Goal: Connect with others: Connect with others

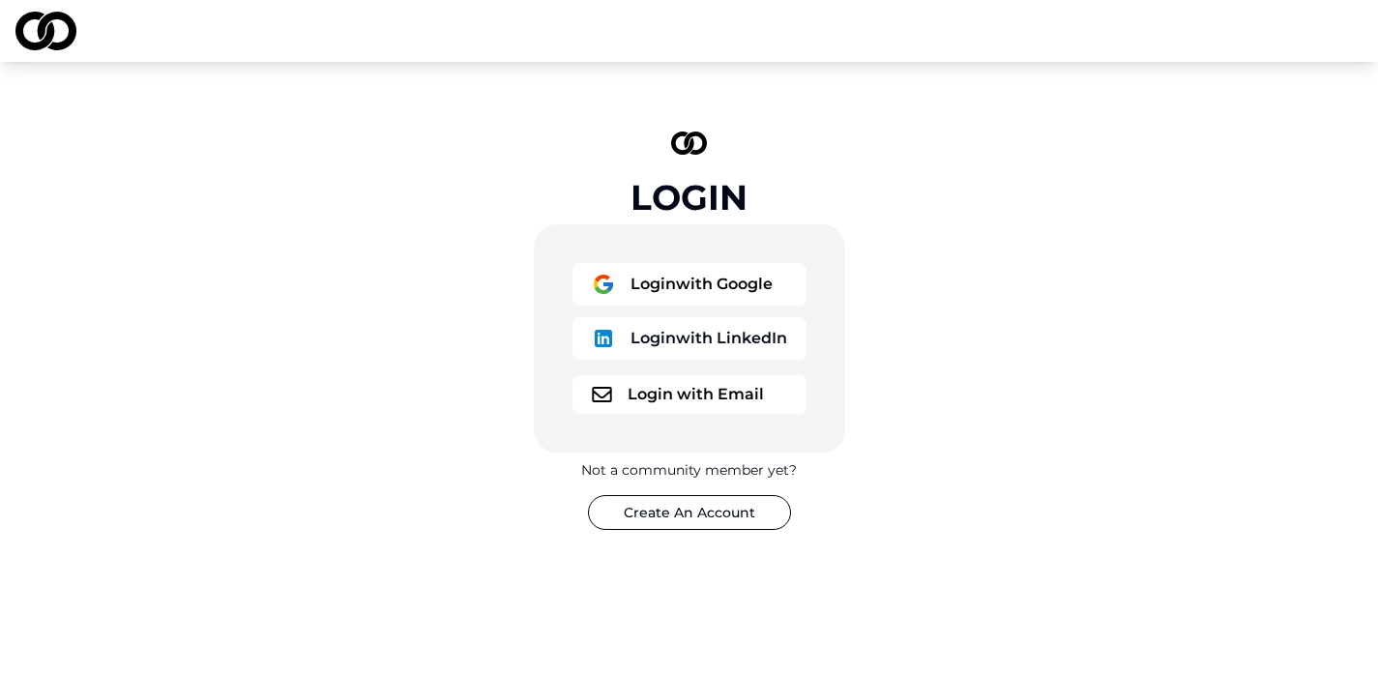
click at [627, 395] on button "Login with Email" at bounding box center [689, 394] width 234 height 39
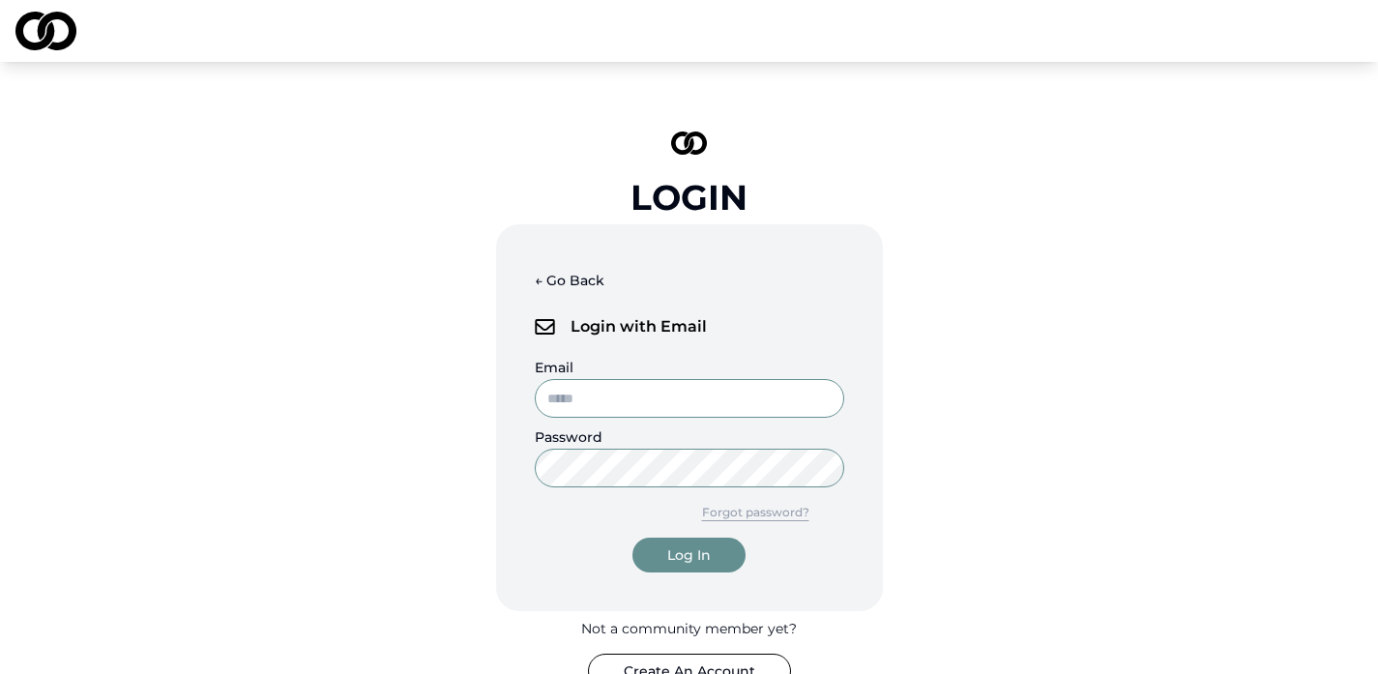
type input "**********"
click at [627, 395] on input "**********" at bounding box center [689, 398] width 309 height 39
click at [672, 551] on div "Log In" at bounding box center [689, 554] width 44 height 19
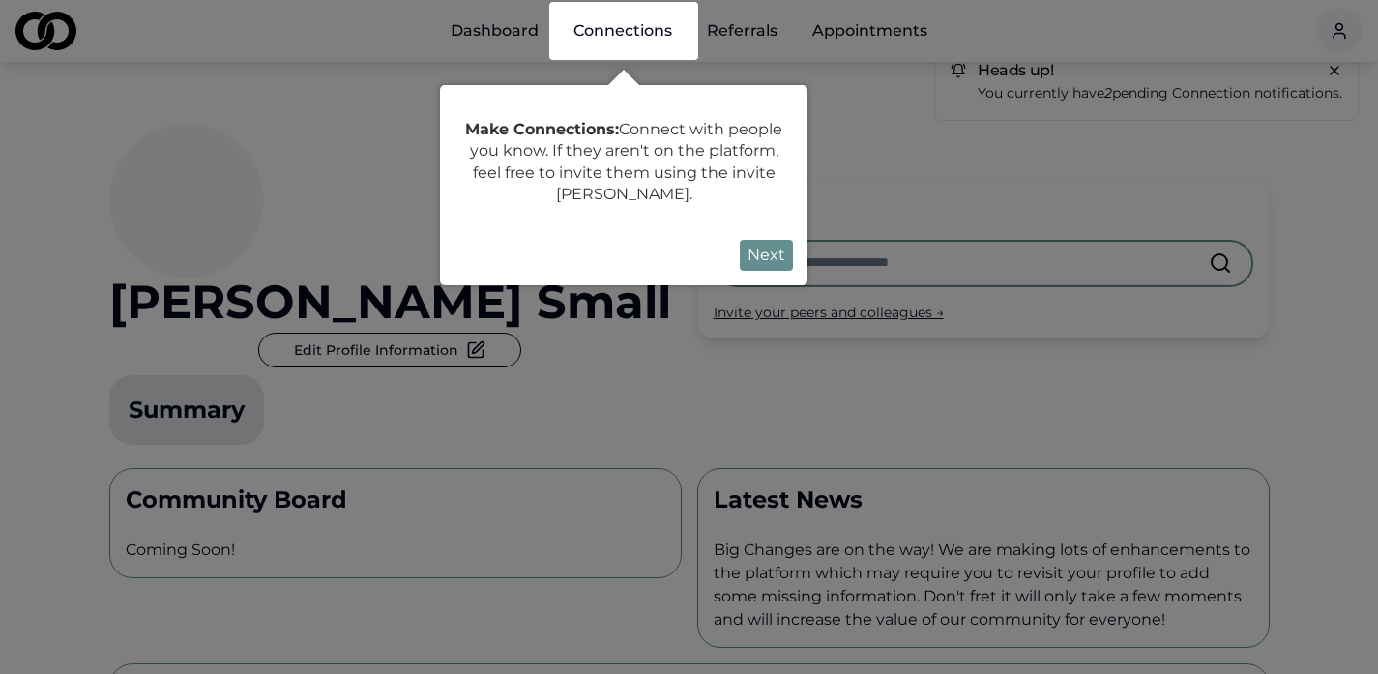
click at [754, 256] on button "Next" at bounding box center [766, 255] width 53 height 31
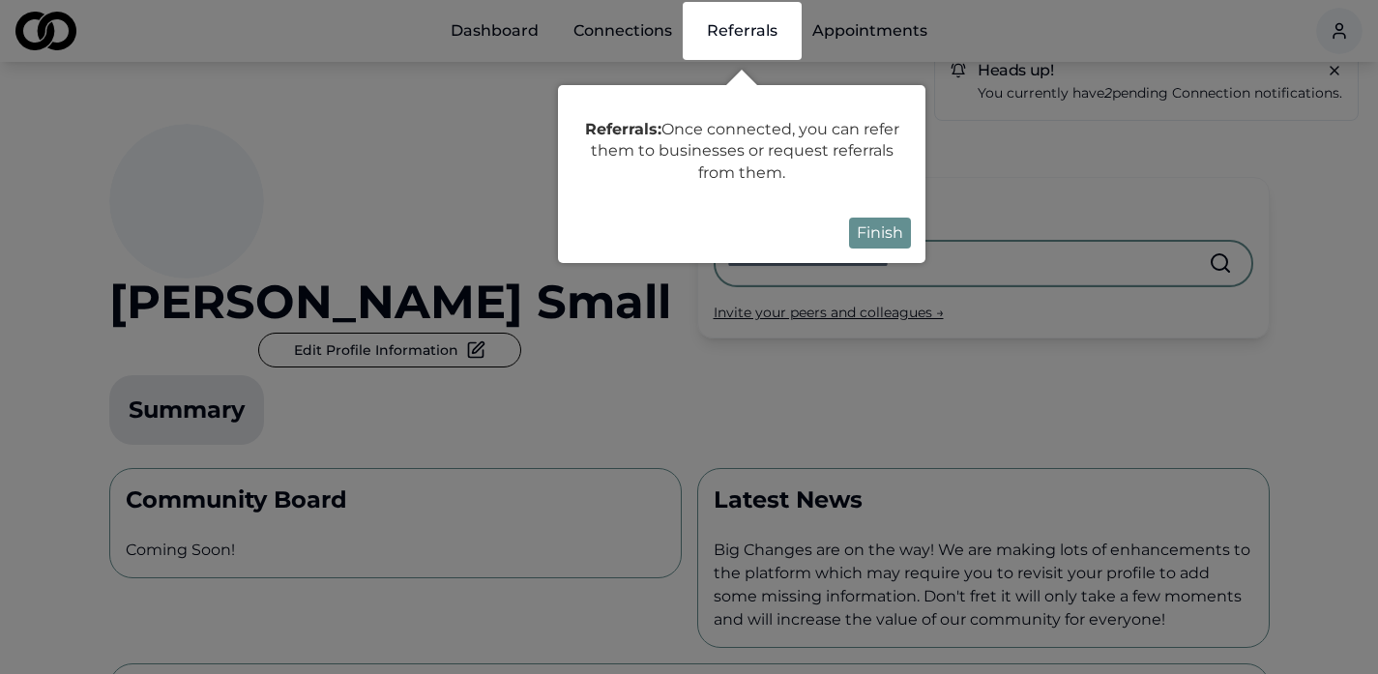
click at [870, 234] on button "Finish" at bounding box center [880, 233] width 62 height 31
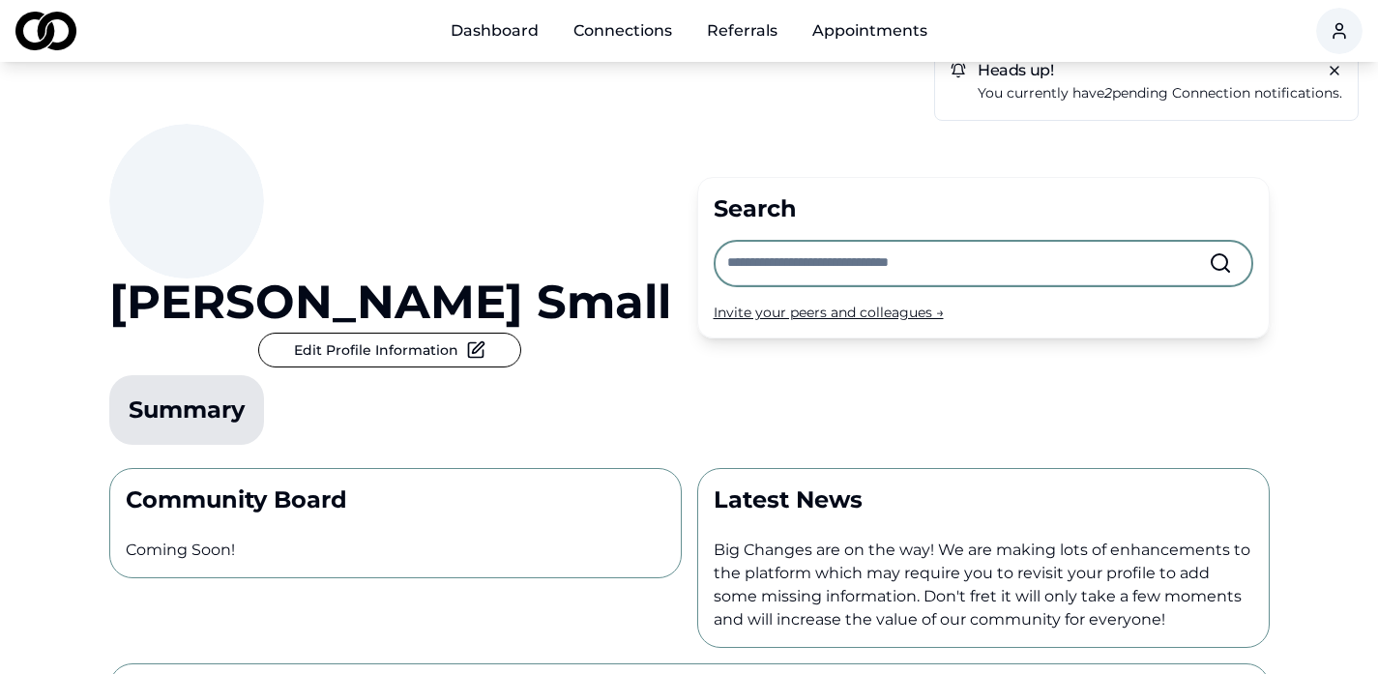
click at [630, 277] on div "[PERSON_NAME] Edit Profile Information Summary" at bounding box center [395, 288] width 572 height 329
click at [1333, 24] on html "Dashboard Connections Referrals Appointments Heads up! You currently have 2 pen…" at bounding box center [689, 337] width 1378 height 674
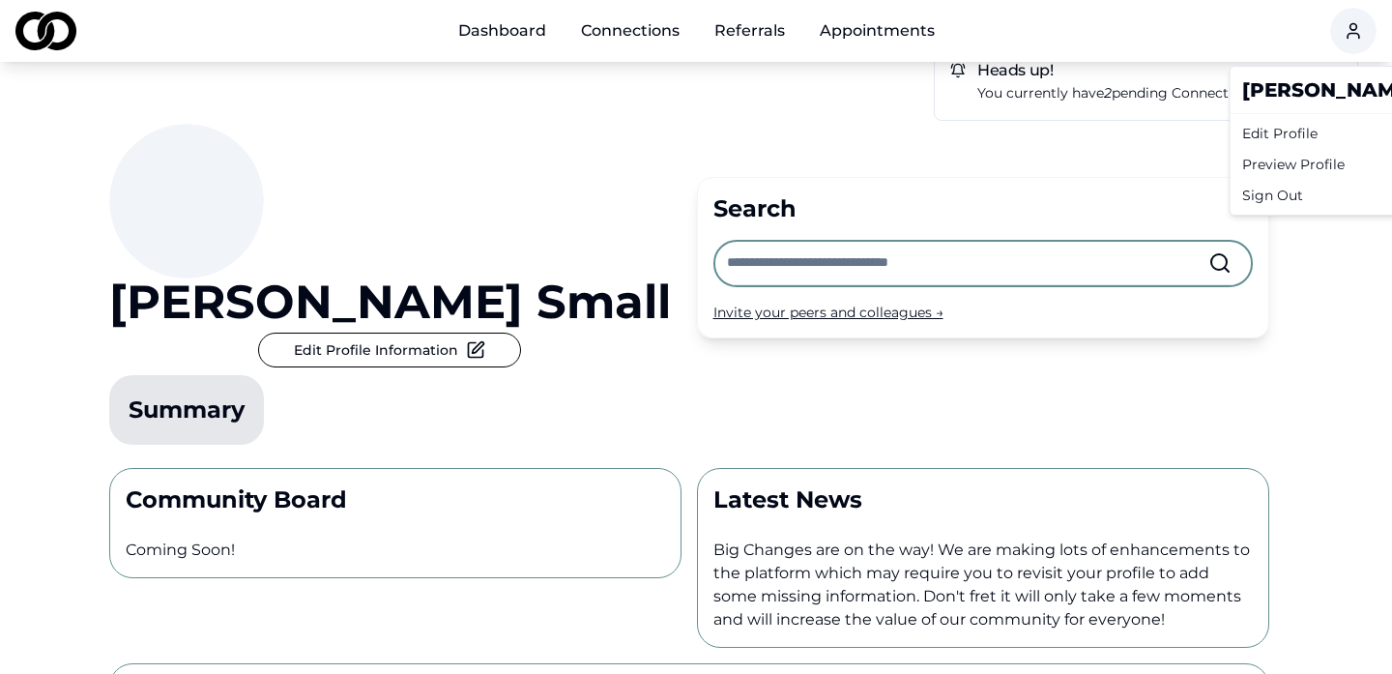
click at [1258, 133] on div "Edit Profile" at bounding box center [1367, 133] width 265 height 31
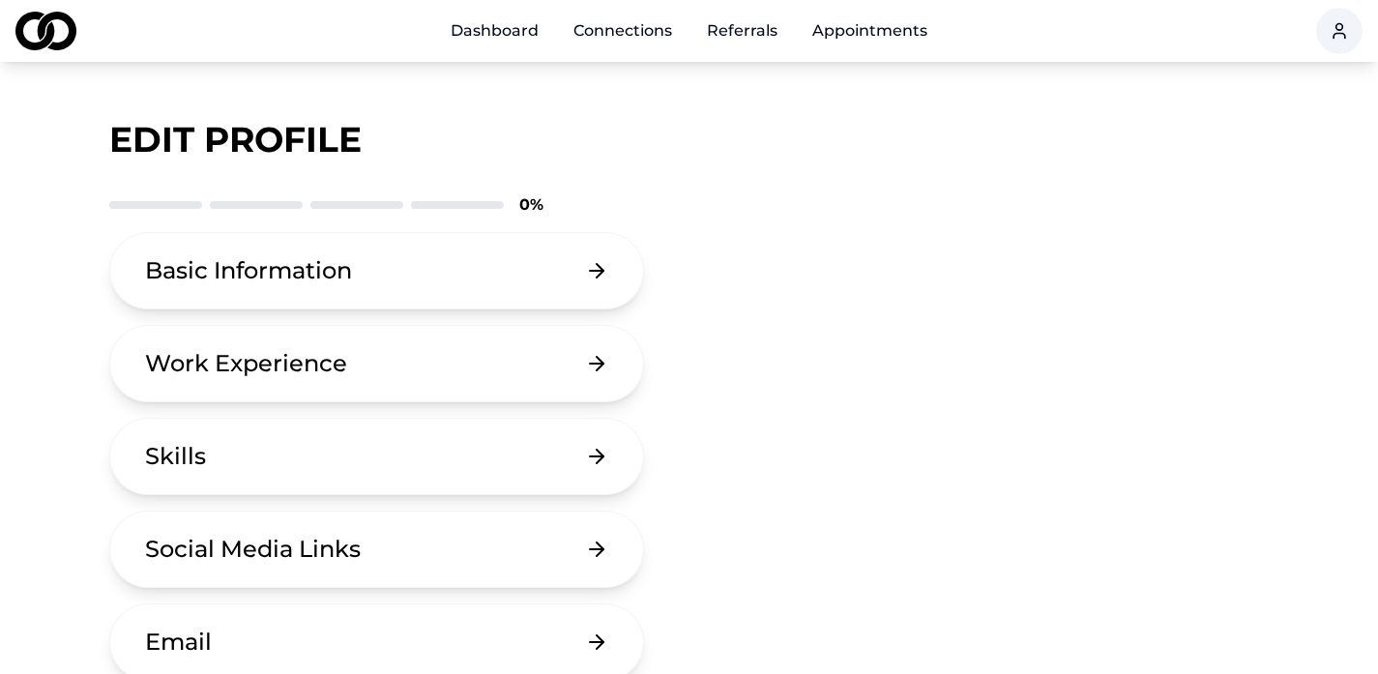
click at [597, 265] on button "Basic Information" at bounding box center [377, 270] width 536 height 77
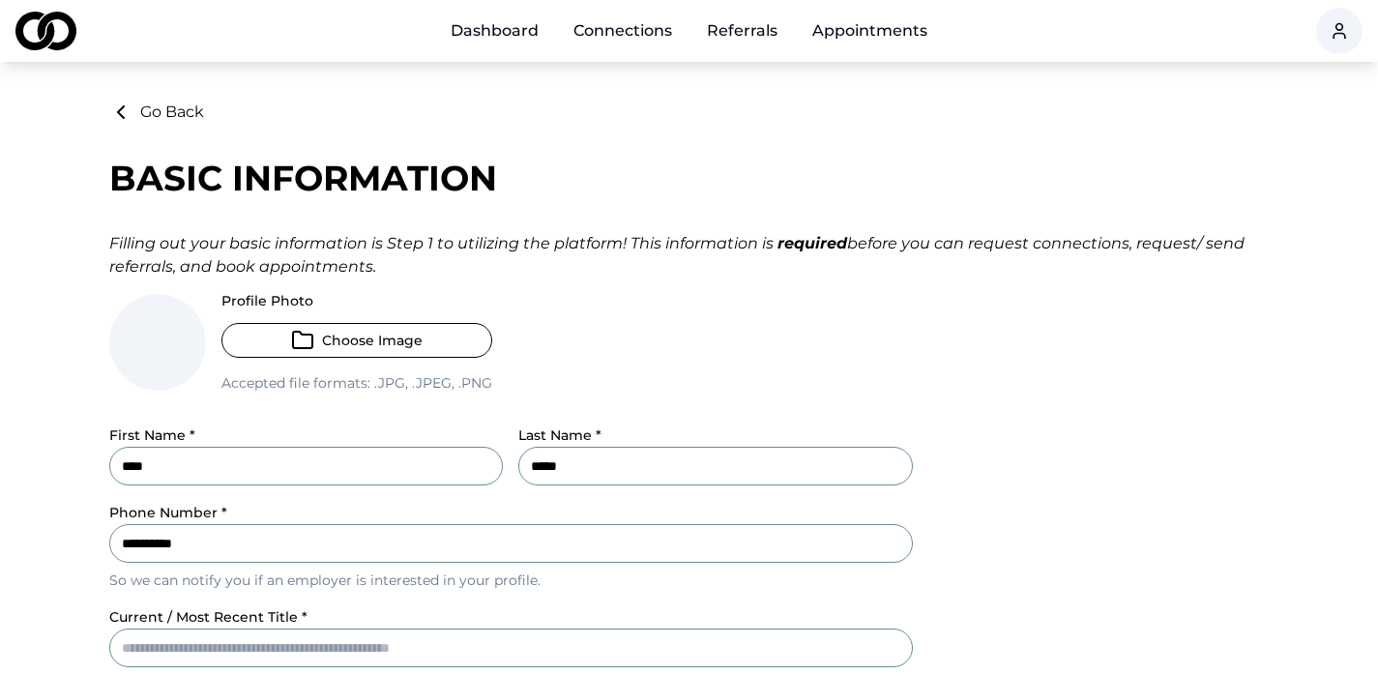
click at [611, 304] on div "Profile Photo Choose Image Accepted file formats: .jpg, .jpeg, .png" at bounding box center [510, 351] width 803 height 114
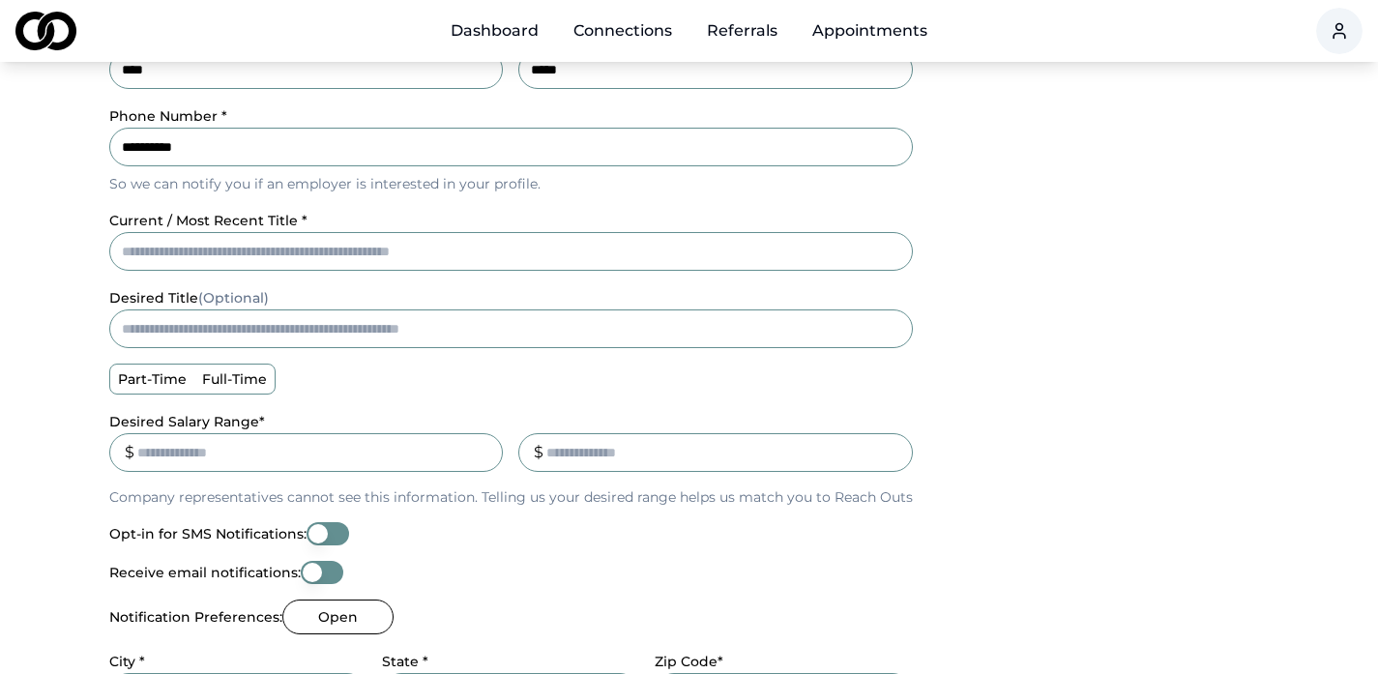
scroll to position [425, 0]
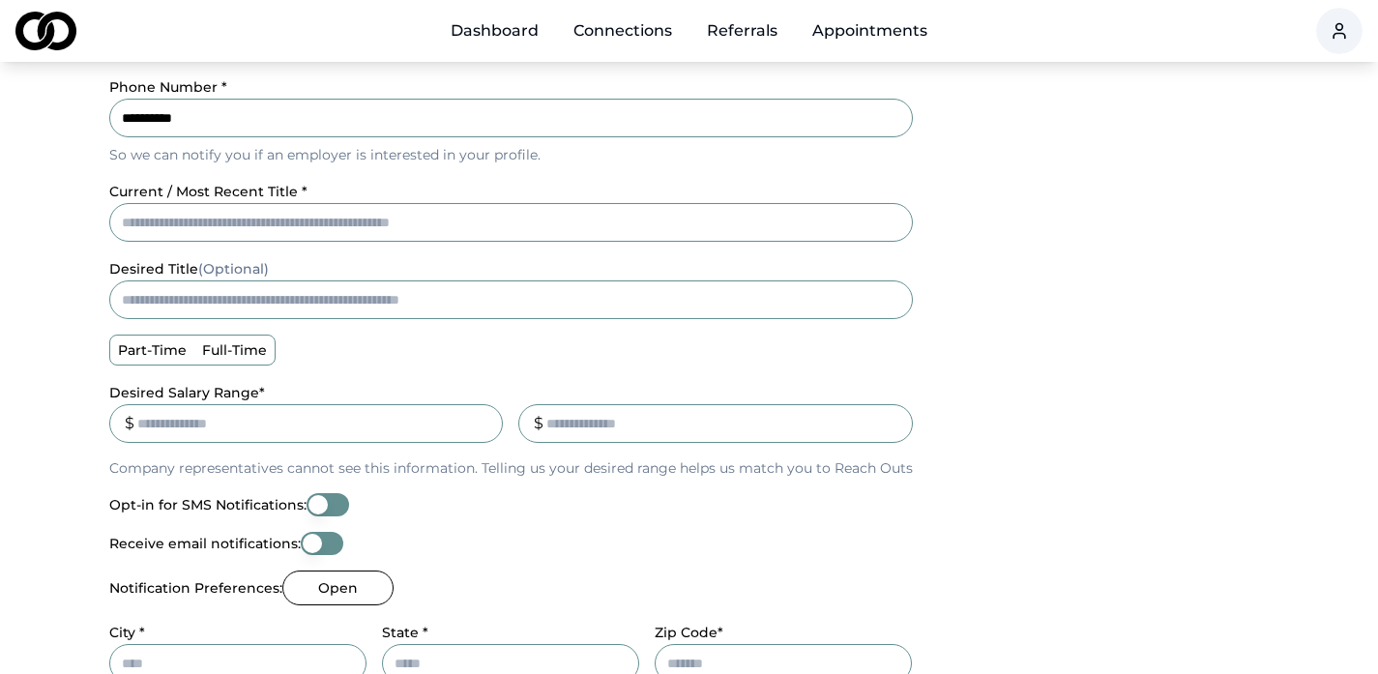
click at [446, 221] on input "current / most recent title *" at bounding box center [510, 222] width 803 height 39
type input "**********"
click at [40, 250] on main "**********" at bounding box center [689, 258] width 1378 height 1166
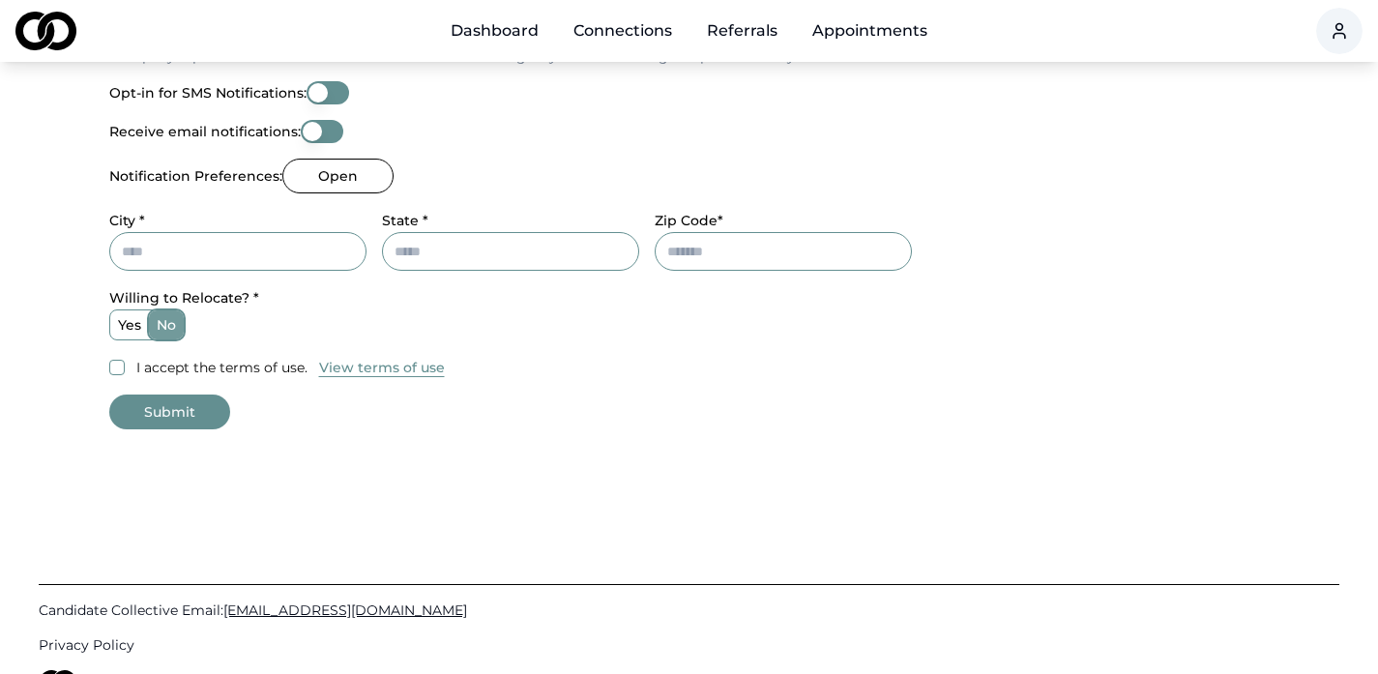
scroll to position [851, 0]
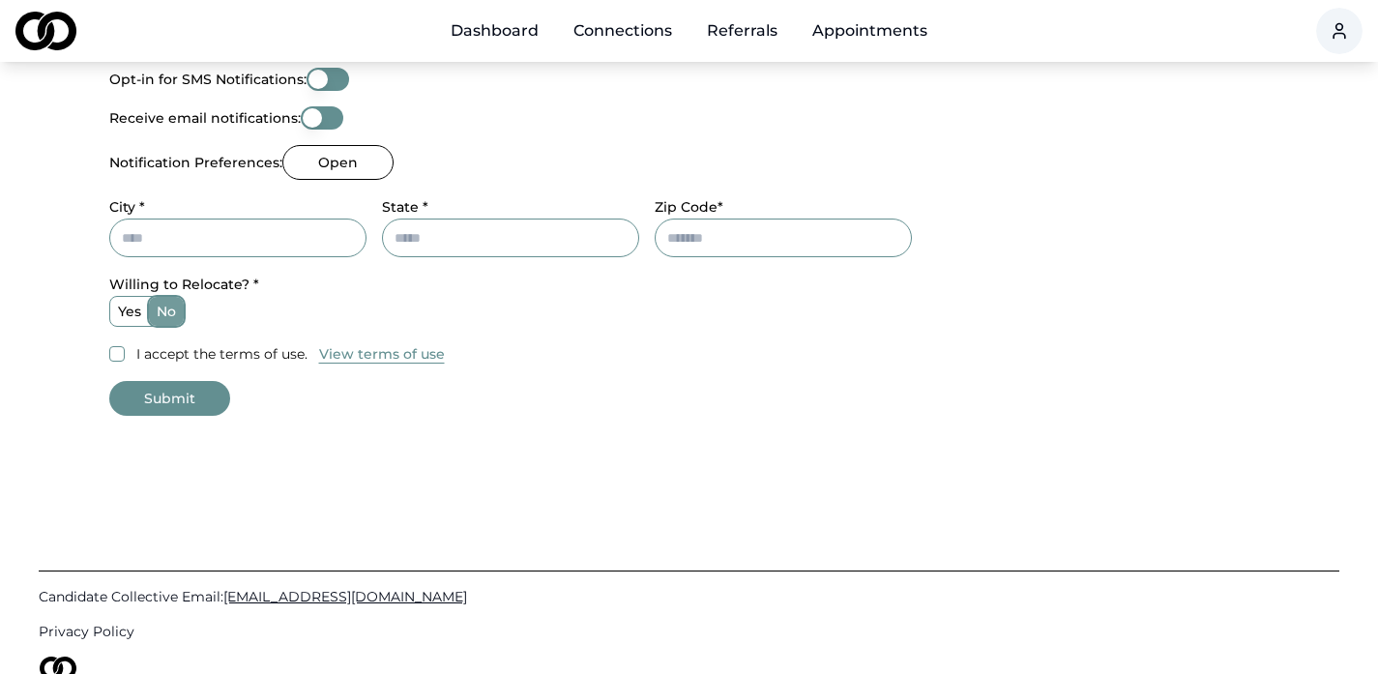
click at [112, 351] on button "I accept the terms of use." at bounding box center [116, 353] width 15 height 15
click at [149, 409] on button "Submit" at bounding box center [169, 398] width 121 height 35
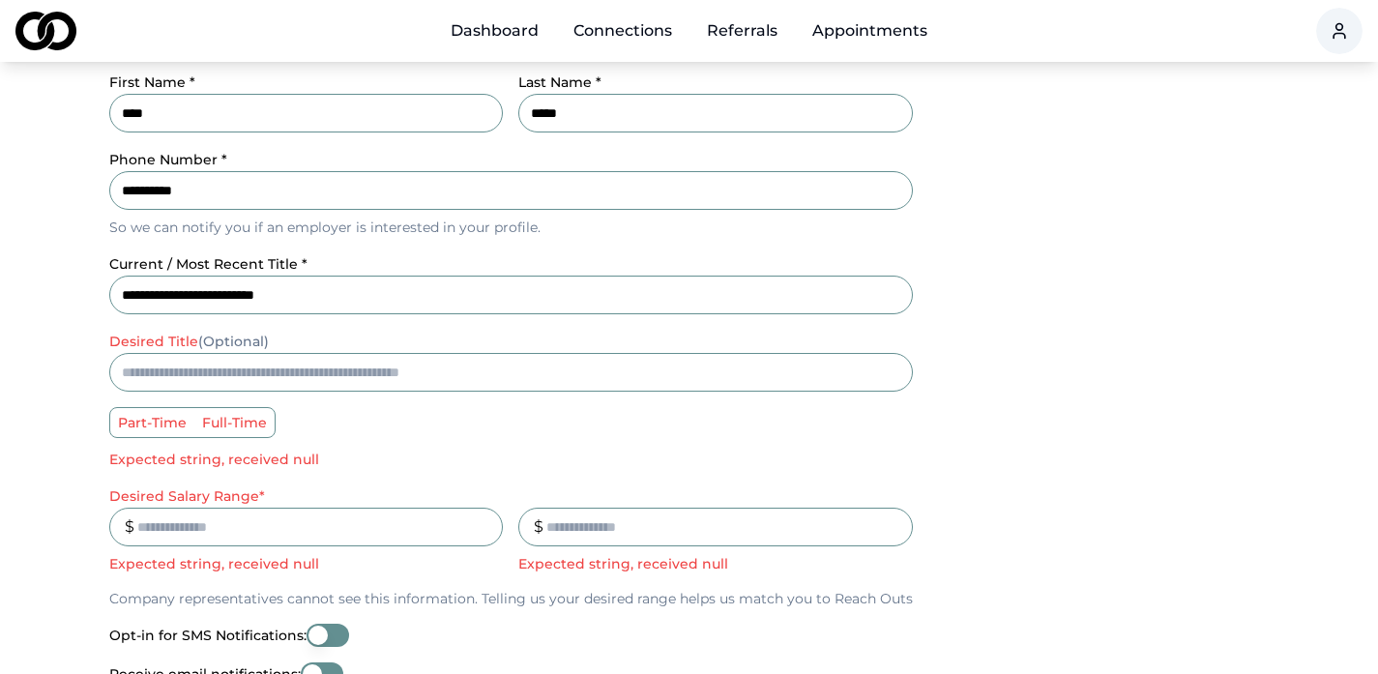
click at [145, 385] on input "desired title (Optional)" at bounding box center [510, 372] width 803 height 39
click at [237, 424] on label "full-time" at bounding box center [234, 422] width 80 height 29
click at [209, 424] on button "full-time" at bounding box center [200, 422] width 15 height 15
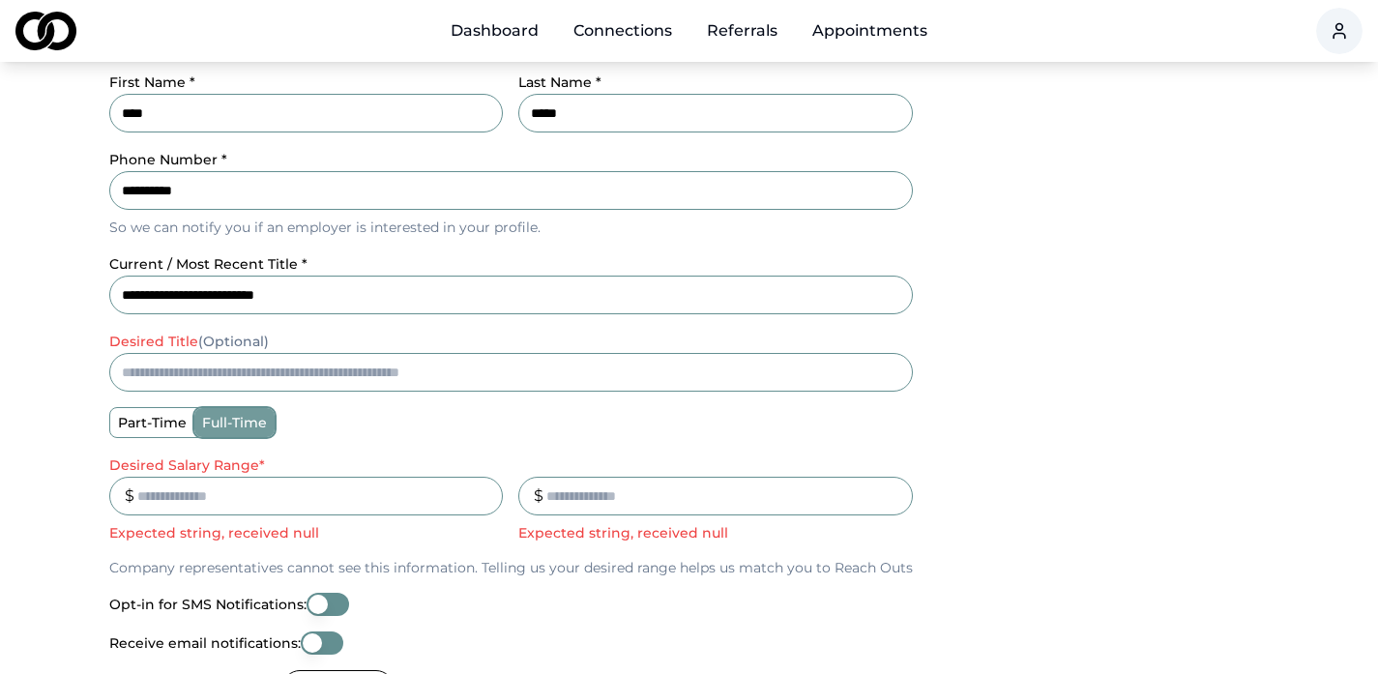
click at [51, 437] on main "**********" at bounding box center [689, 352] width 1378 height 1278
click at [182, 488] on input "Desired Salary Range *" at bounding box center [306, 496] width 394 height 39
type input "******"
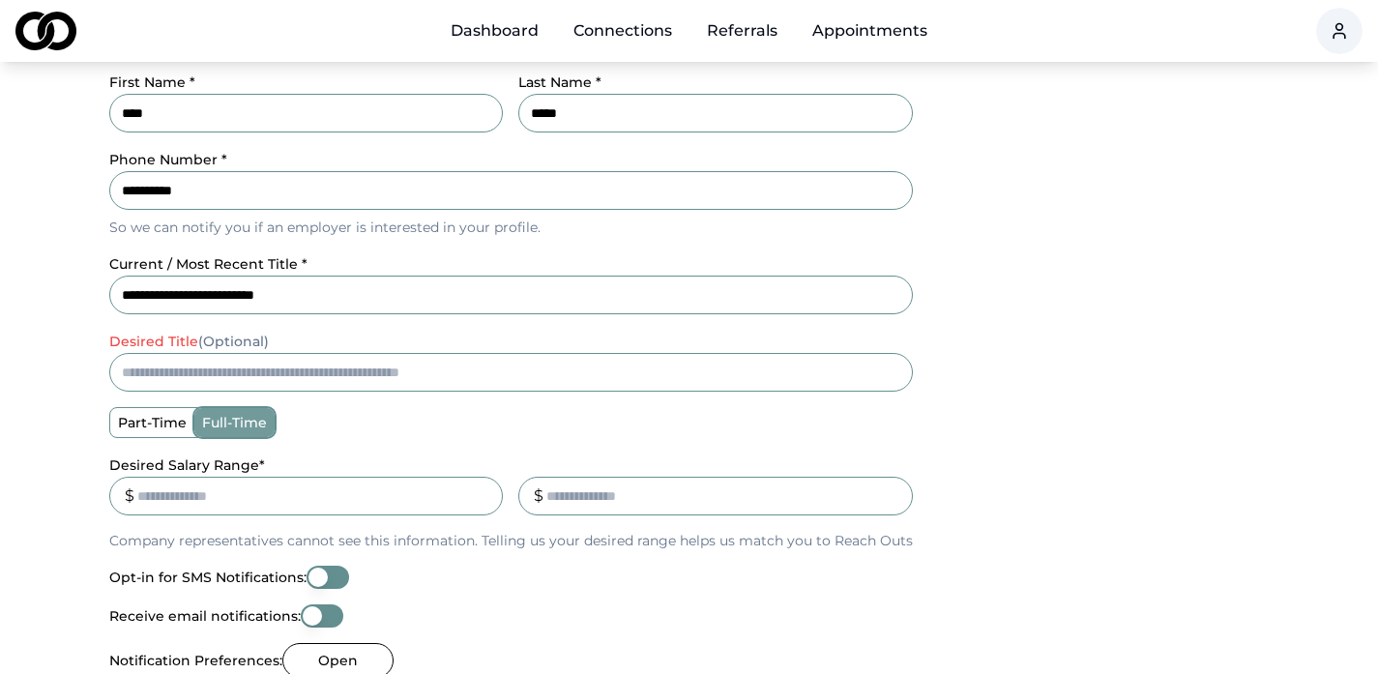
type input "******"
click at [62, 553] on main "**********" at bounding box center [689, 338] width 1378 height 1251
click at [179, 370] on input "desired title (Optional)" at bounding box center [510, 372] width 803 height 39
click at [162, 344] on label "desired title (Optional)" at bounding box center [189, 341] width 160 height 17
click at [162, 353] on input "desired title (Optional)" at bounding box center [510, 372] width 803 height 39
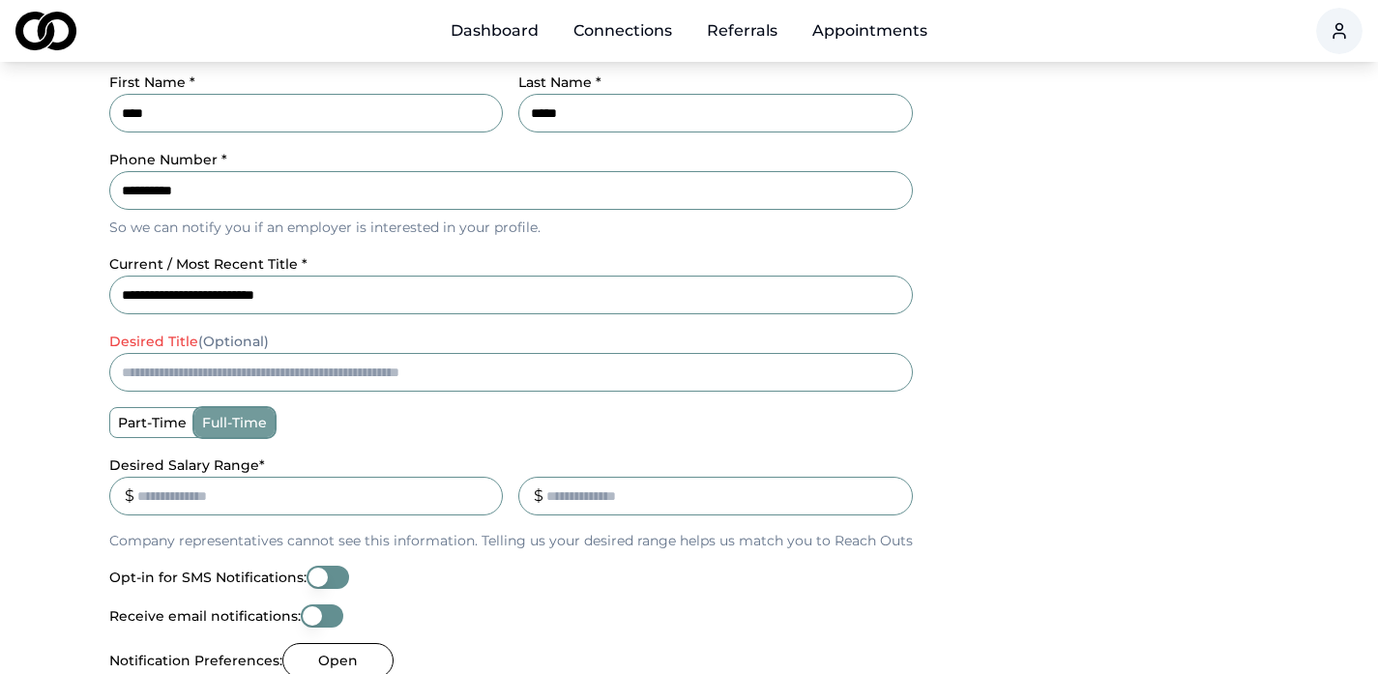
click at [88, 341] on div "**********" at bounding box center [690, 338] width 1238 height 1251
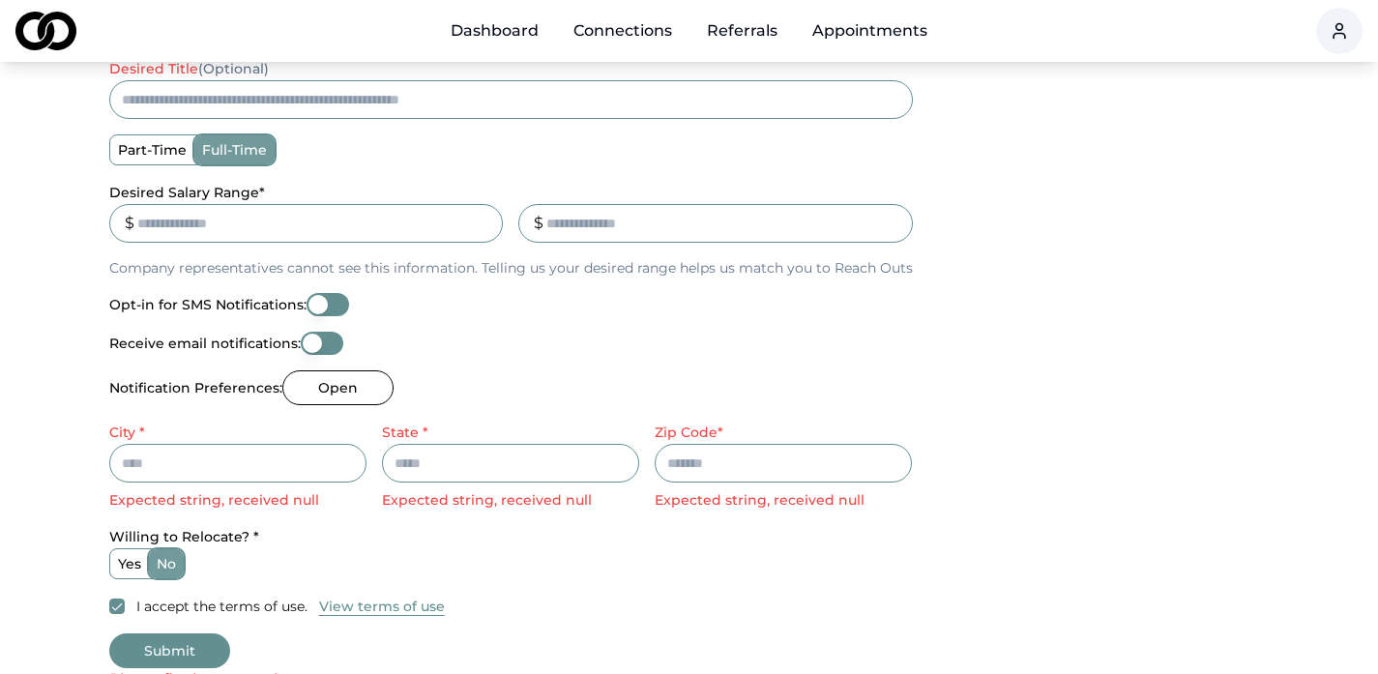
scroll to position [697, 0]
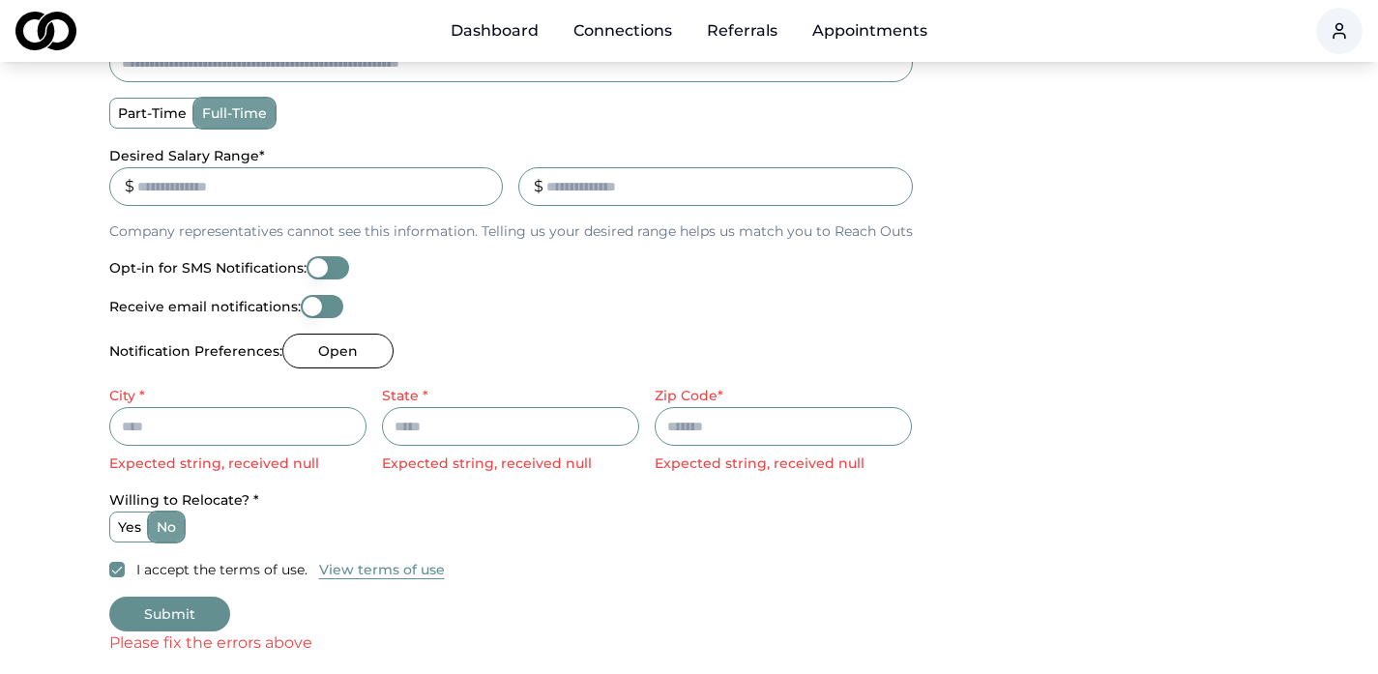
click at [136, 424] on input "City *" at bounding box center [237, 426] width 257 height 39
type input "********"
type input "*****"
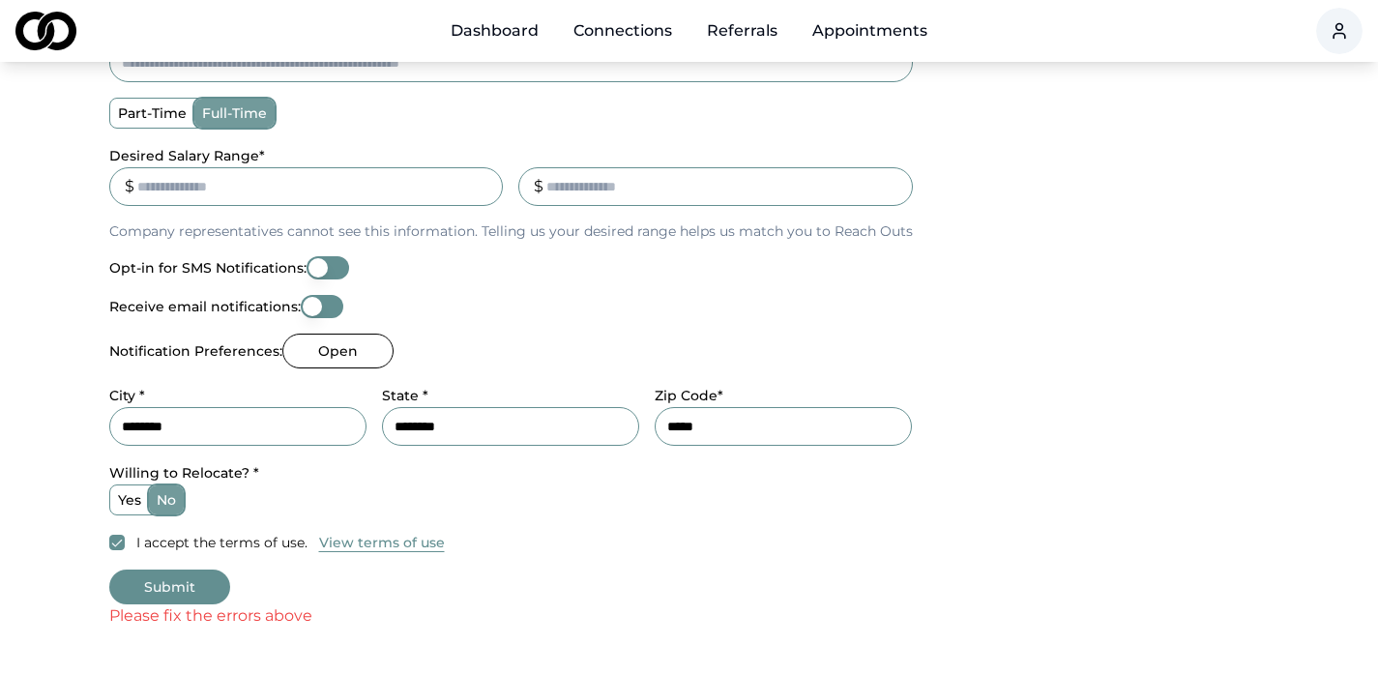
click at [42, 480] on main "**********" at bounding box center [689, 15] width 1378 height 1224
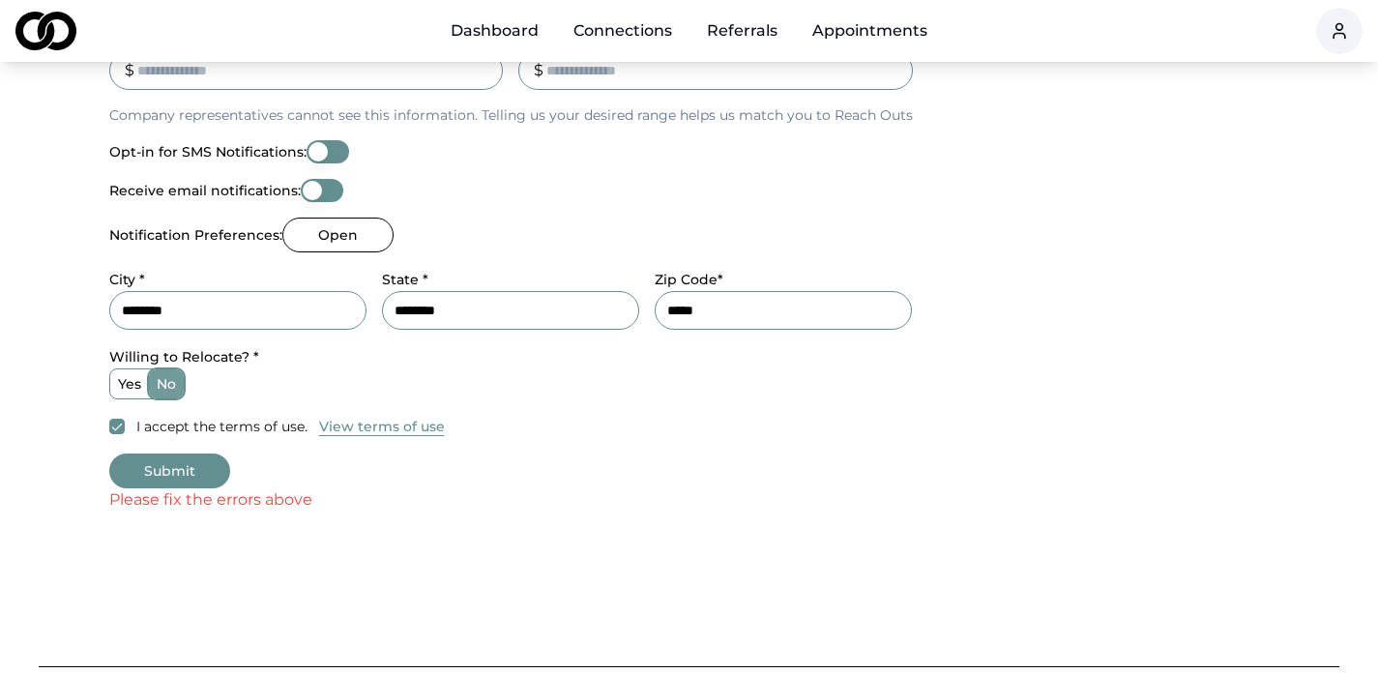
click at [148, 468] on button "Submit" at bounding box center [169, 470] width 121 height 35
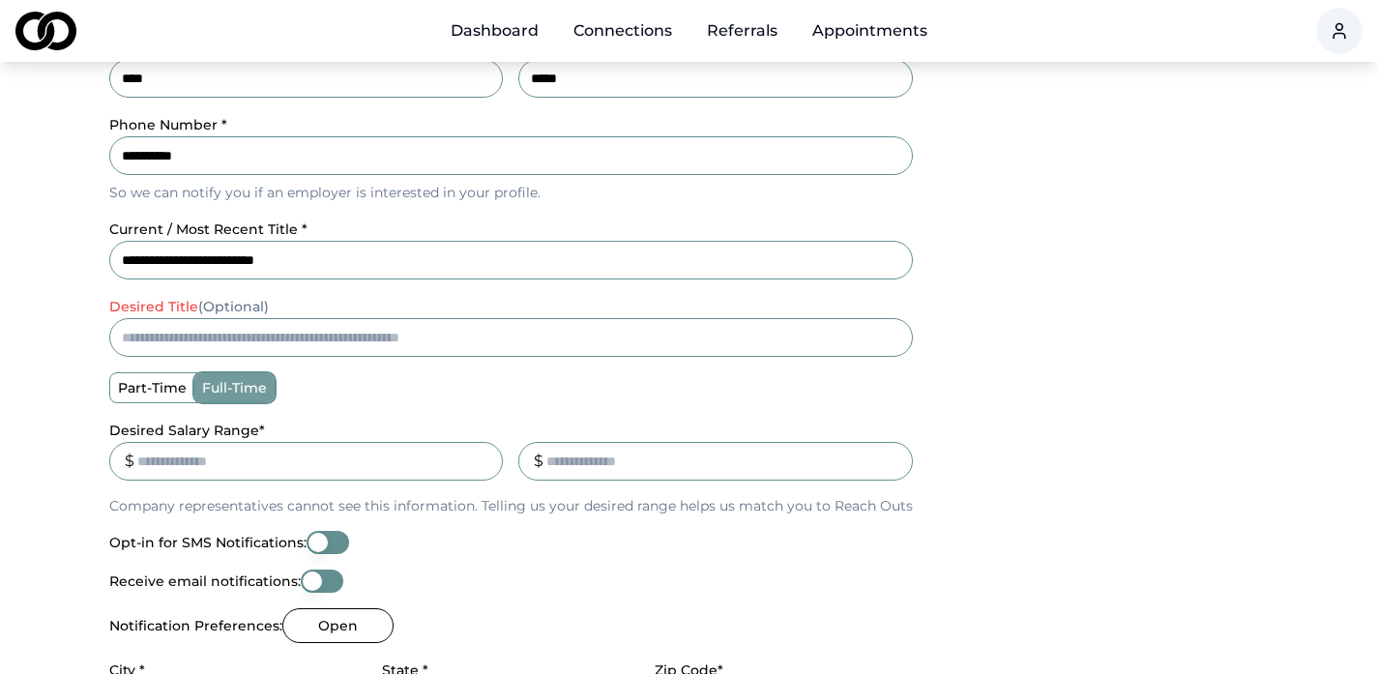
click at [155, 341] on input "desired title (Optional)" at bounding box center [510, 337] width 803 height 39
click at [58, 348] on main "**********" at bounding box center [689, 290] width 1378 height 1224
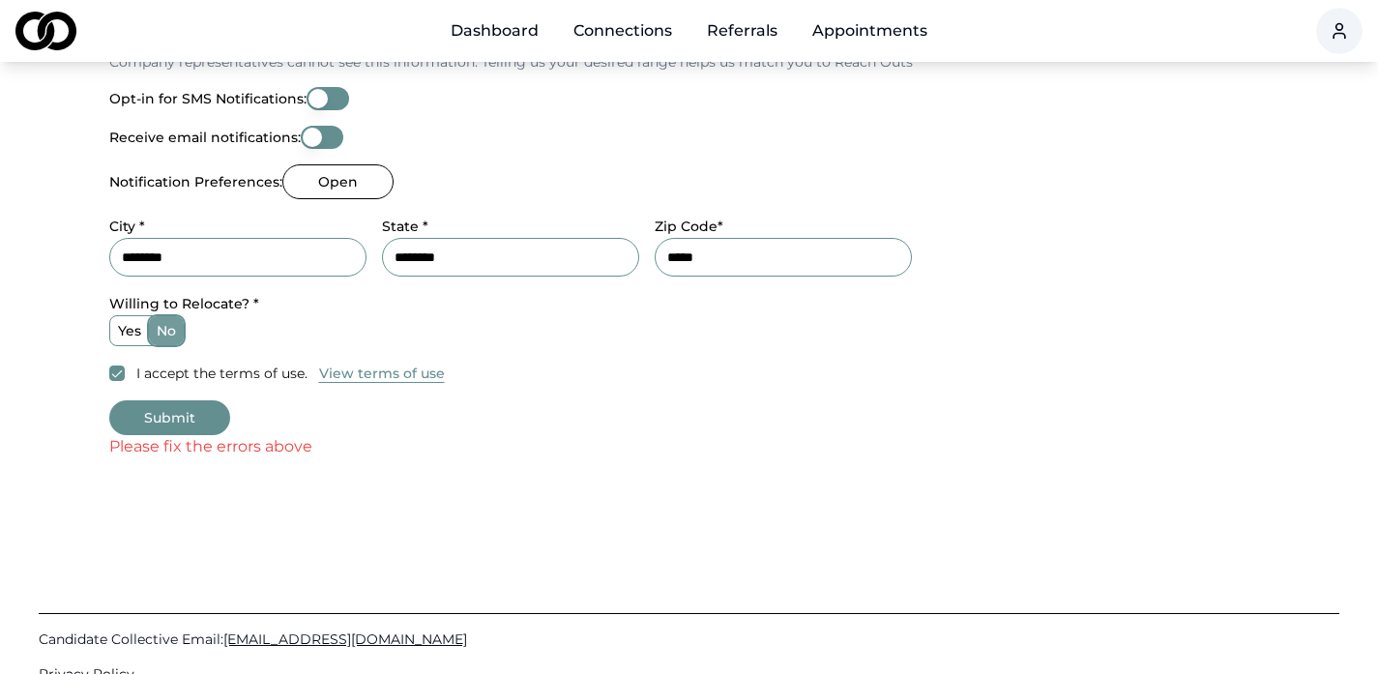
scroll to position [887, 0]
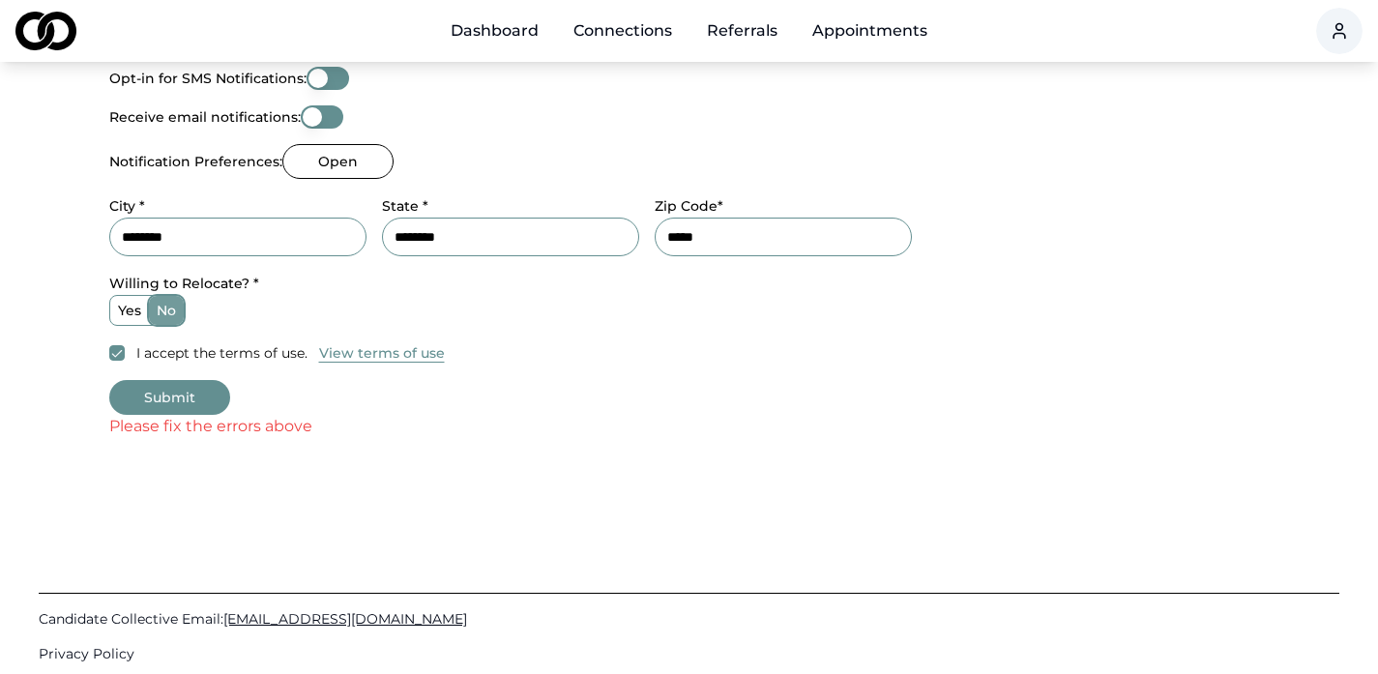
click at [130, 399] on button "Submit" at bounding box center [169, 397] width 121 height 35
click at [162, 396] on button "Submit" at bounding box center [169, 397] width 121 height 35
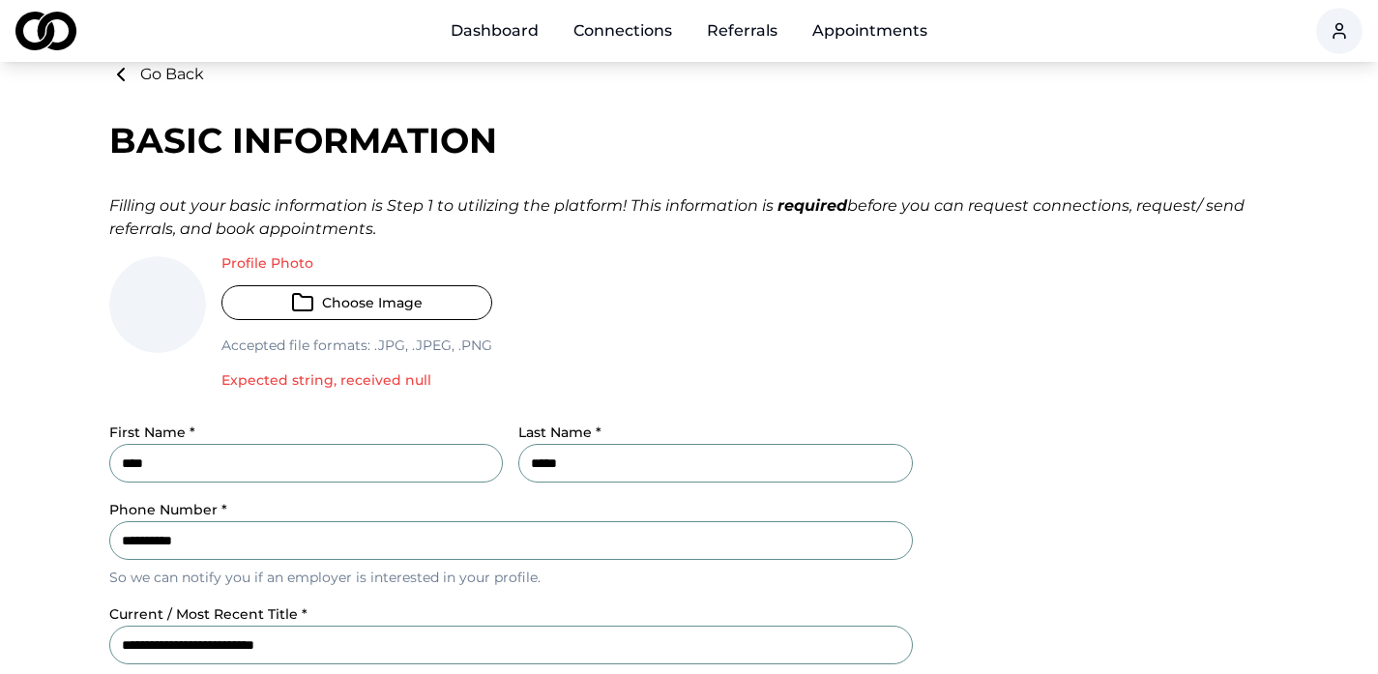
scroll to position [36, 0]
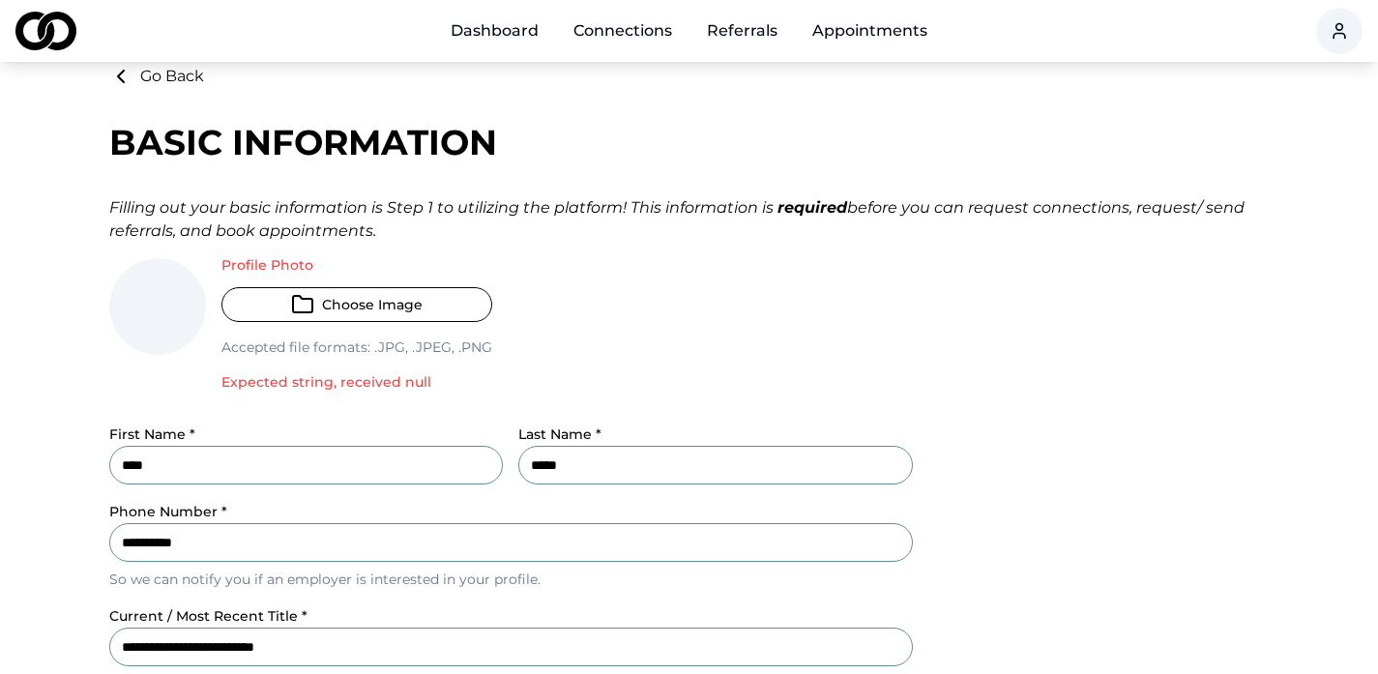
click at [225, 263] on label "Profile Photo" at bounding box center [356, 265] width 271 height 14
click at [0, 0] on input "Profile Photo" at bounding box center [0, 0] width 0 height 0
click at [324, 296] on button "Choose Image" at bounding box center [356, 304] width 271 height 35
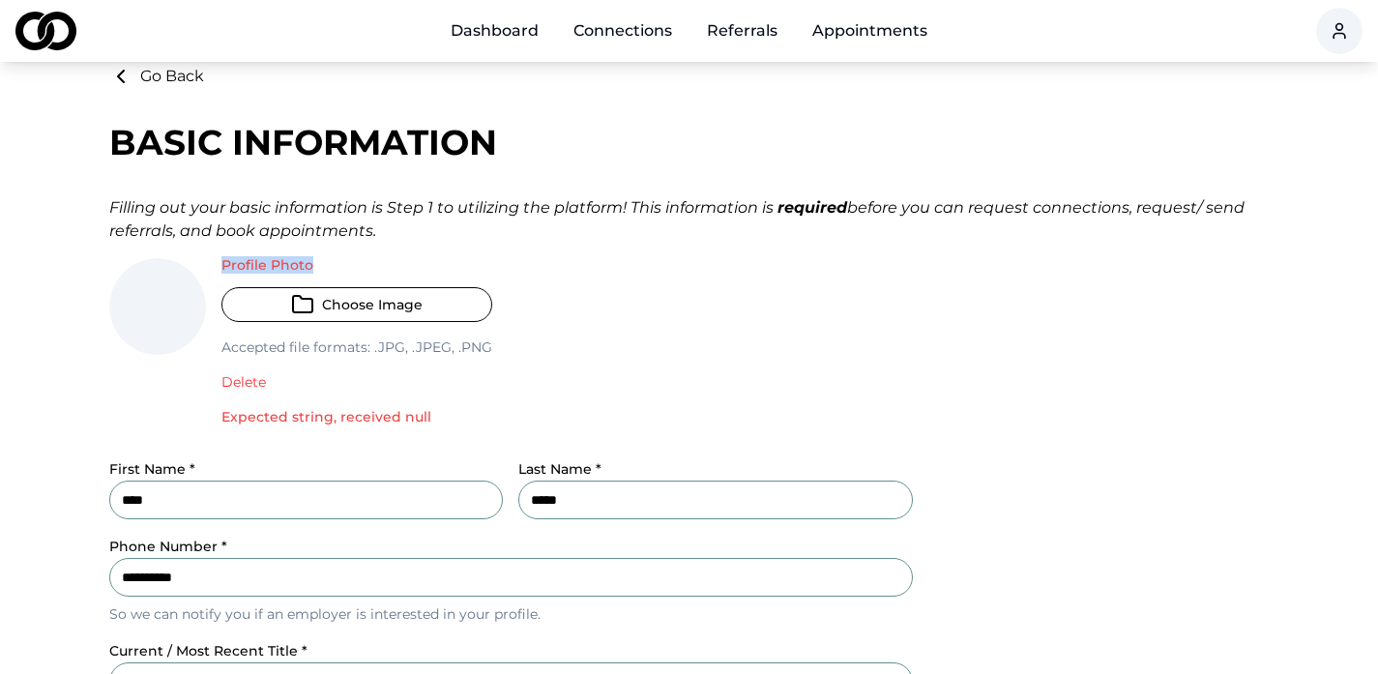
drag, startPoint x: 191, startPoint y: 331, endPoint x: 277, endPoint y: 313, distance: 87.8
click at [277, 313] on div "Profile Photo Choose Image Accepted file formats: .jpg, .jpeg, .png Delete Expe…" at bounding box center [510, 350] width 803 height 184
click at [277, 313] on button "Choose Image" at bounding box center [356, 304] width 271 height 35
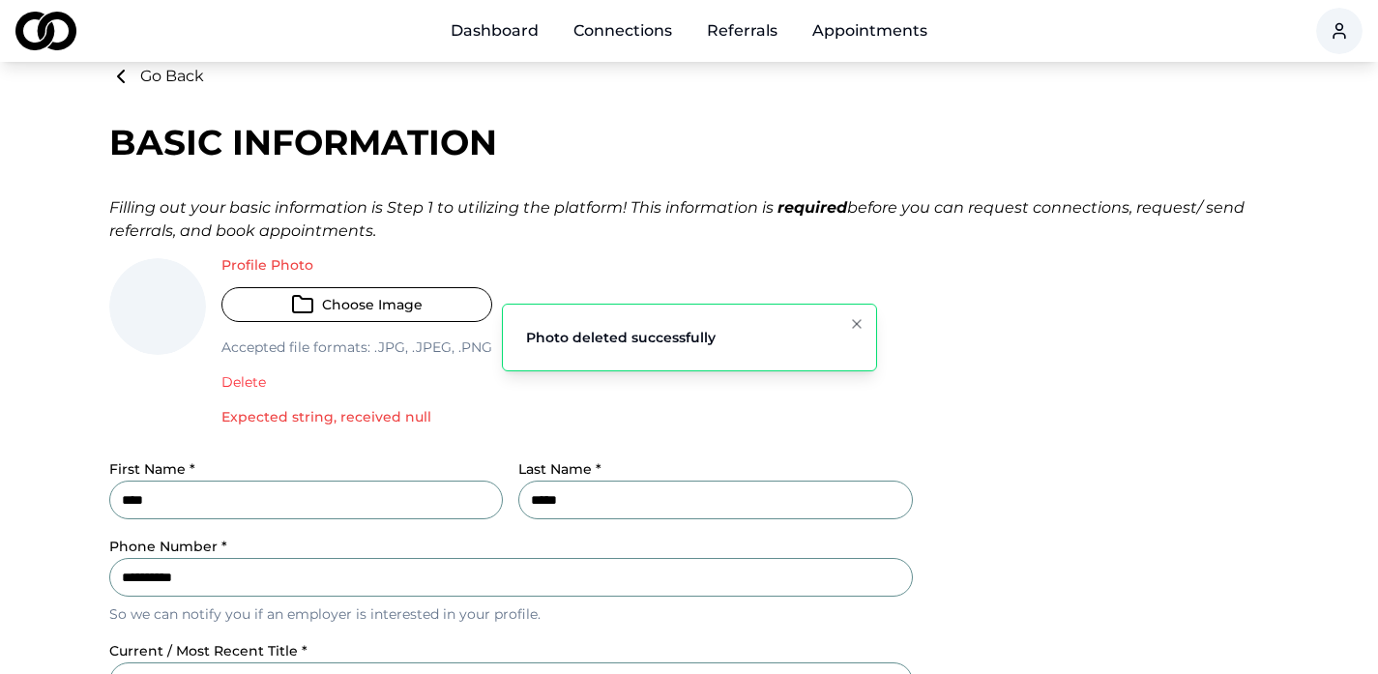
click at [271, 416] on p "Expected string, received null" at bounding box center [356, 416] width 271 height 19
click at [250, 302] on button "Choose Image" at bounding box center [356, 304] width 271 height 35
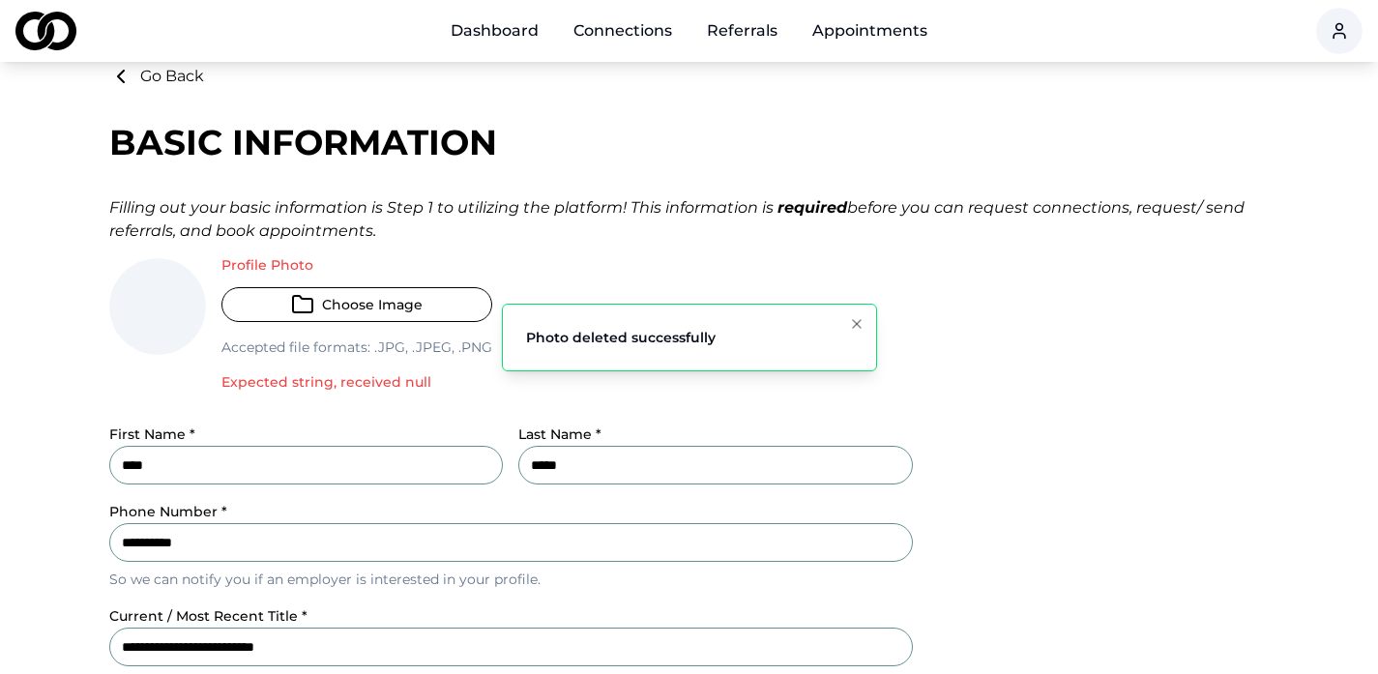
click at [857, 319] on icon "Notifications (F8)" at bounding box center [856, 323] width 15 height 15
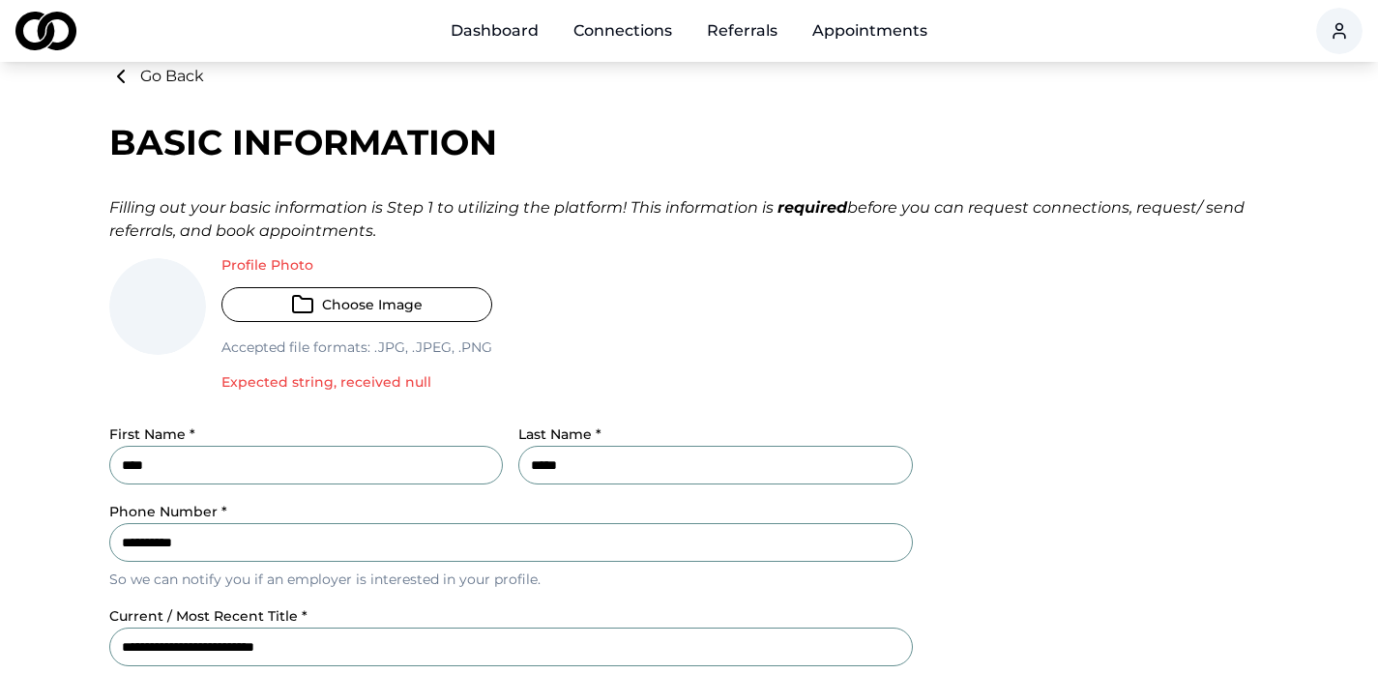
click at [281, 301] on button "Choose Image" at bounding box center [356, 304] width 271 height 35
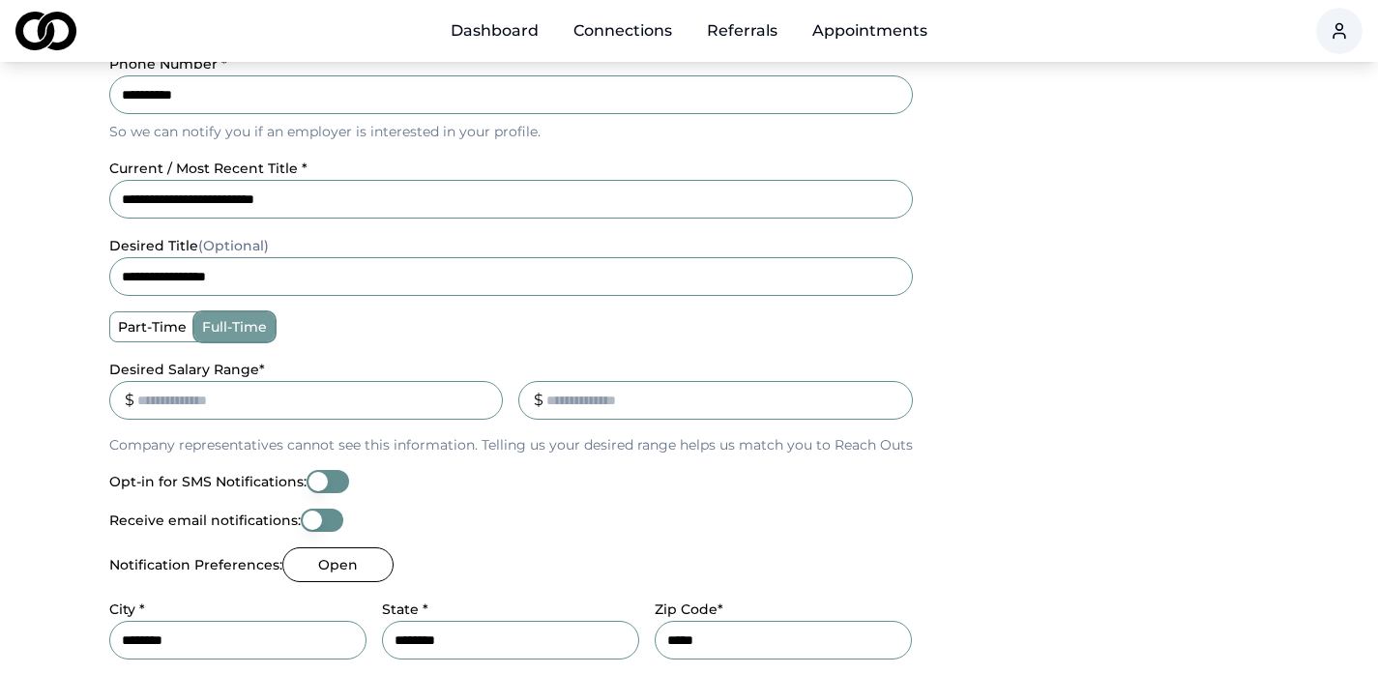
scroll to position [539, 0]
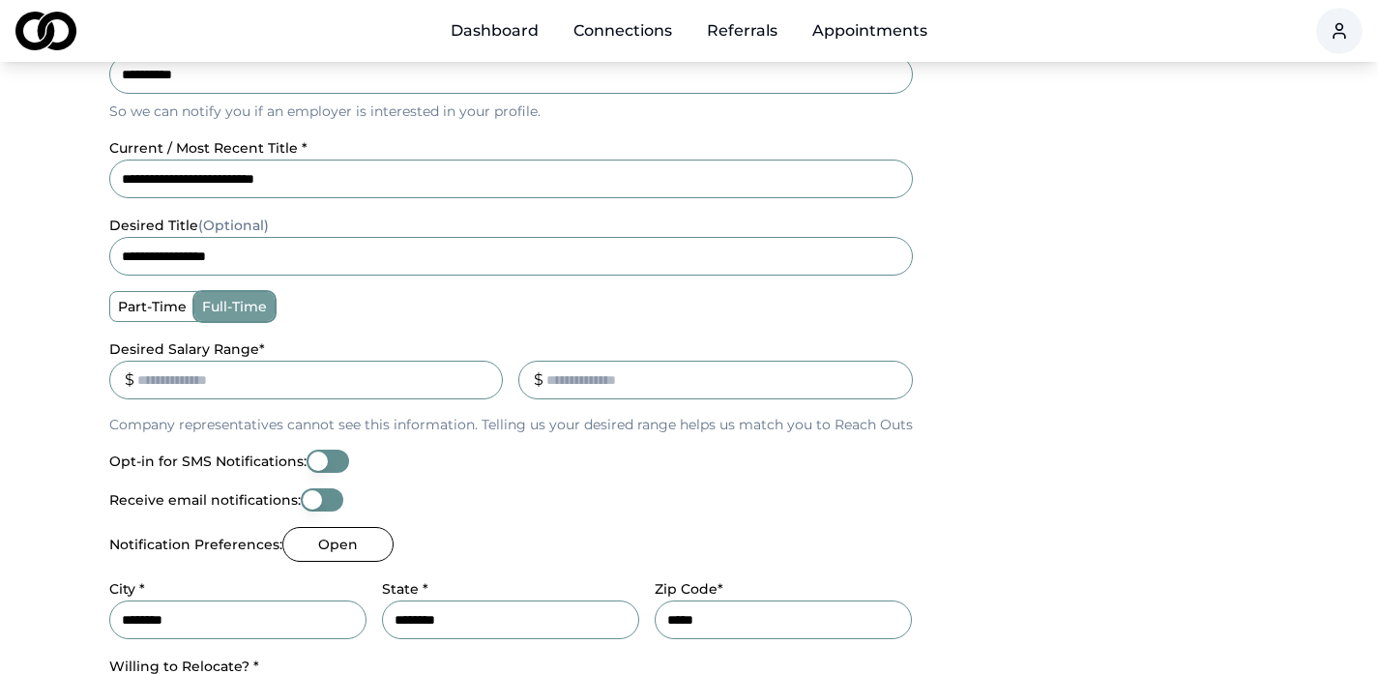
click at [119, 252] on input "**********" at bounding box center [510, 256] width 803 height 39
type input "**********"
click at [13, 271] on main "**********" at bounding box center [689, 180] width 1378 height 1236
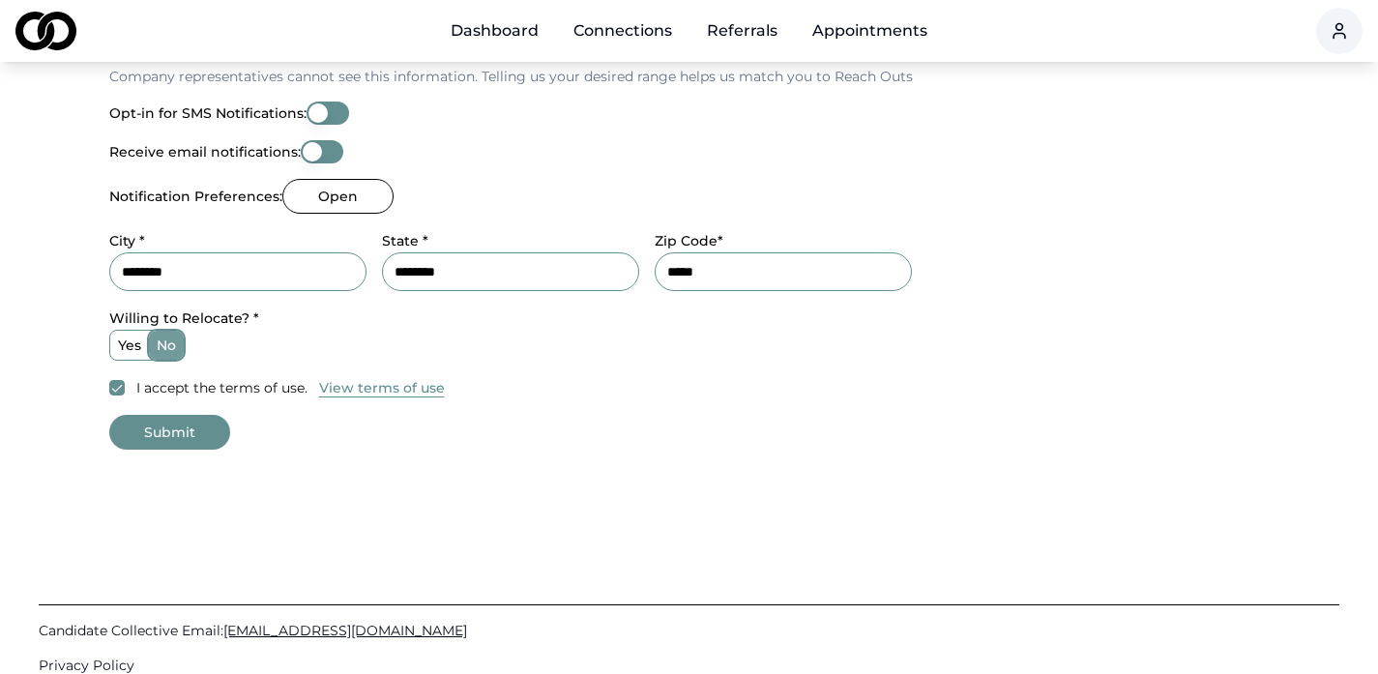
click at [146, 436] on button "Submit" at bounding box center [169, 432] width 121 height 35
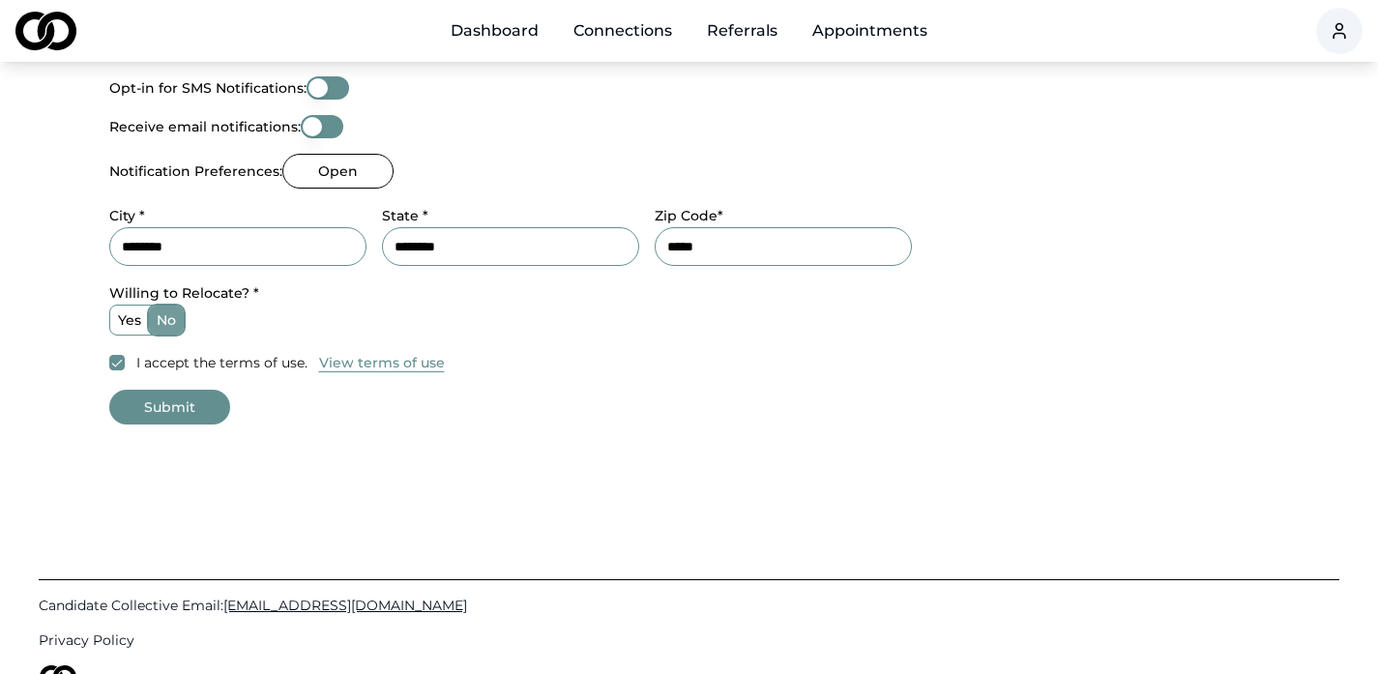
scroll to position [890, 0]
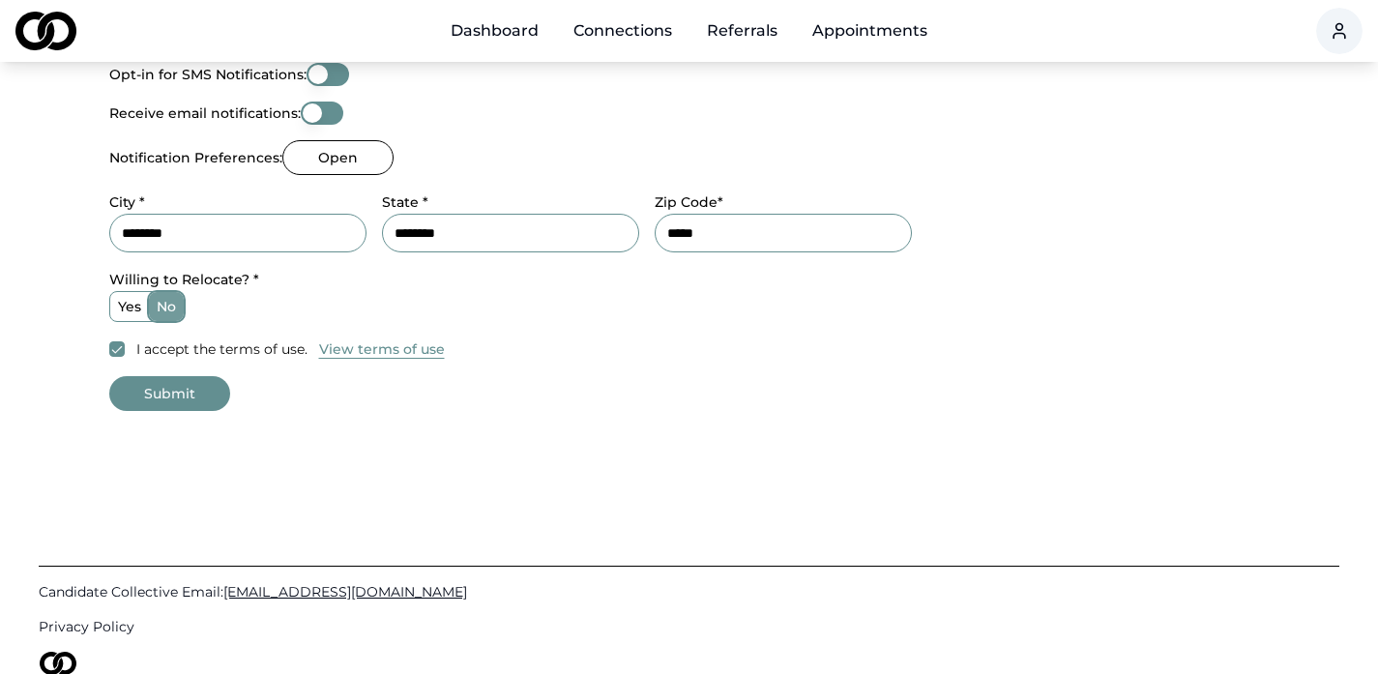
click at [175, 397] on button "Submit" at bounding box center [169, 393] width 121 height 35
click at [608, 29] on link "Connections" at bounding box center [623, 31] width 130 height 39
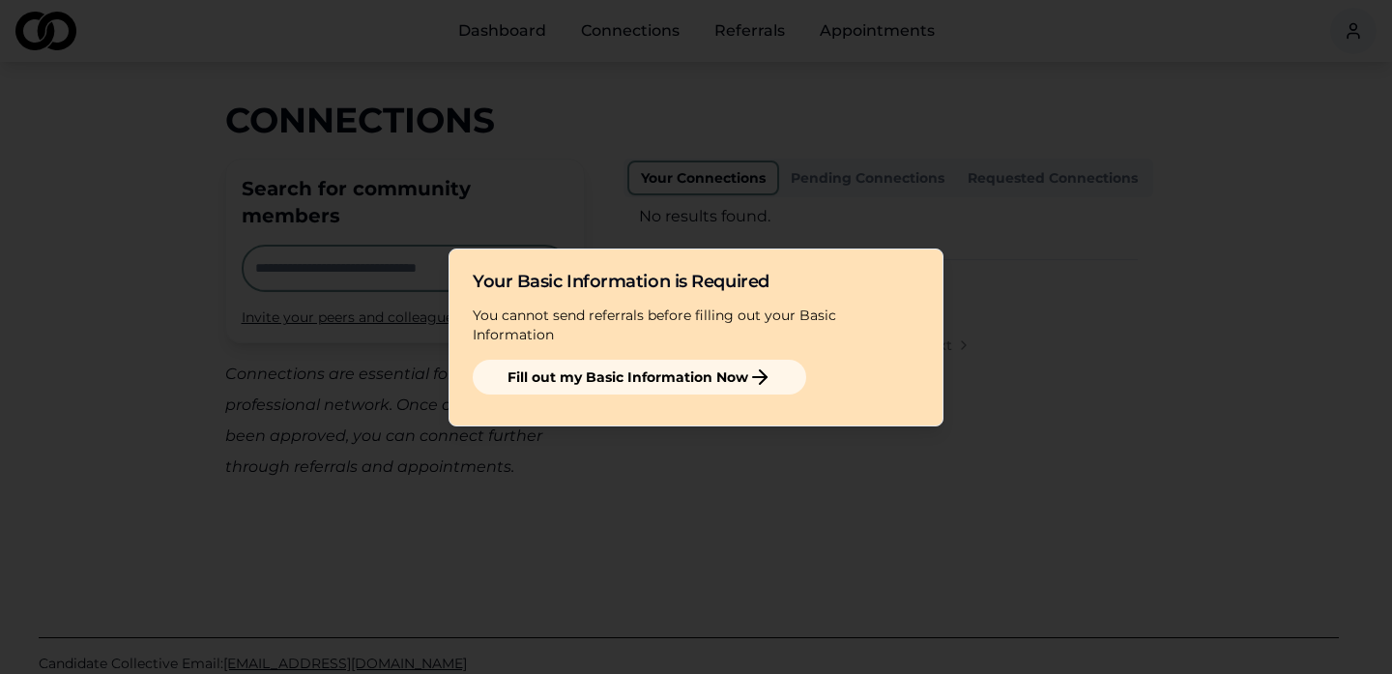
click at [606, 363] on button "Fill out my Basic Information Now" at bounding box center [640, 377] width 334 height 35
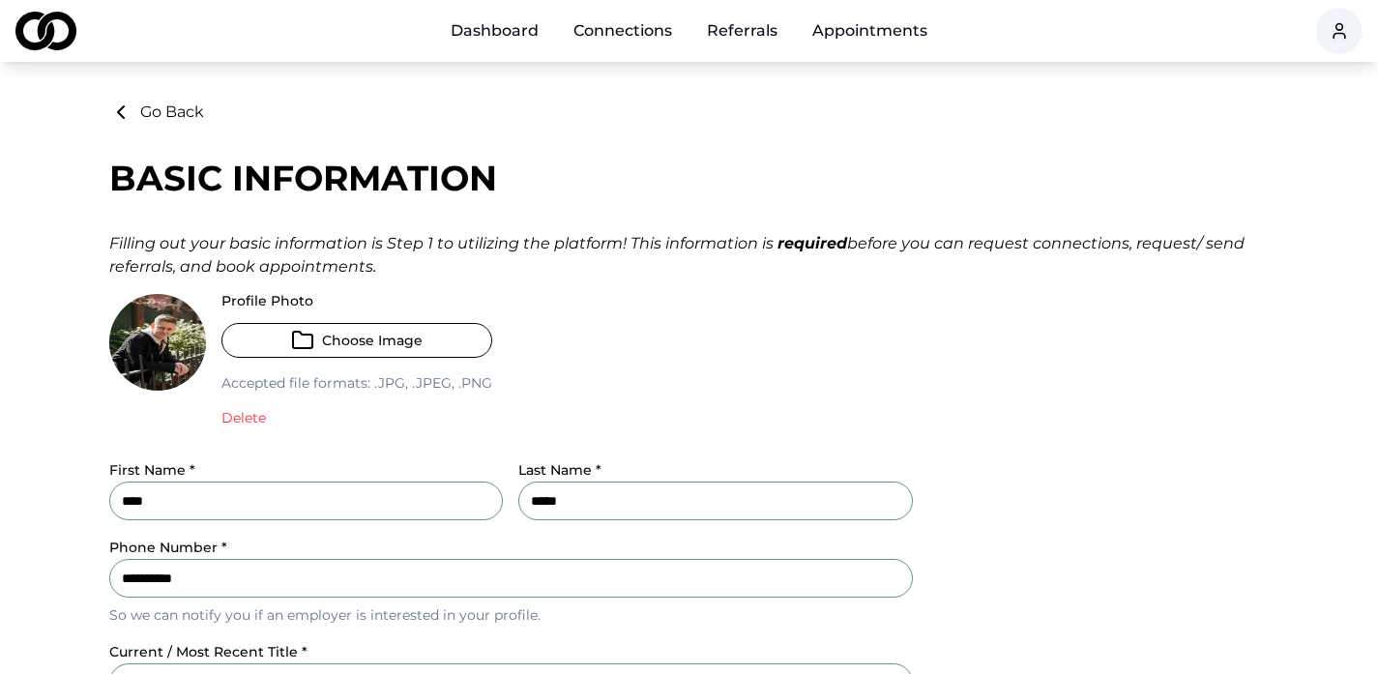
click at [118, 434] on div "Profile Photo Choose Image Accepted file formats: .jpg, .jpeg, .png Delete" at bounding box center [510, 368] width 803 height 149
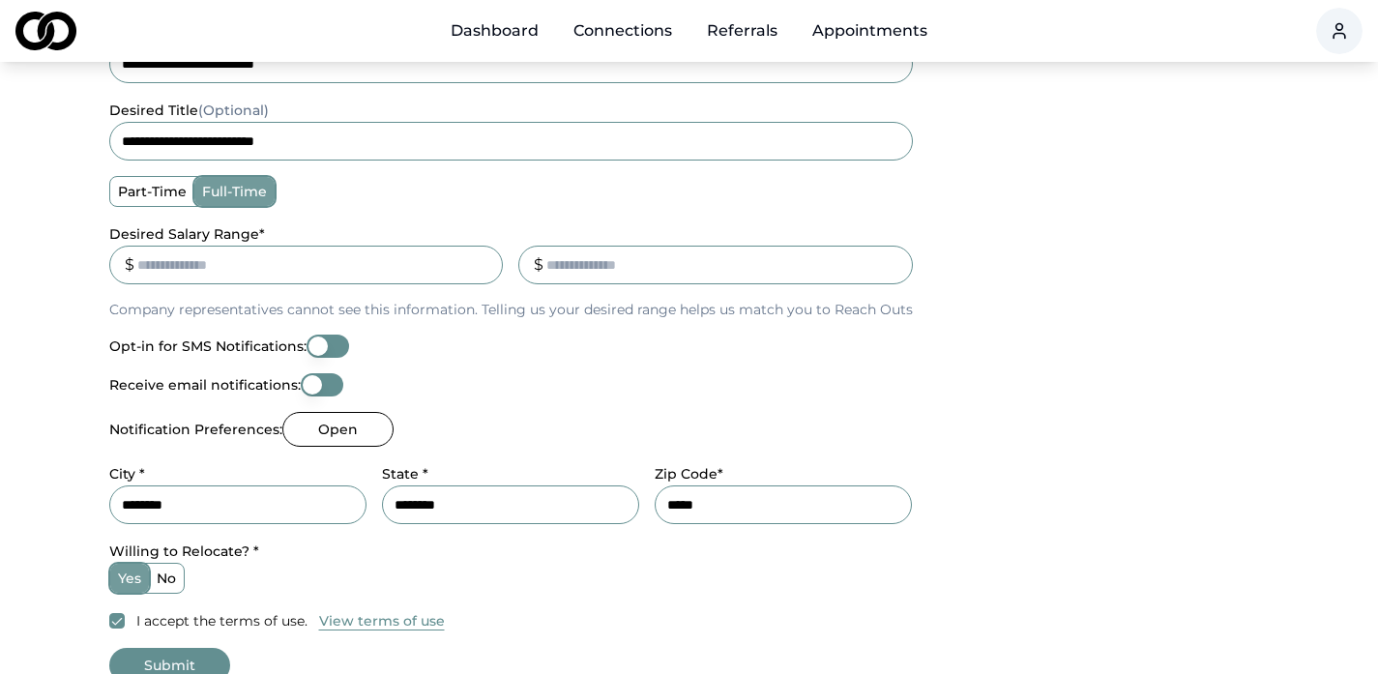
scroll to position [657, 0]
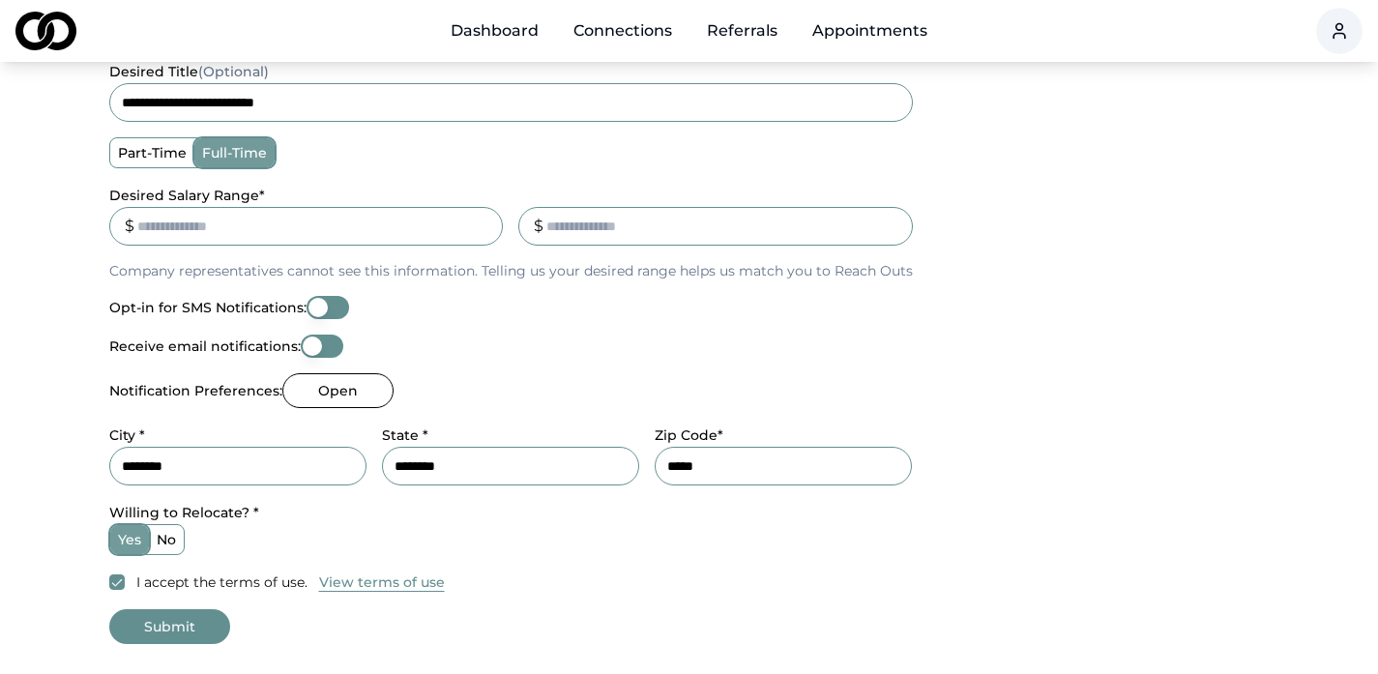
click at [355, 386] on button "Open" at bounding box center [337, 390] width 111 height 35
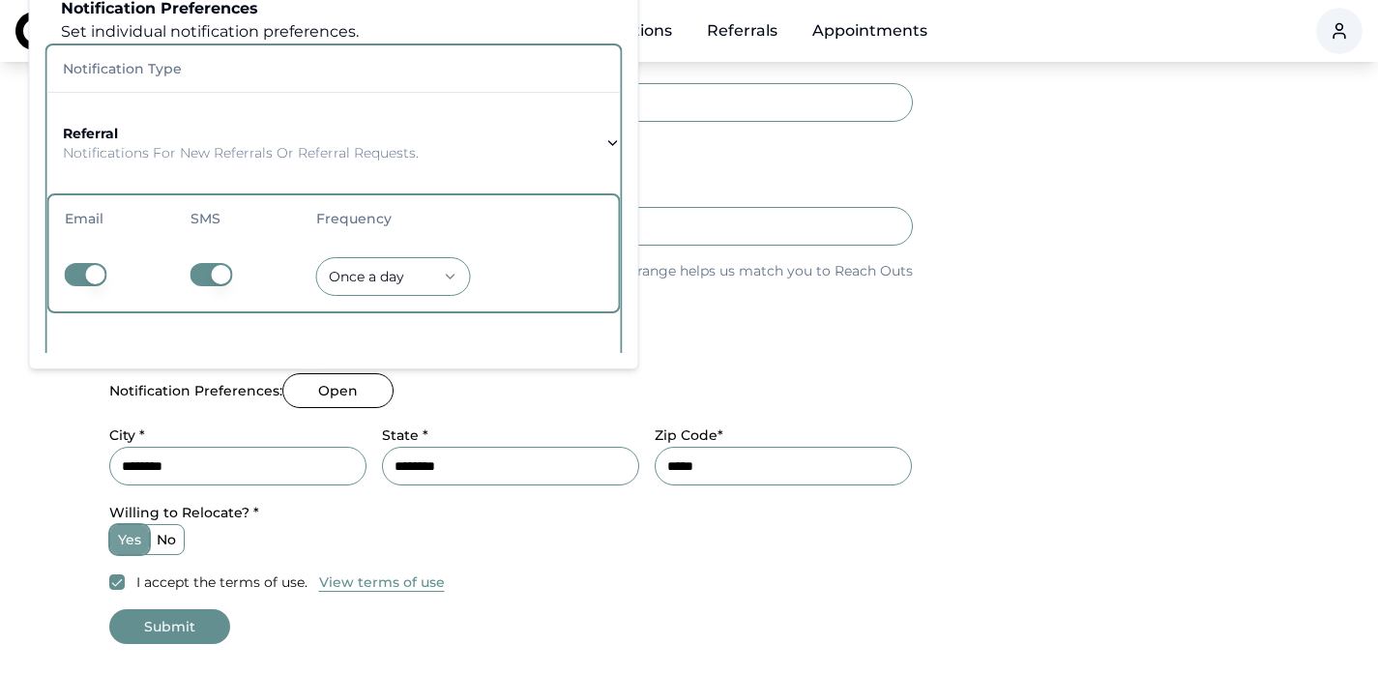
click at [193, 271] on button "button" at bounding box center [211, 274] width 43 height 23
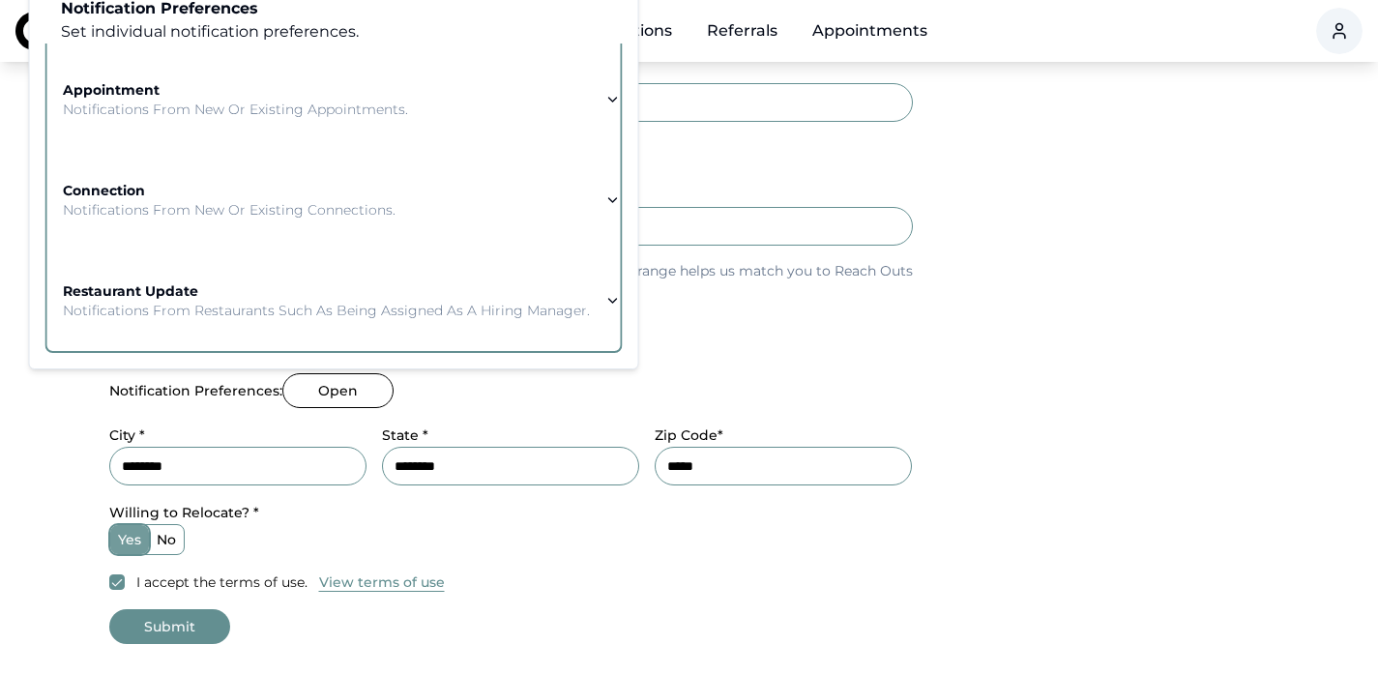
scroll to position [293, 0]
click at [44, 408] on main "**********" at bounding box center [689, 43] width 1378 height 1201
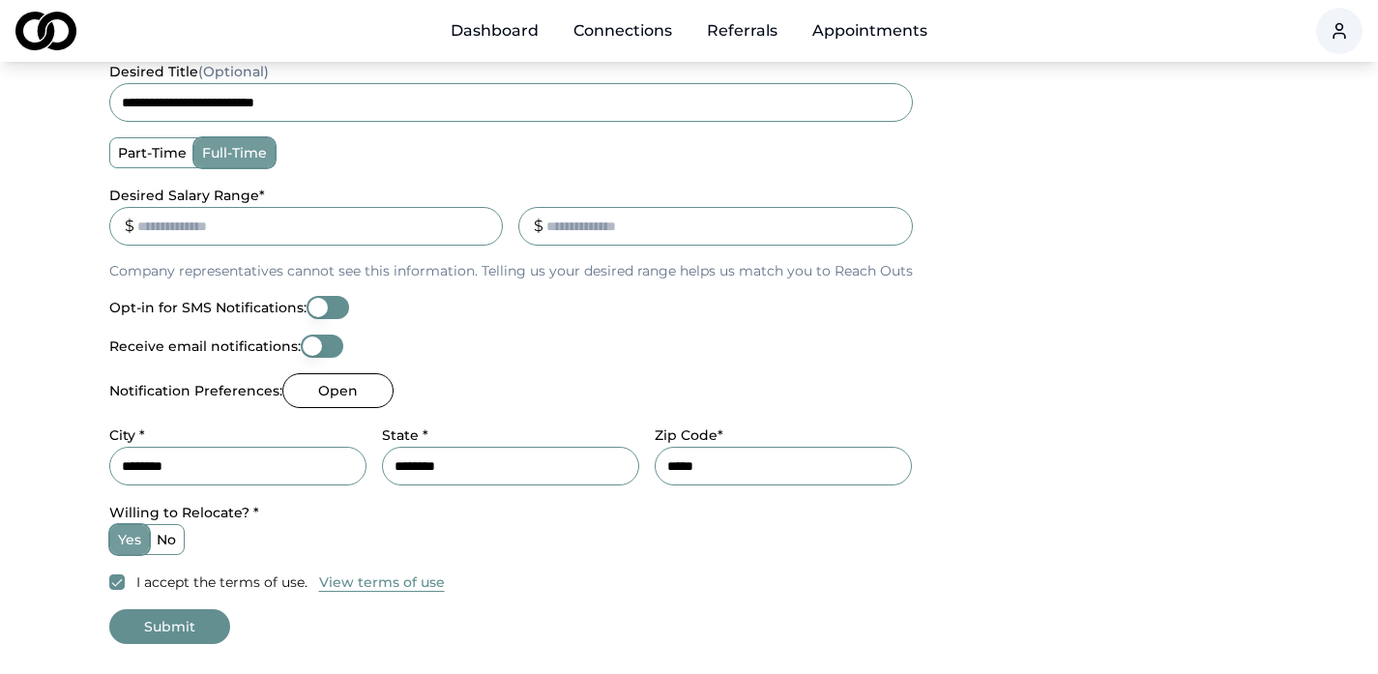
click at [44, 408] on main "**********" at bounding box center [689, 43] width 1378 height 1201
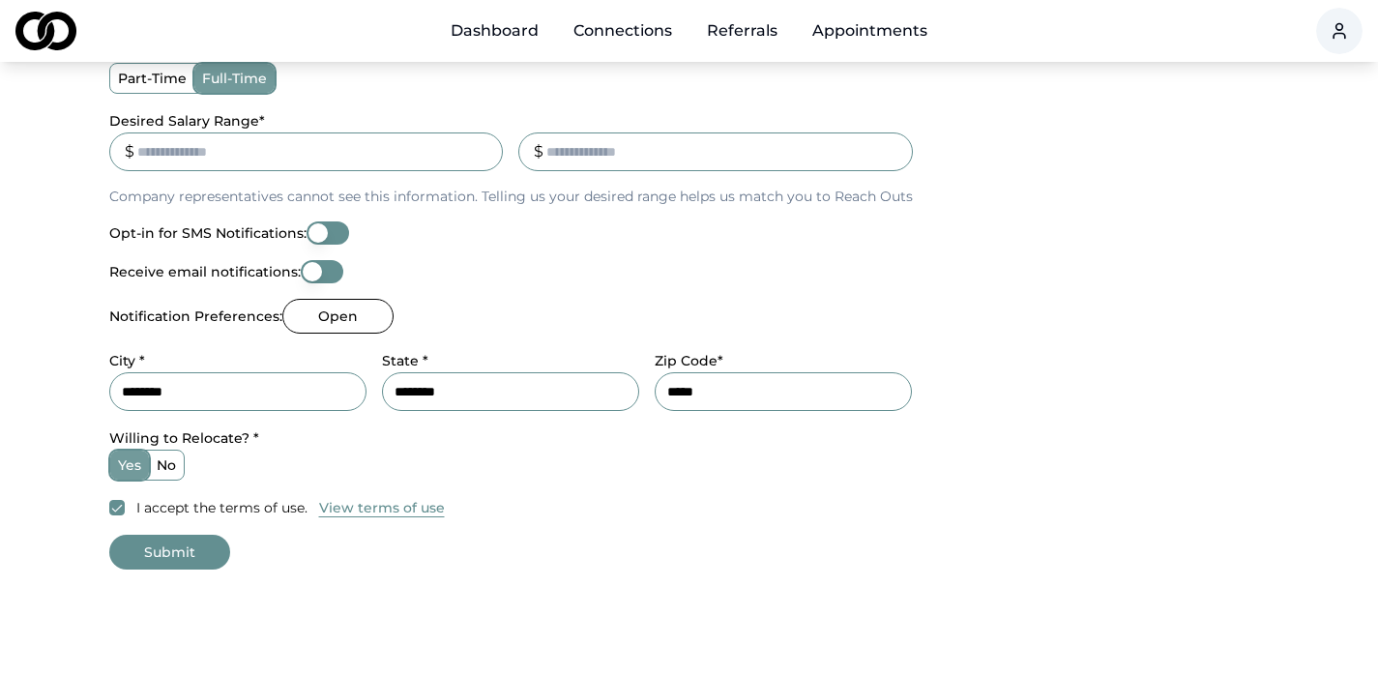
scroll to position [735, 0]
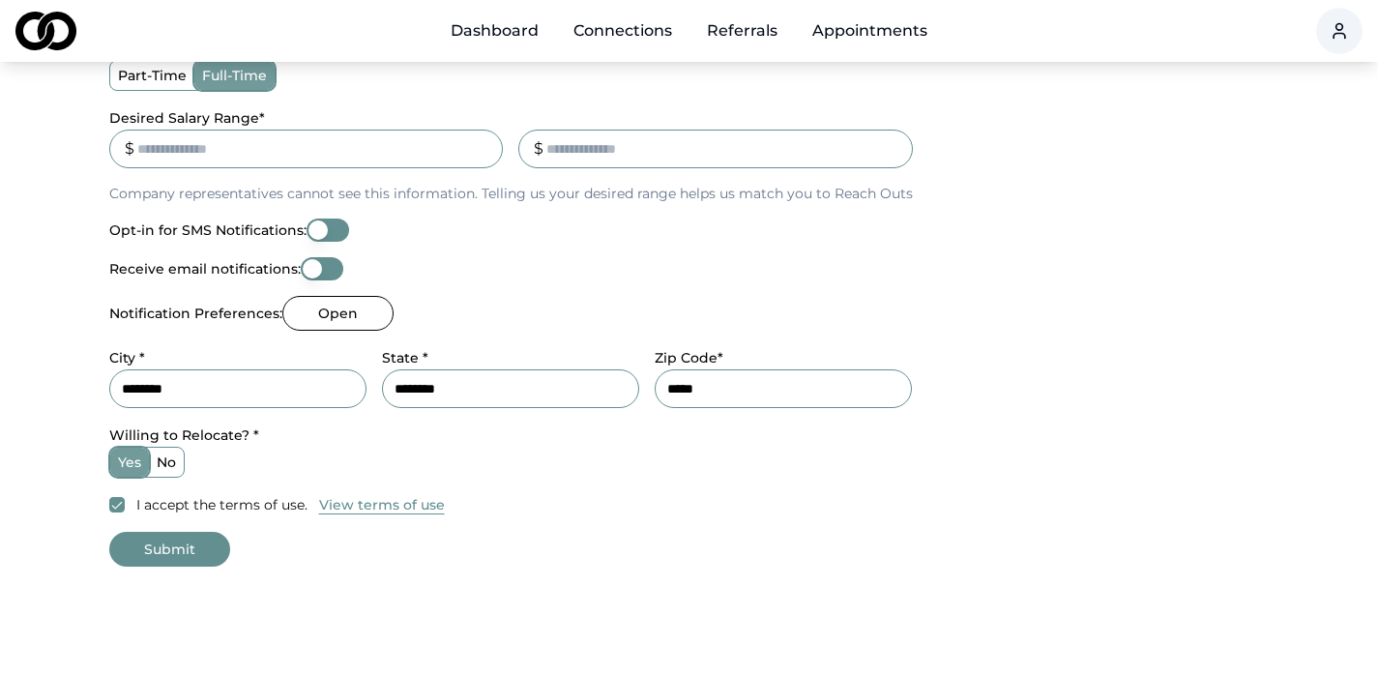
click at [409, 502] on button "View terms of use" at bounding box center [382, 504] width 126 height 19
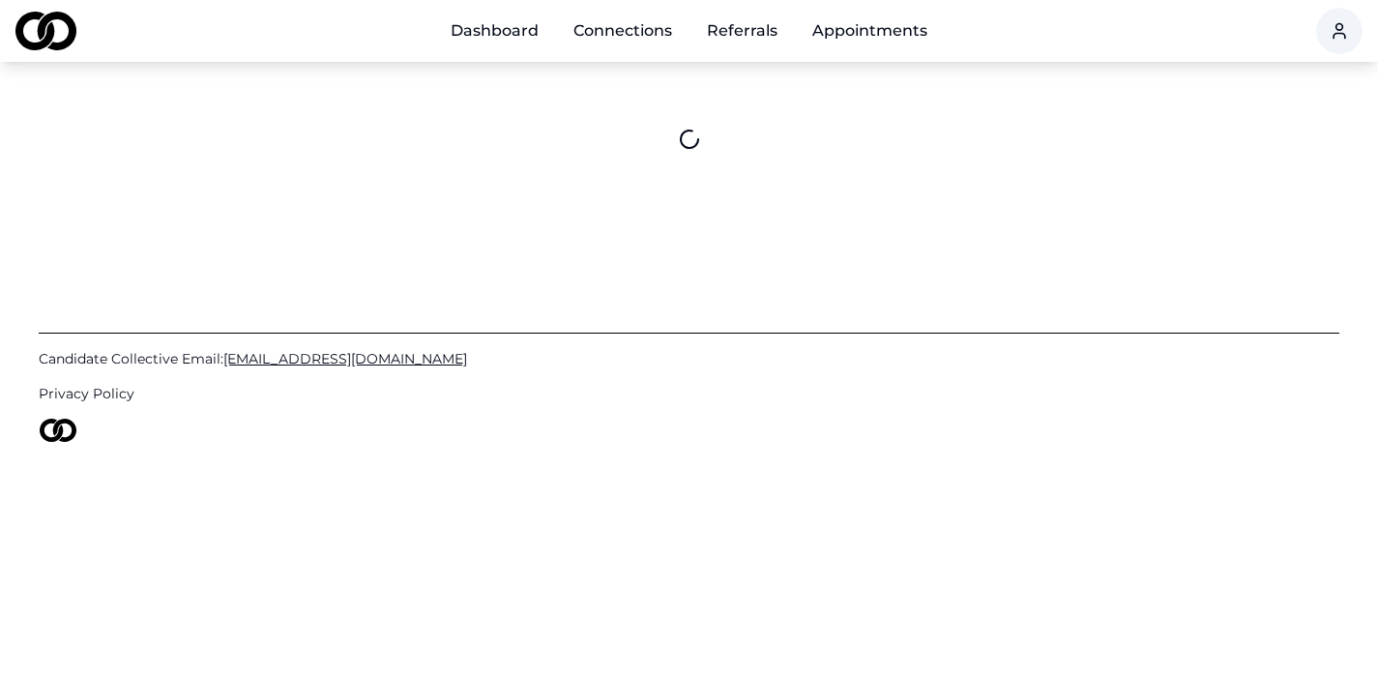
scroll to position [0, 0]
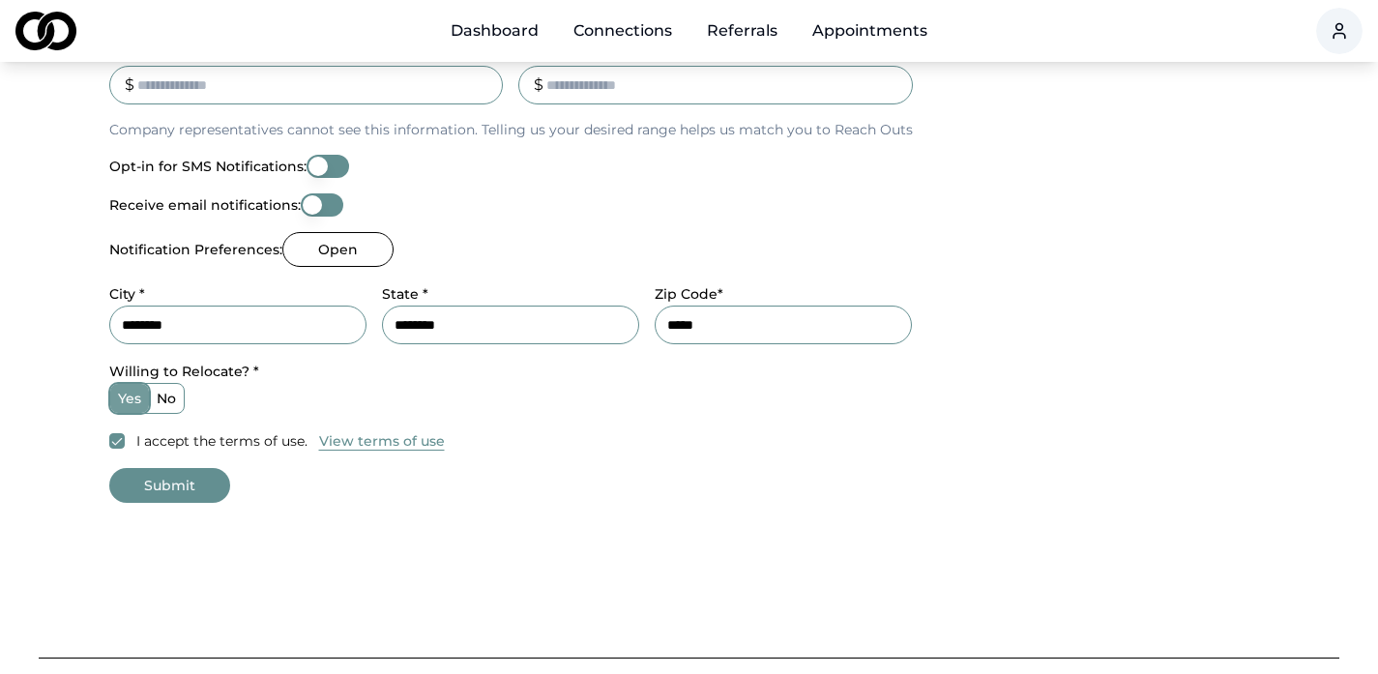
scroll to position [812, 0]
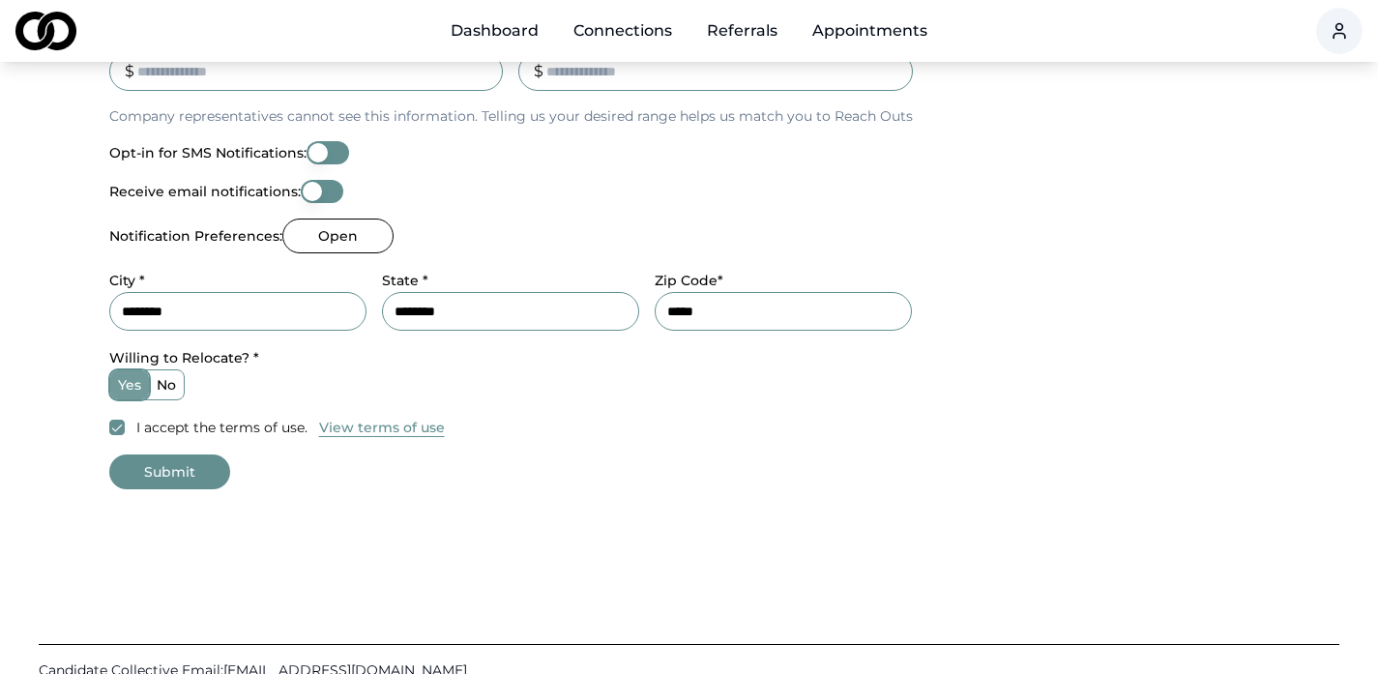
click at [140, 472] on button "Submit" at bounding box center [169, 471] width 121 height 35
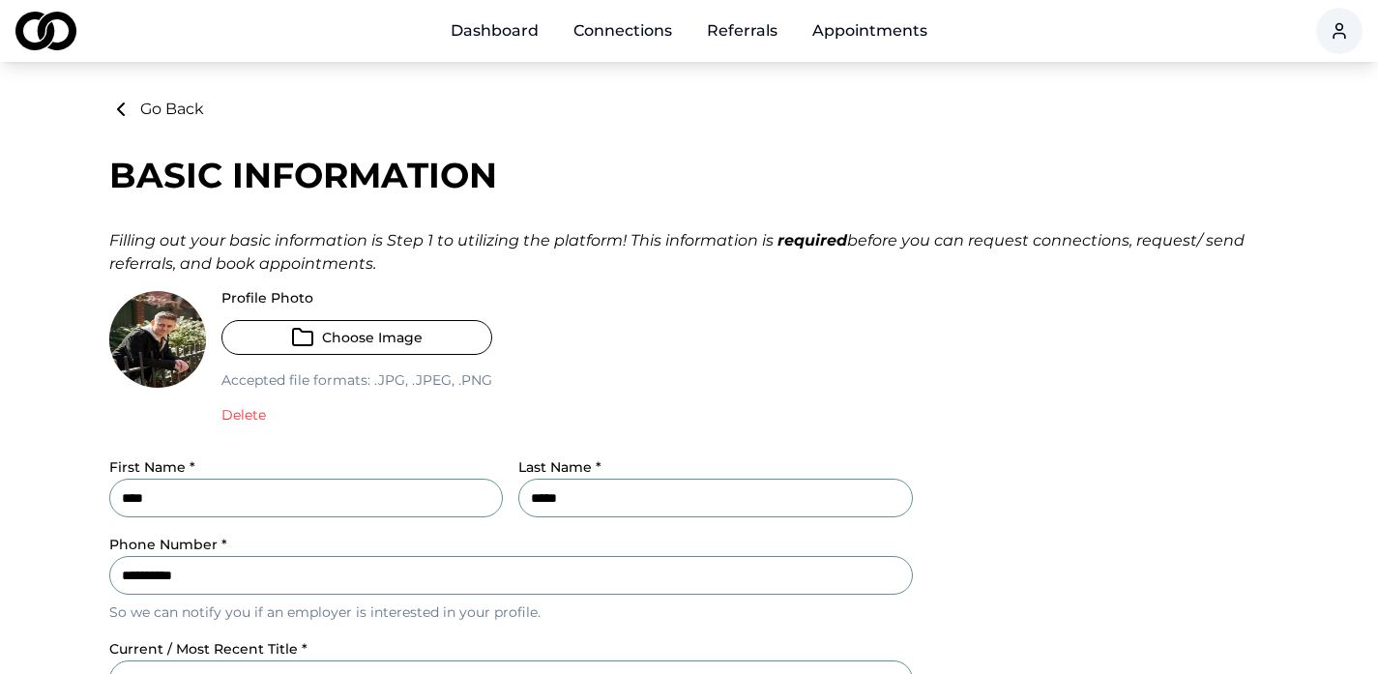
scroll to position [0, 0]
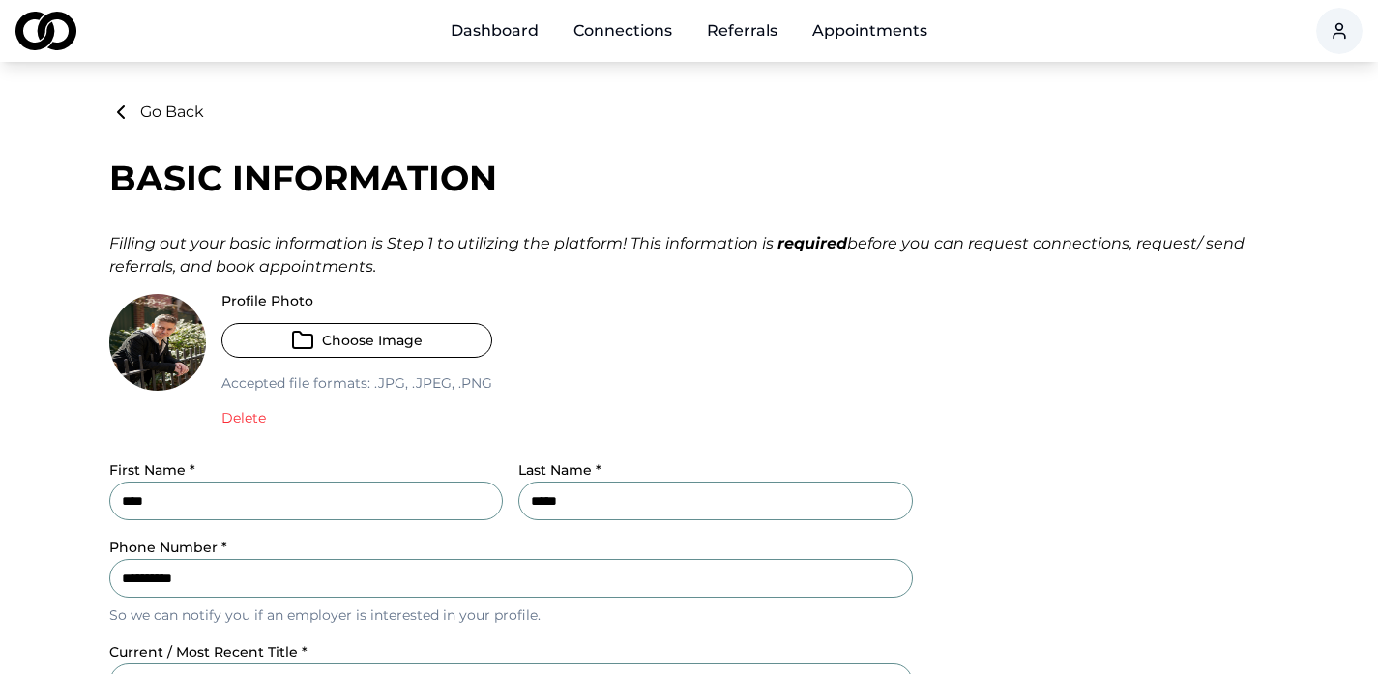
click at [627, 24] on link "Connections" at bounding box center [623, 31] width 130 height 39
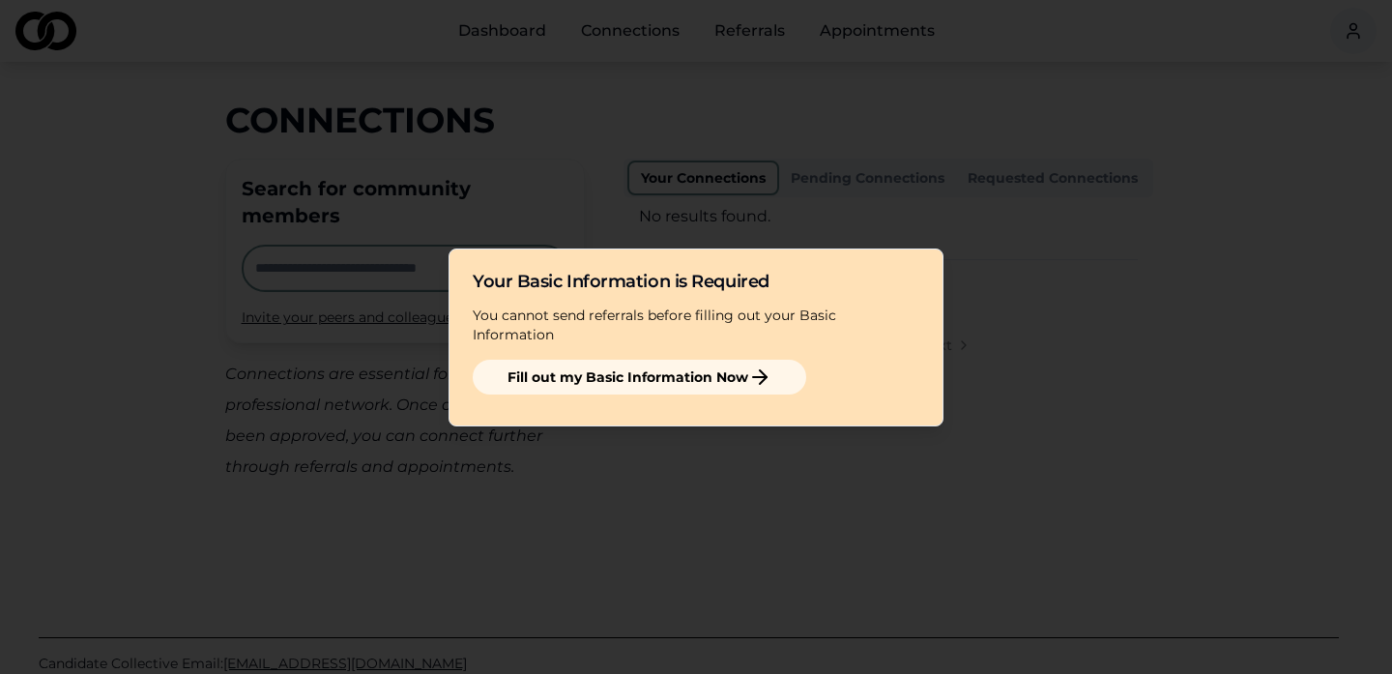
click at [632, 364] on button "Fill out my Basic Information Now" at bounding box center [640, 377] width 334 height 35
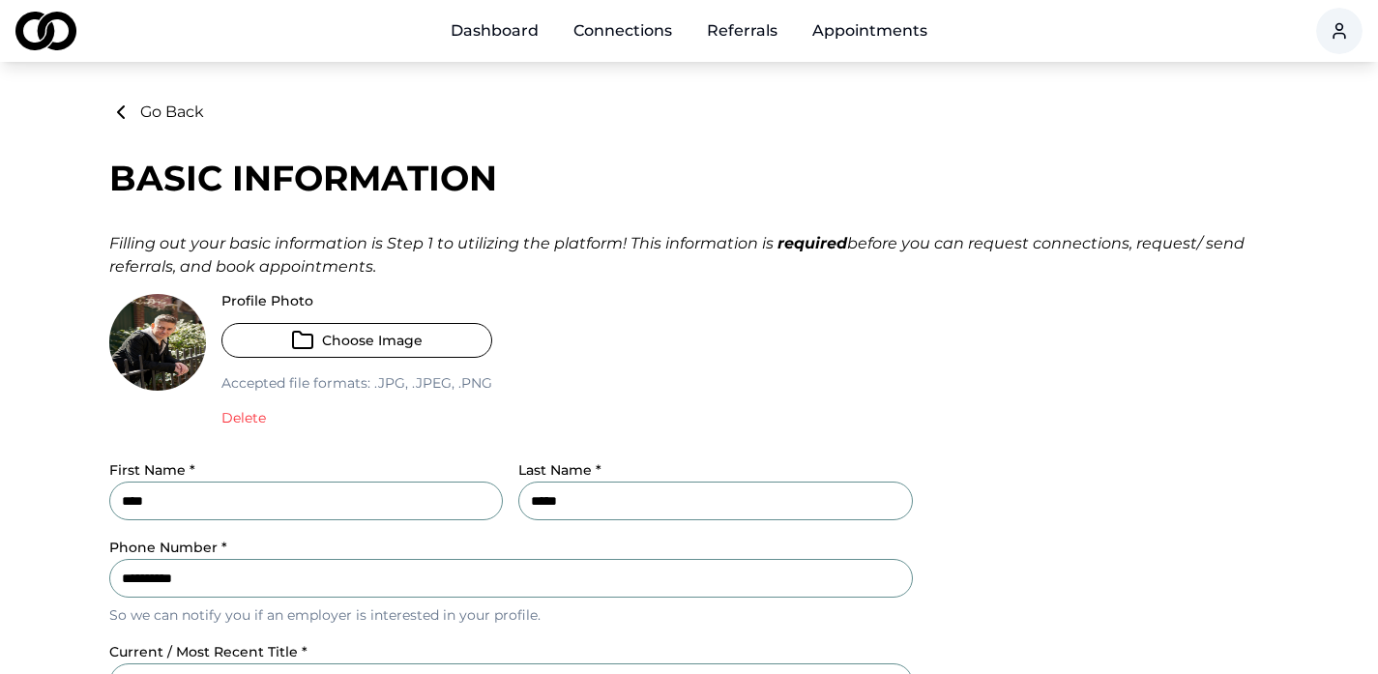
click at [632, 365] on div "Profile Photo Choose Image Accepted file formats: .jpg, .jpeg, .png Delete" at bounding box center [510, 368] width 803 height 149
click at [162, 116] on button "Go Back" at bounding box center [156, 112] width 95 height 23
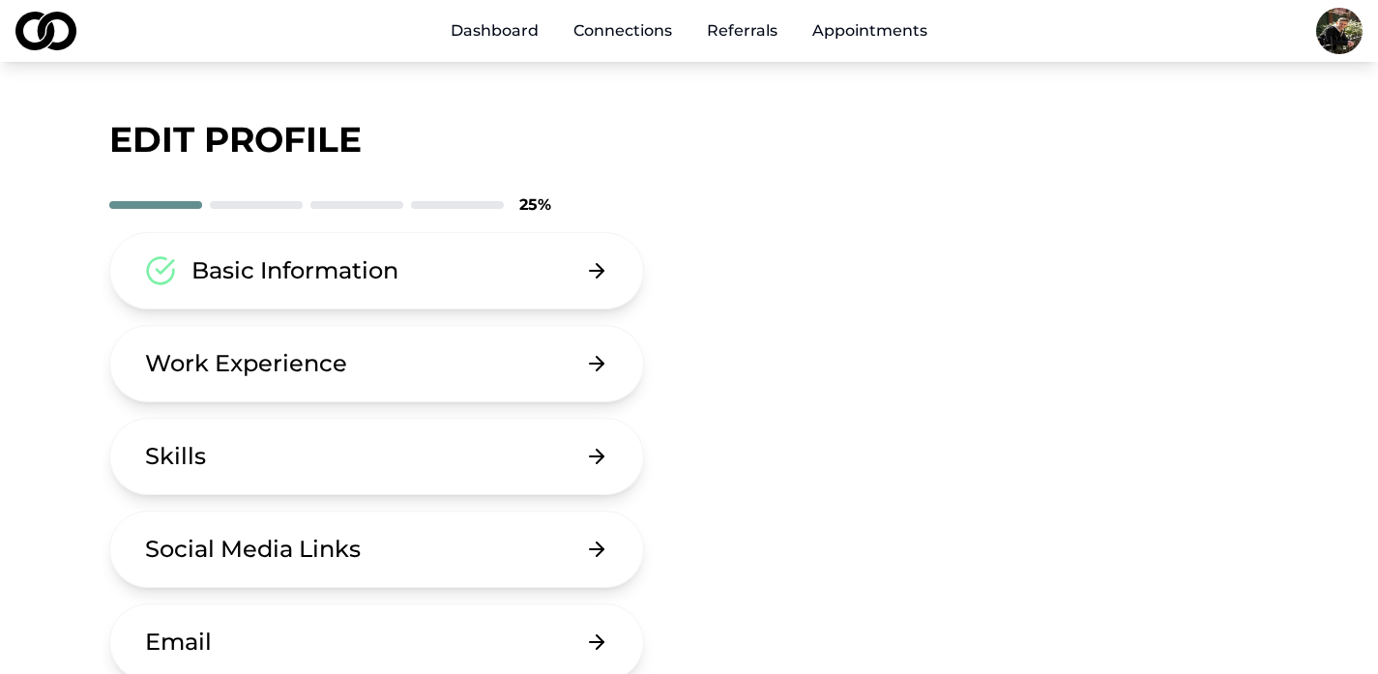
click at [28, 250] on main "edit profile 25 % Basic Information Work Experience Skills Social Media Links E…" at bounding box center [689, 484] width 1378 height 766
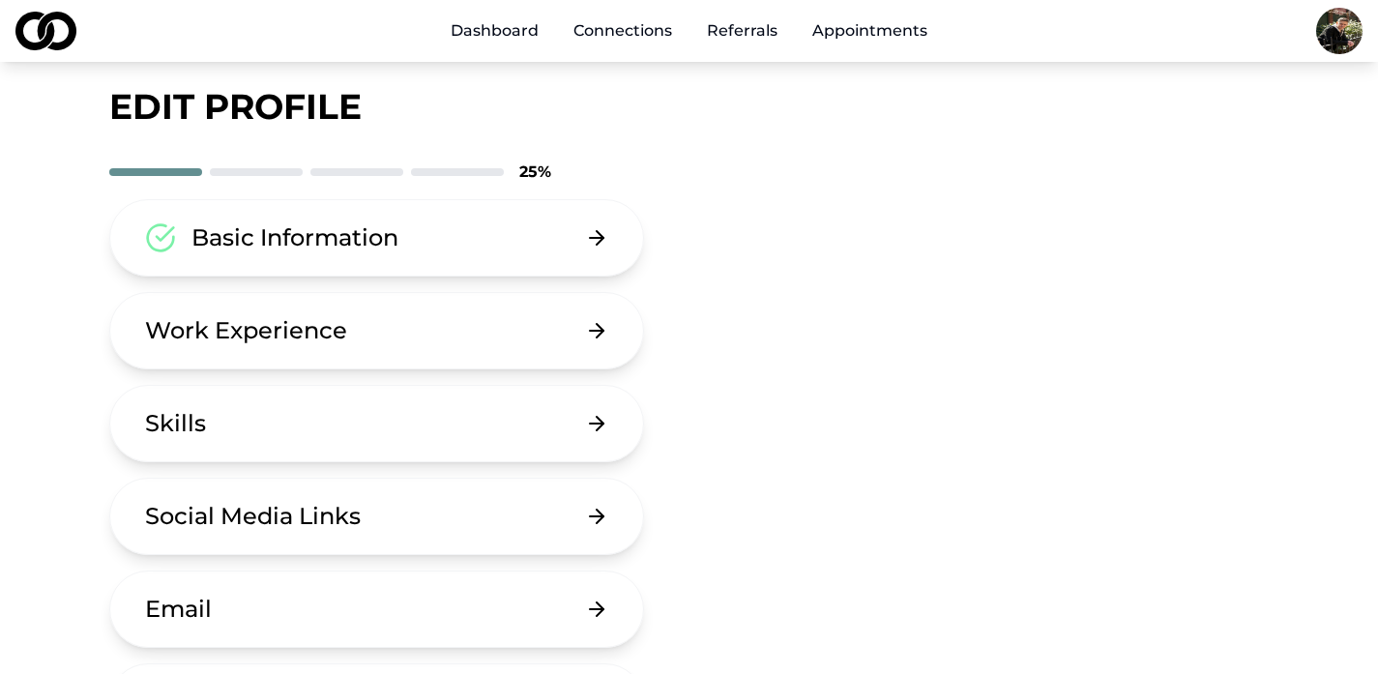
scroll to position [39, 0]
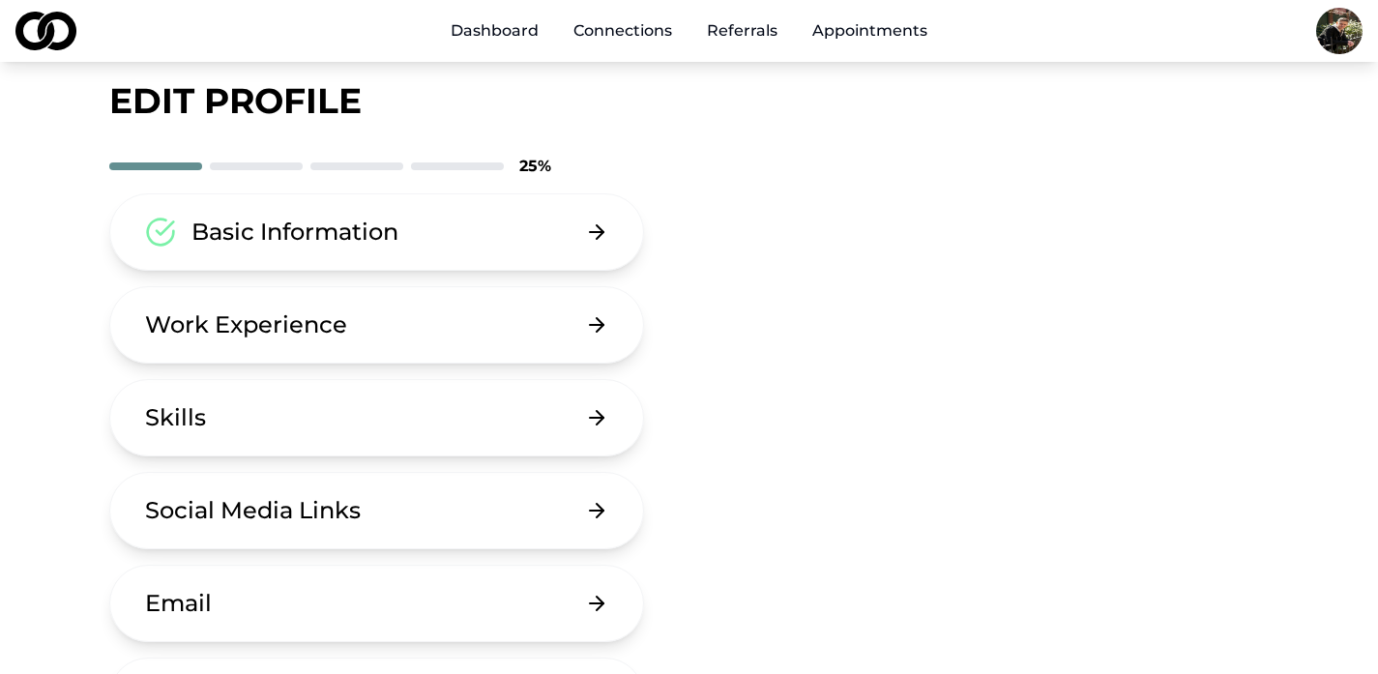
click at [608, 327] on icon at bounding box center [596, 324] width 23 height 23
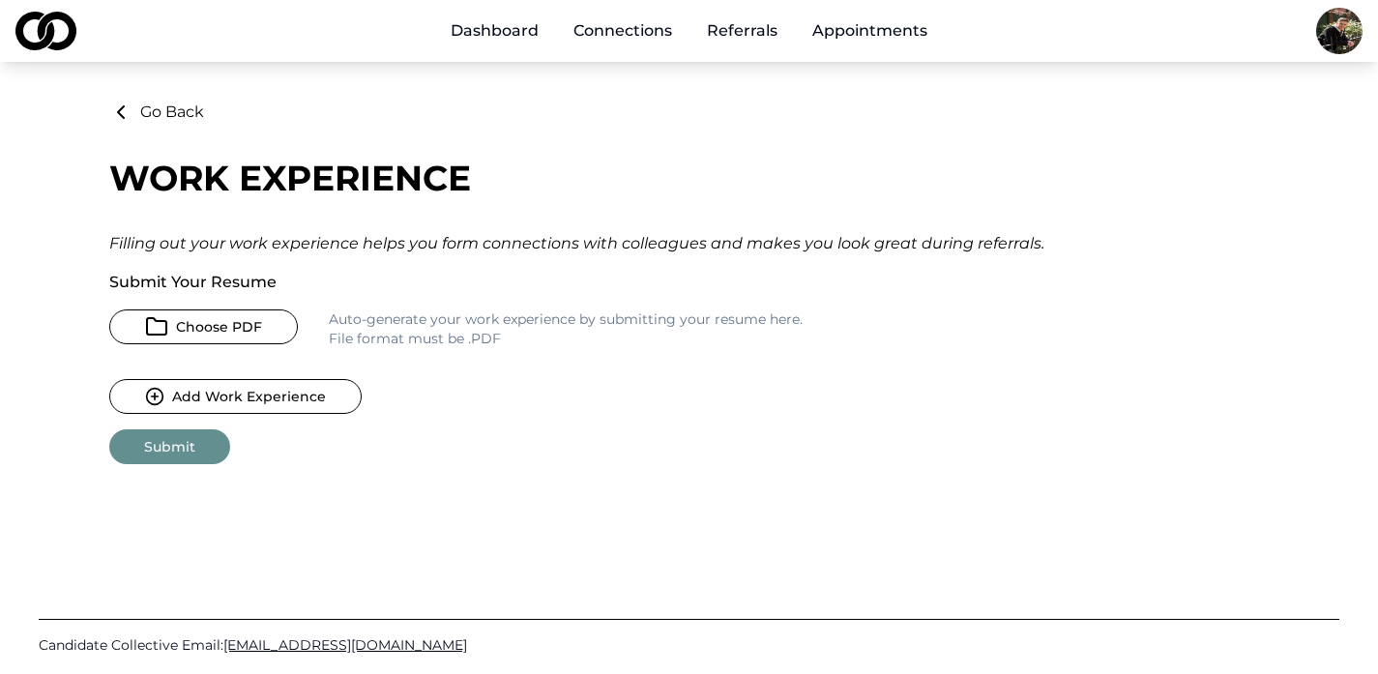
click at [244, 324] on button "Choose PDF" at bounding box center [203, 326] width 189 height 35
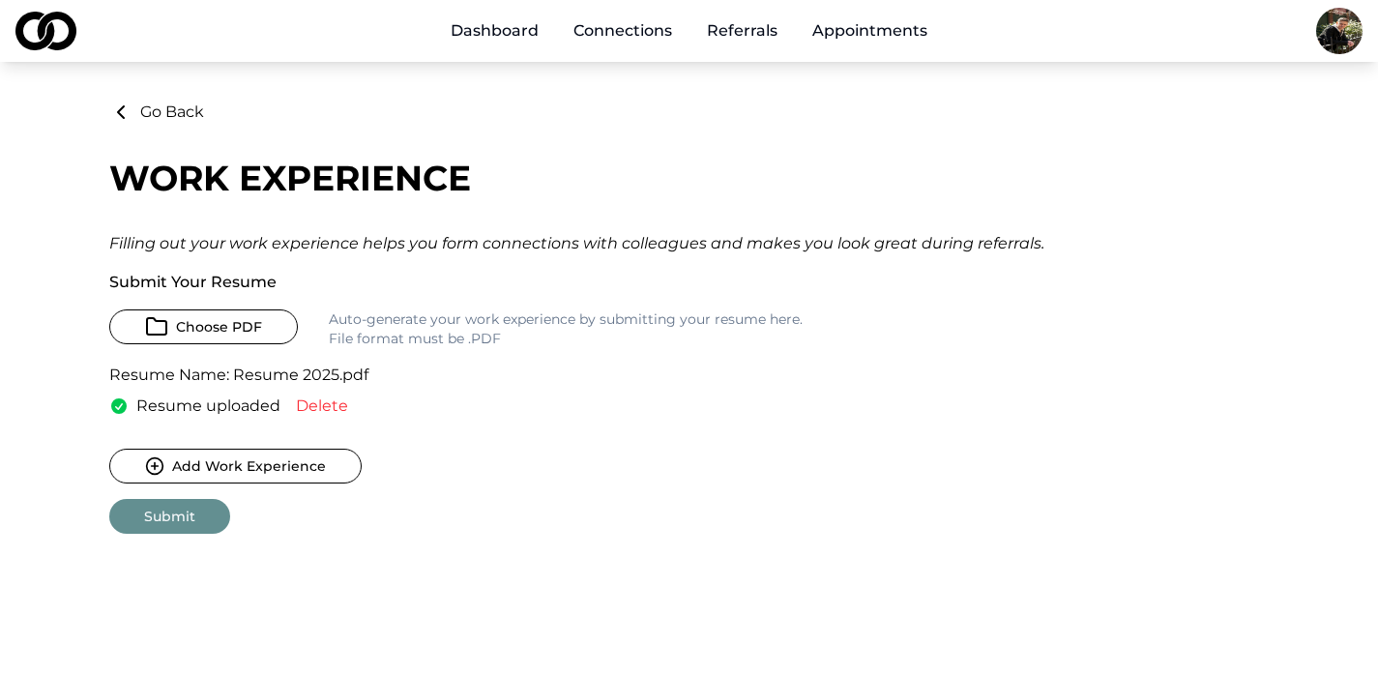
click at [162, 519] on button "Submit" at bounding box center [169, 516] width 121 height 35
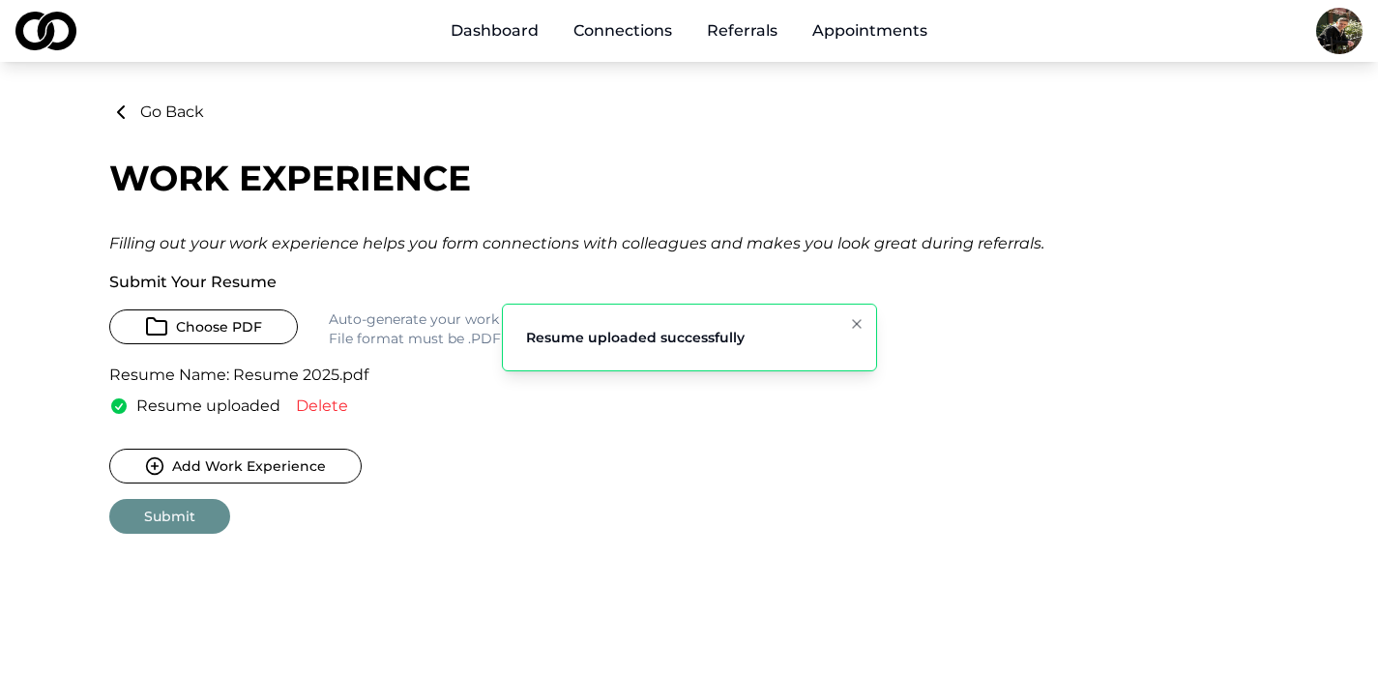
click at [857, 320] on icon "Notifications (F8)" at bounding box center [856, 323] width 15 height 15
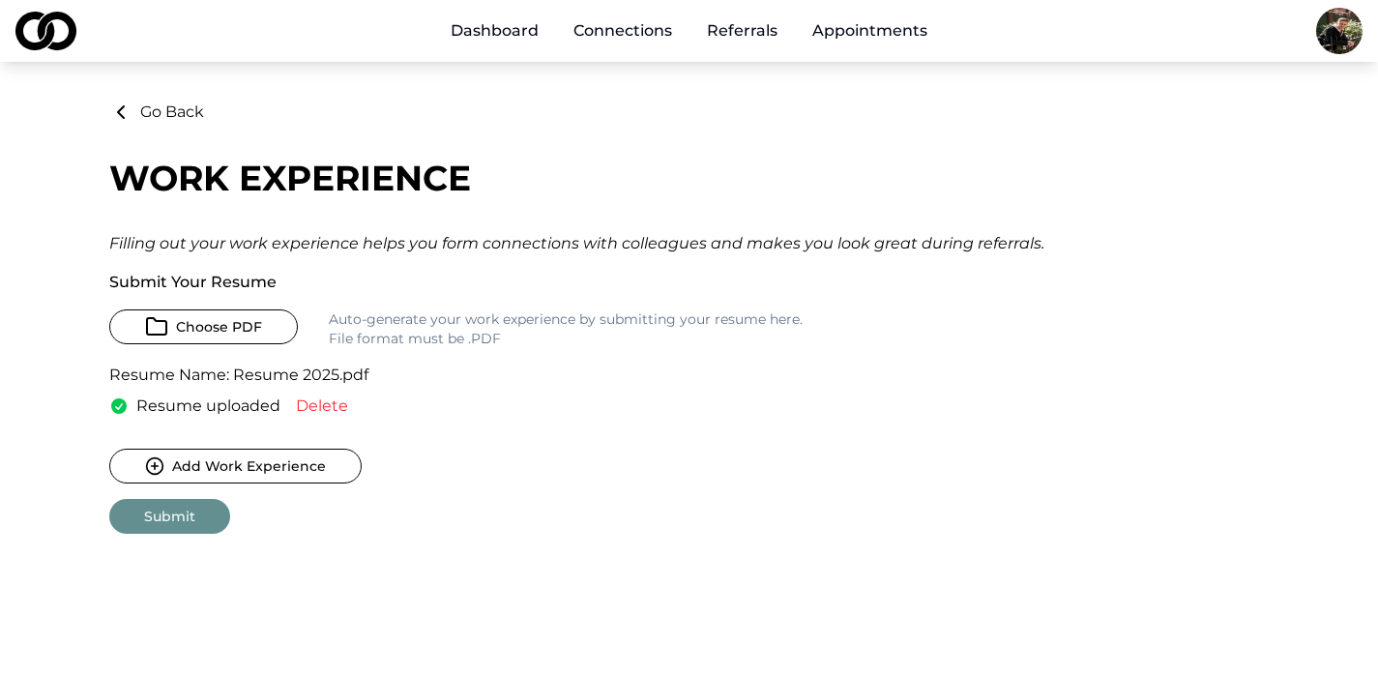
click at [126, 107] on icon at bounding box center [120, 112] width 23 height 23
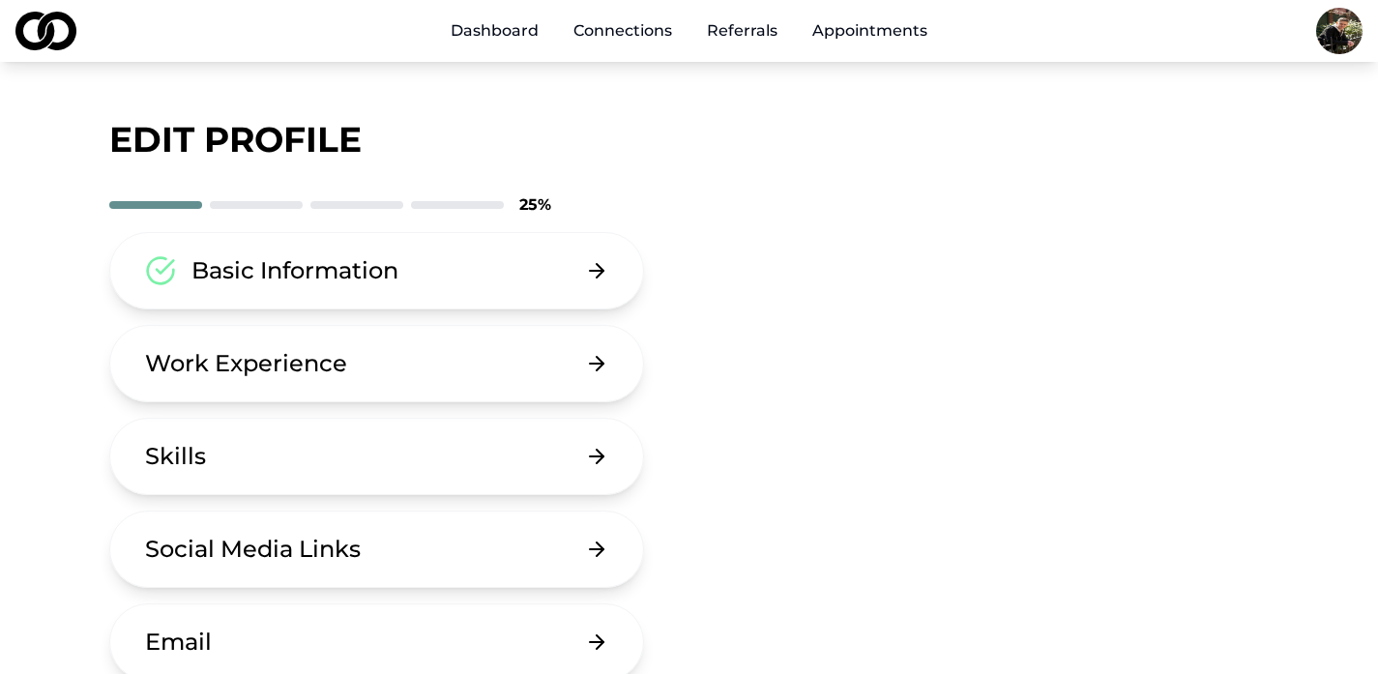
click at [158, 356] on div "Work Experience" at bounding box center [246, 363] width 202 height 31
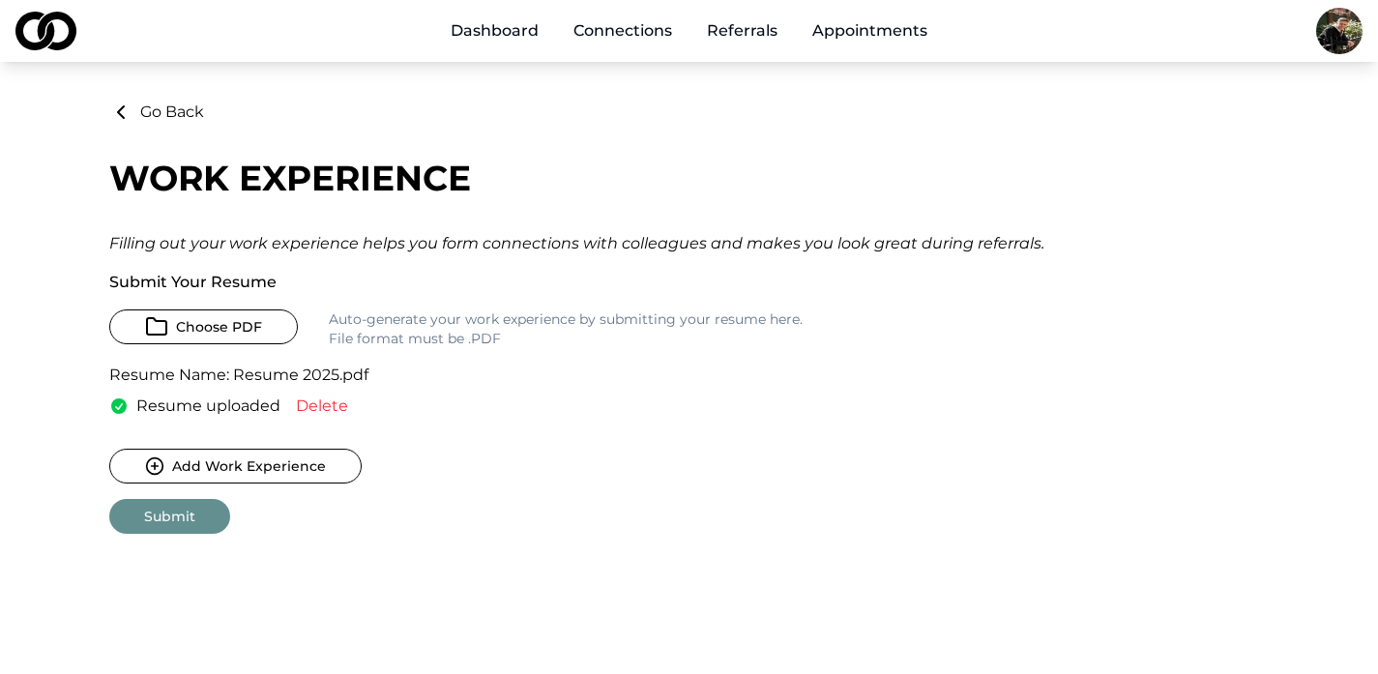
click at [162, 518] on button "Submit" at bounding box center [169, 516] width 121 height 35
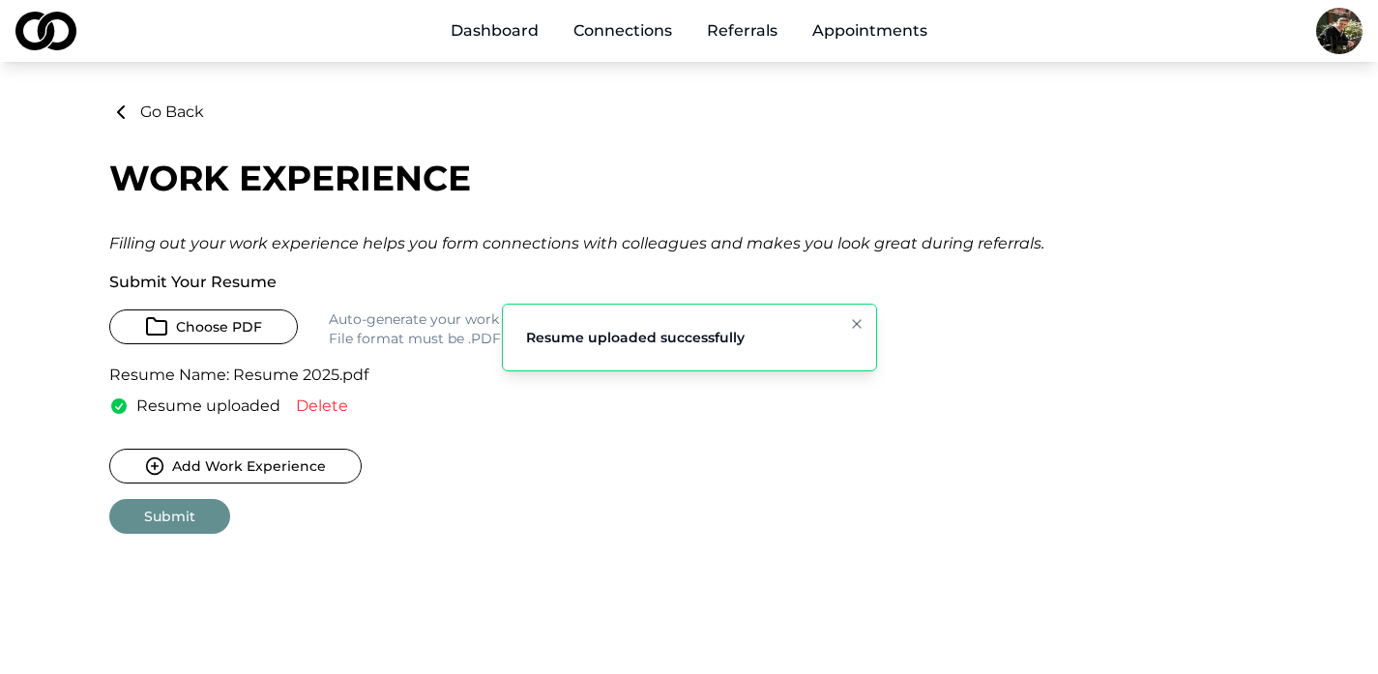
click at [851, 325] on icon "Notifications (F8)" at bounding box center [856, 323] width 15 height 15
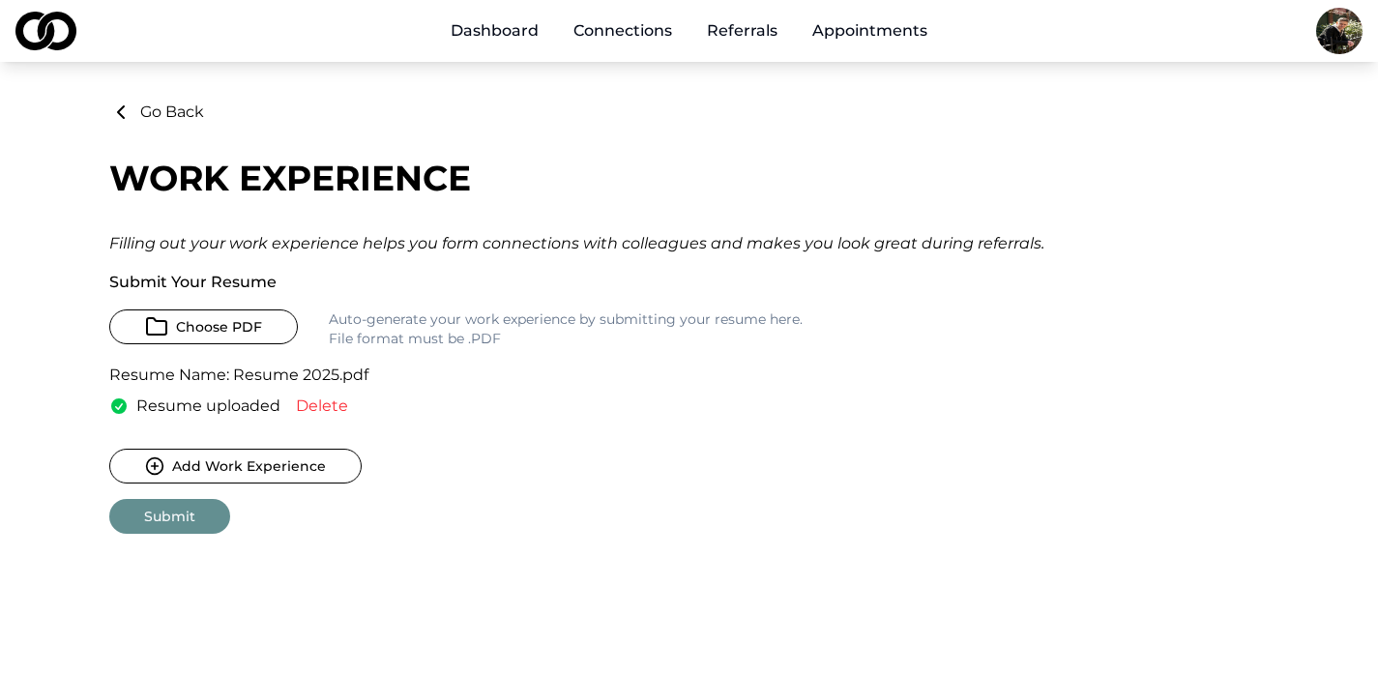
click at [169, 108] on button "Go Back" at bounding box center [156, 112] width 95 height 23
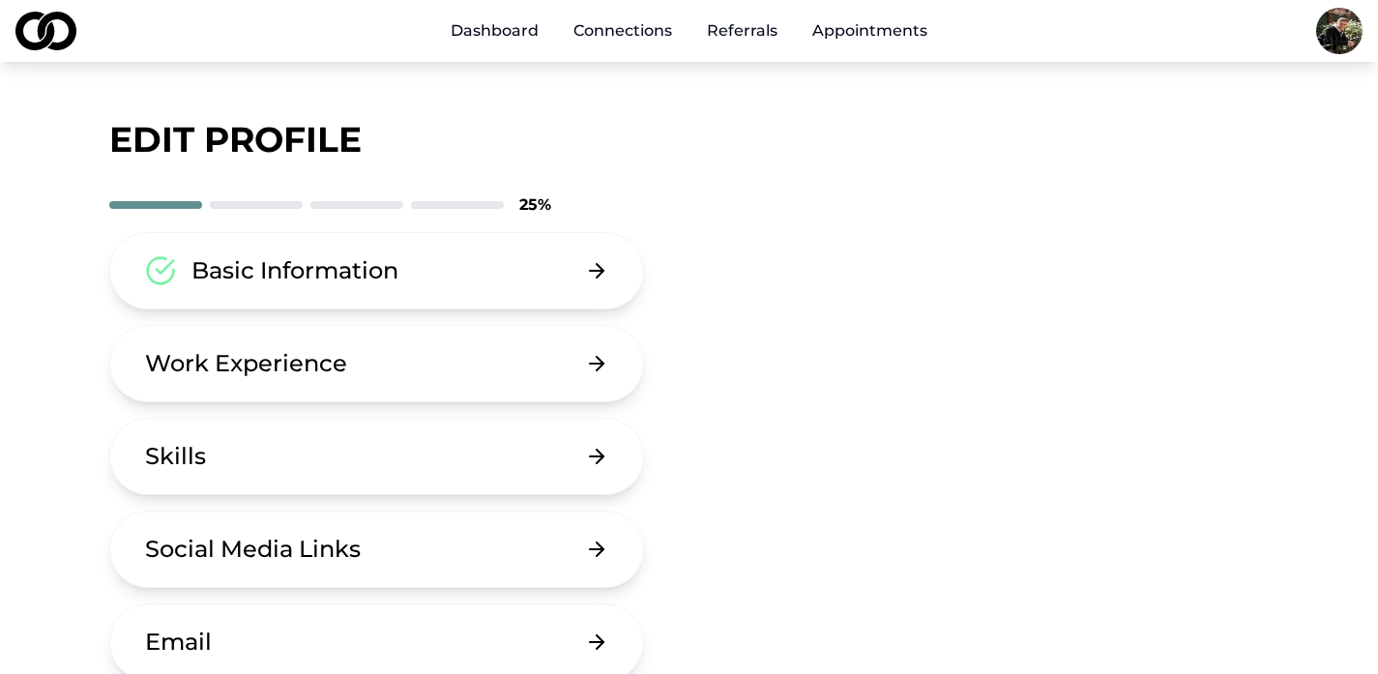
click at [24, 289] on main "edit profile 25 % Basic Information Work Experience Skills Social Media Links E…" at bounding box center [689, 484] width 1378 height 766
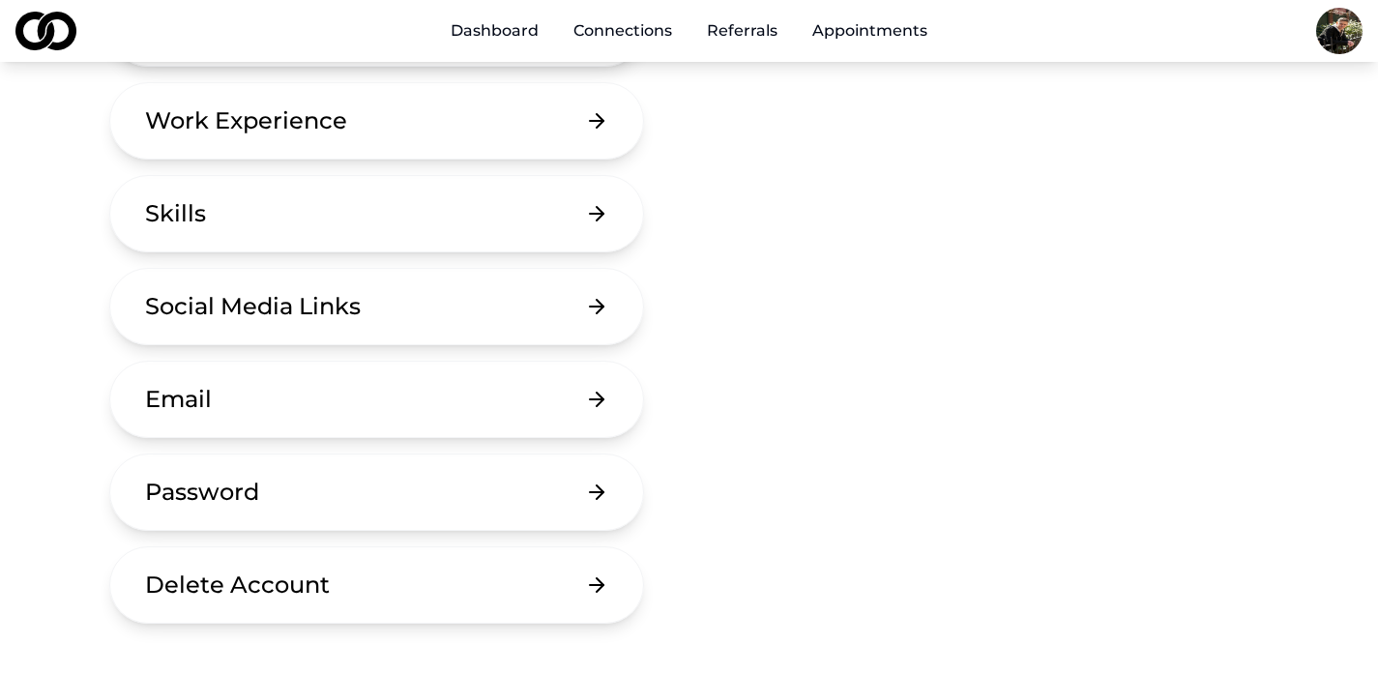
scroll to position [271, 0]
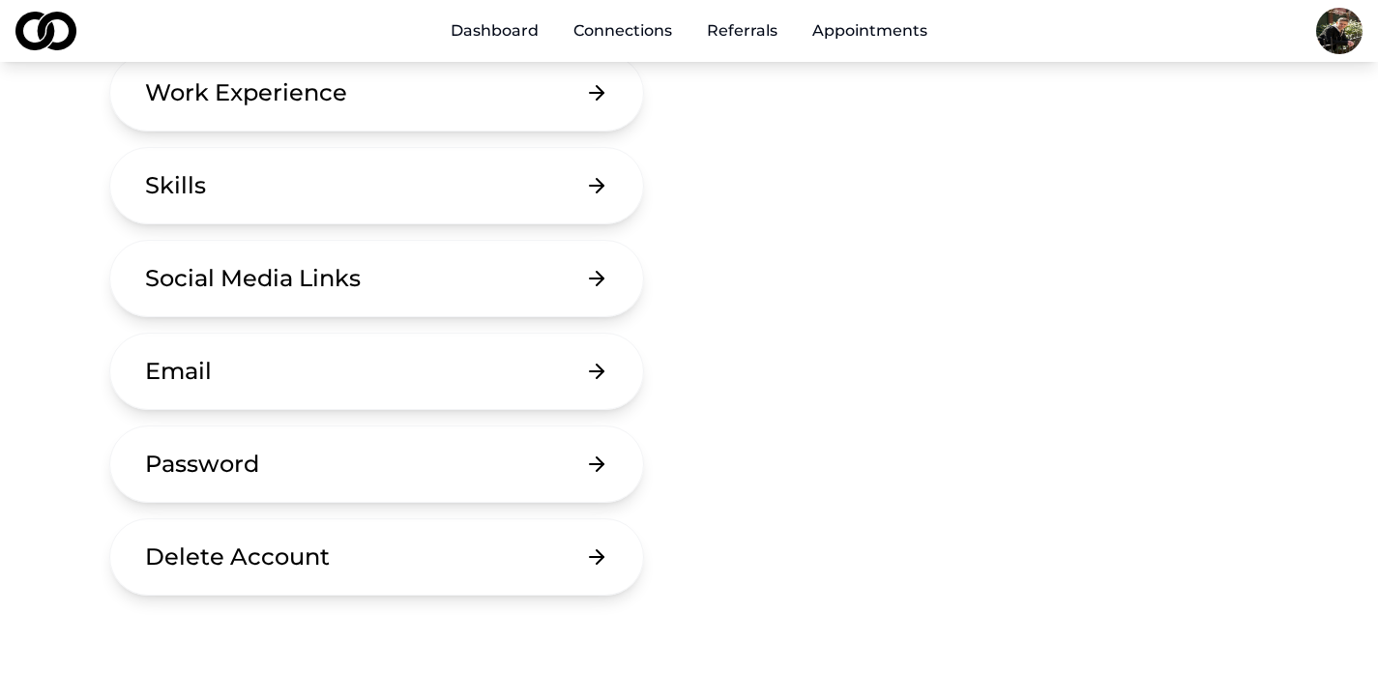
click at [612, 190] on button "Skills" at bounding box center [377, 185] width 536 height 77
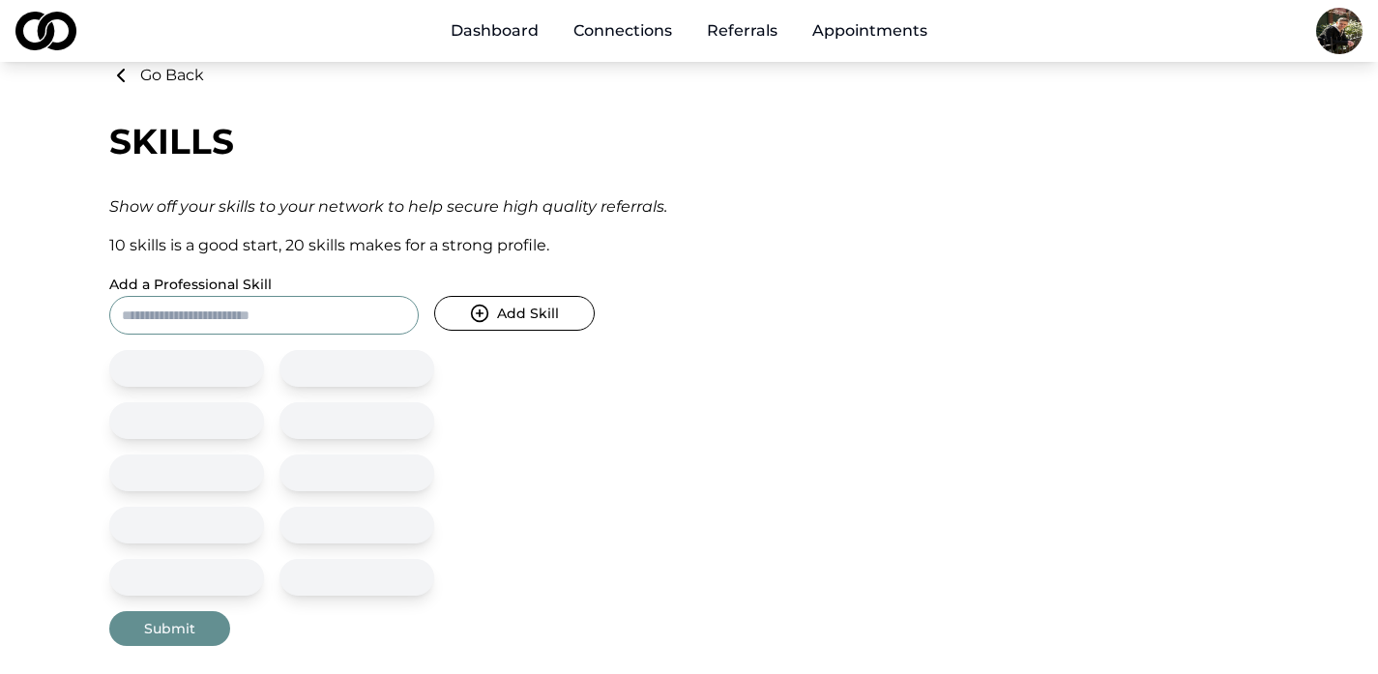
scroll to position [39, 0]
click at [125, 72] on icon at bounding box center [120, 73] width 23 height 23
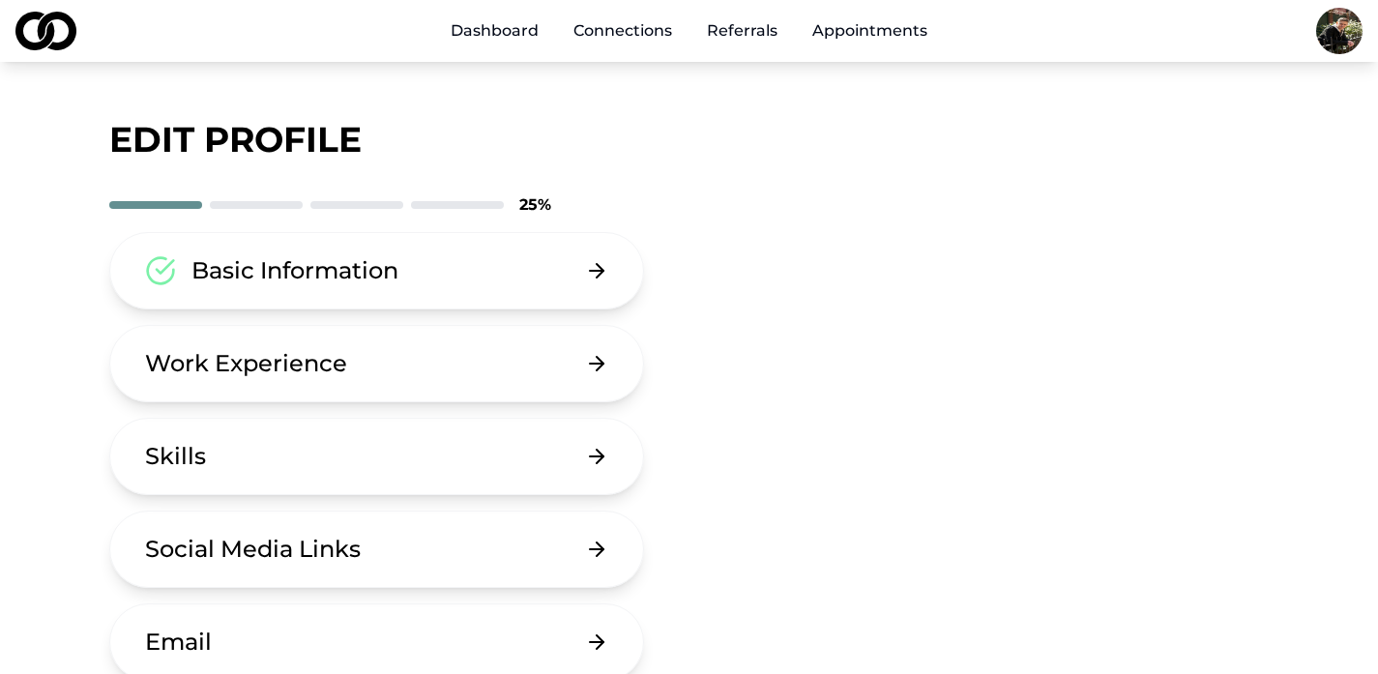
click at [58, 307] on main "edit profile 25 % Basic Information Work Experience Skills Social Media Links E…" at bounding box center [689, 484] width 1378 height 766
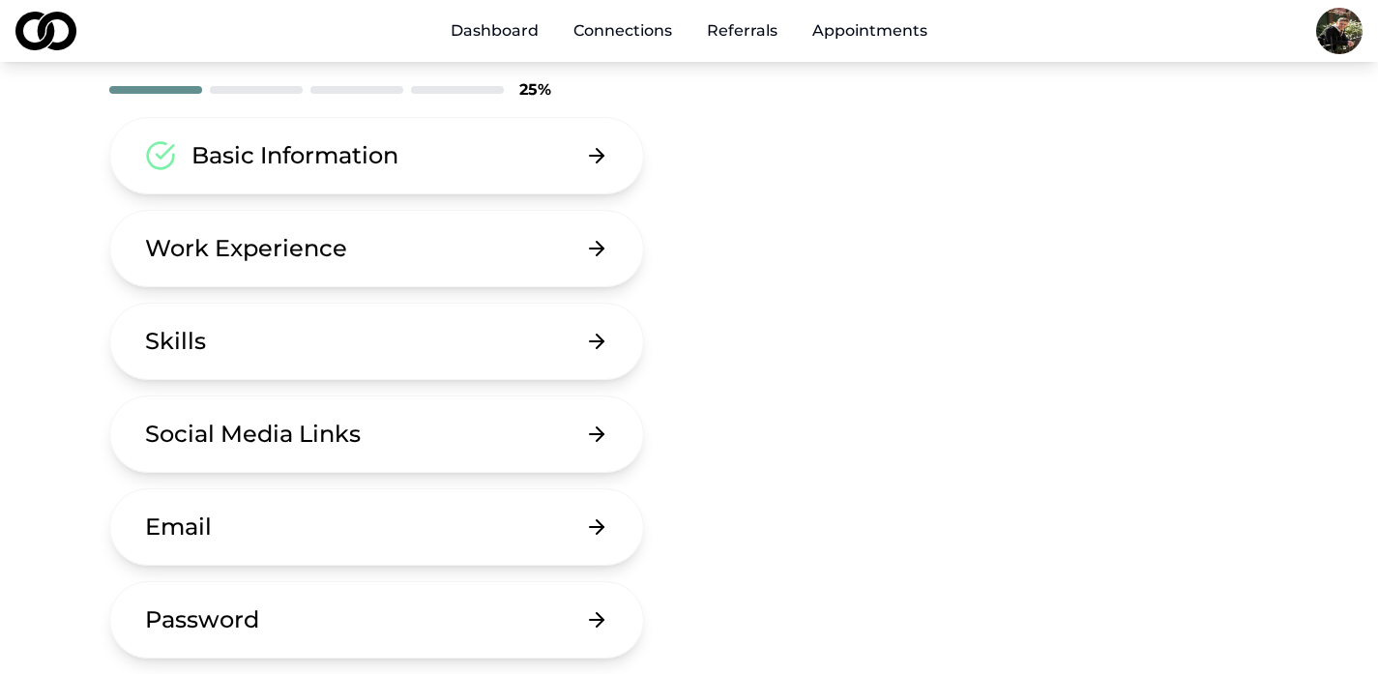
scroll to position [116, 0]
click at [613, 438] on button "Social Media Links" at bounding box center [377, 432] width 536 height 77
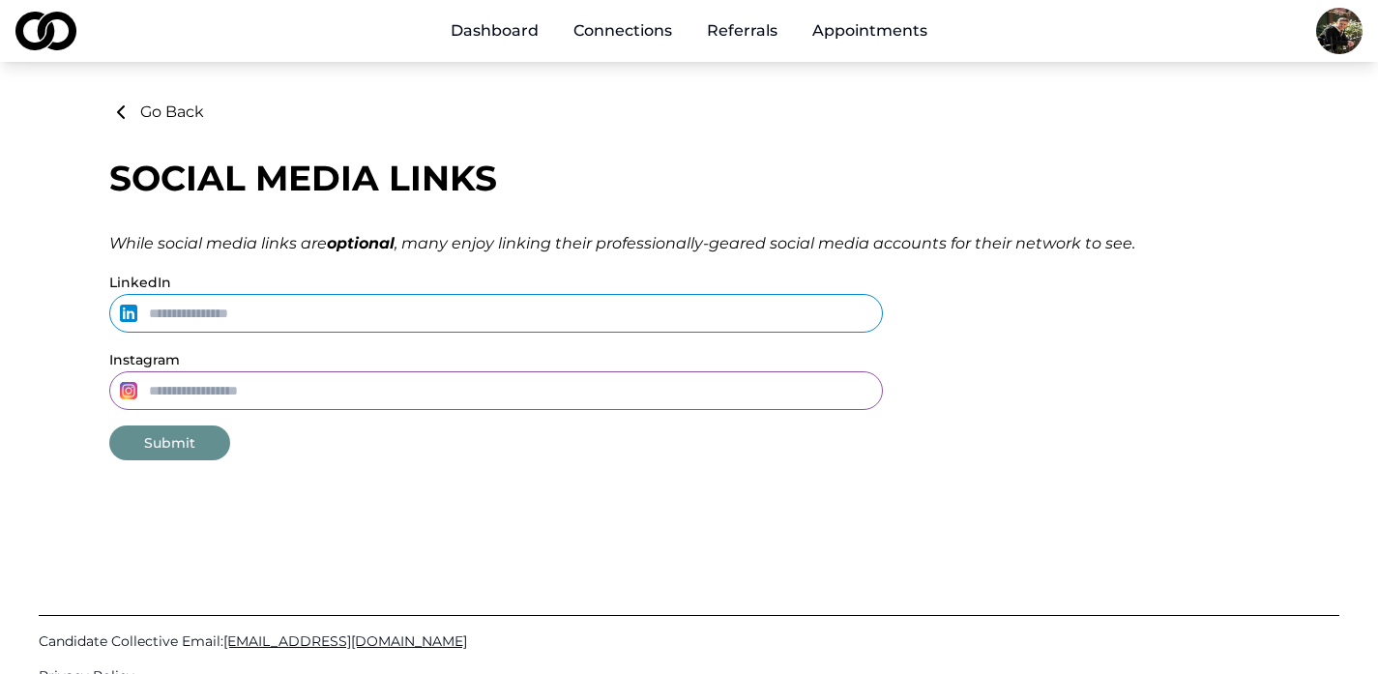
click at [343, 388] on input "Instagram" at bounding box center [495, 390] width 773 height 39
type input "**********"
click at [142, 495] on div "**********" at bounding box center [689, 337] width 1378 height 674
click at [157, 440] on button "Submit" at bounding box center [169, 442] width 121 height 35
click at [127, 108] on icon at bounding box center [120, 112] width 23 height 23
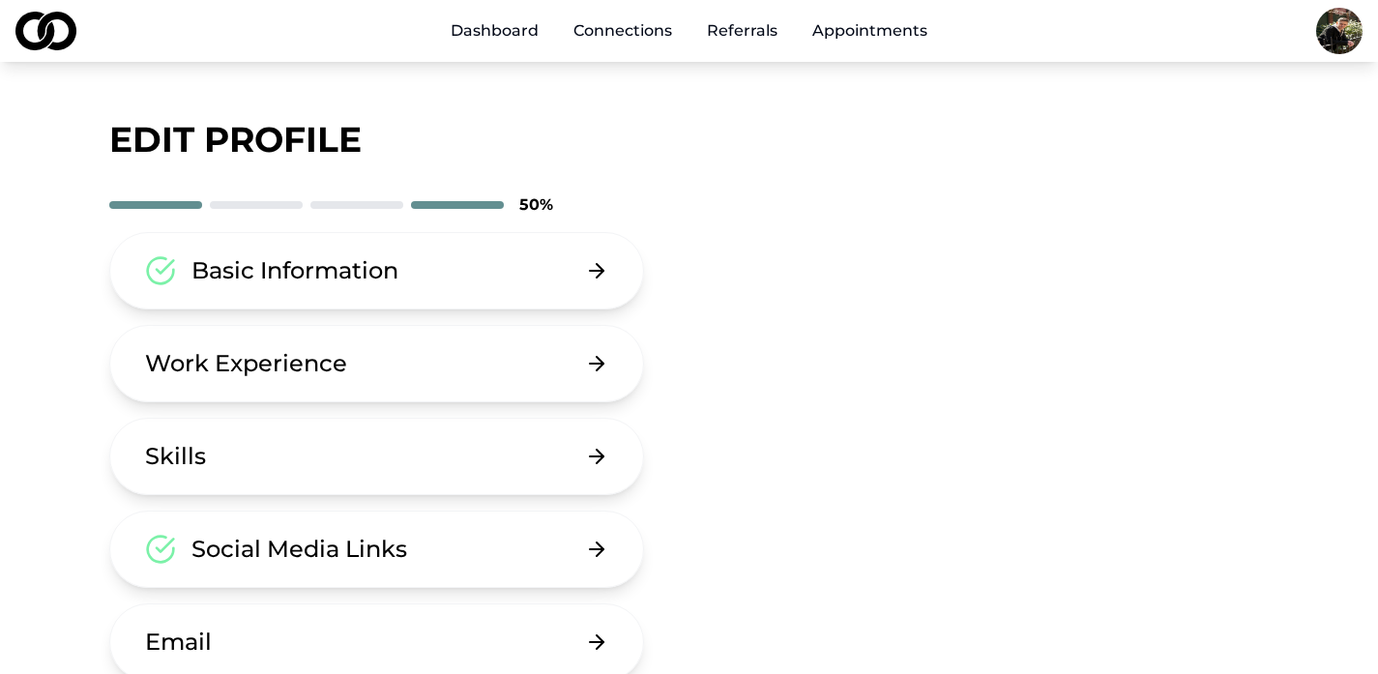
click at [74, 345] on div "edit profile 50 % Basic Information Work Experience Skills Social Media Links E…" at bounding box center [690, 484] width 1238 height 766
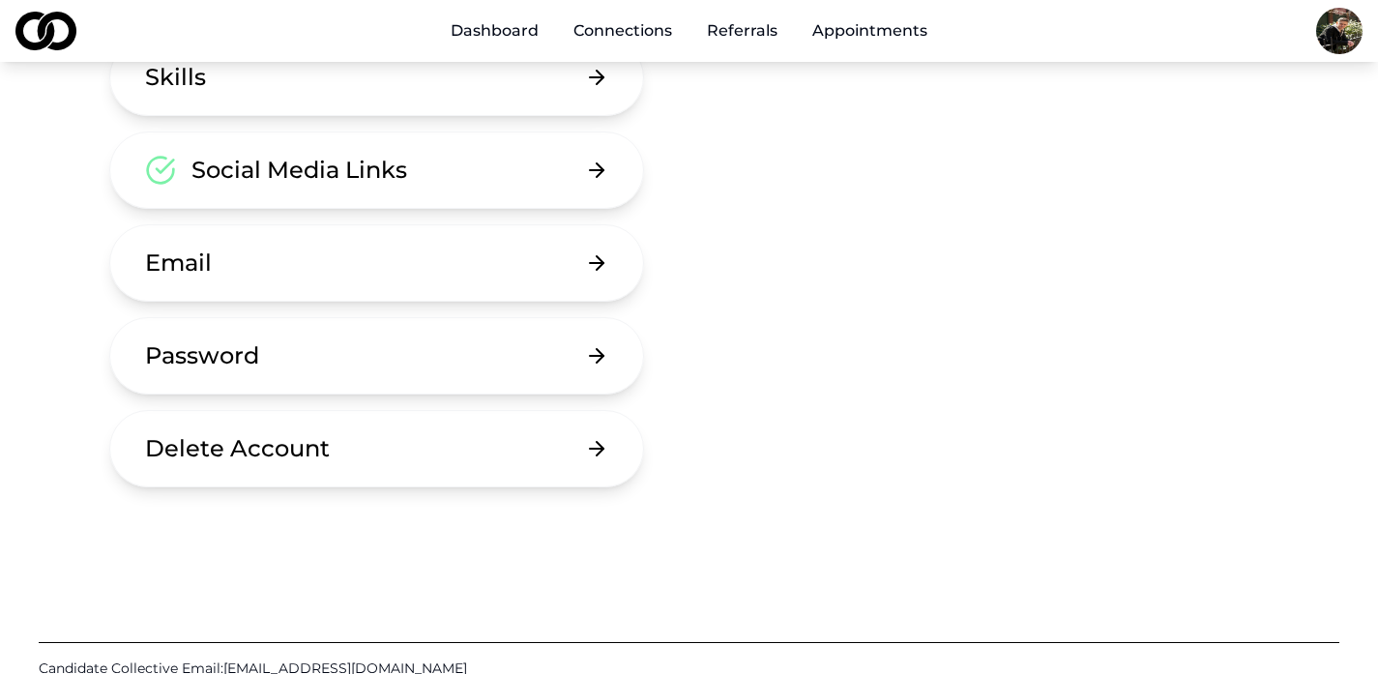
scroll to position [387, 0]
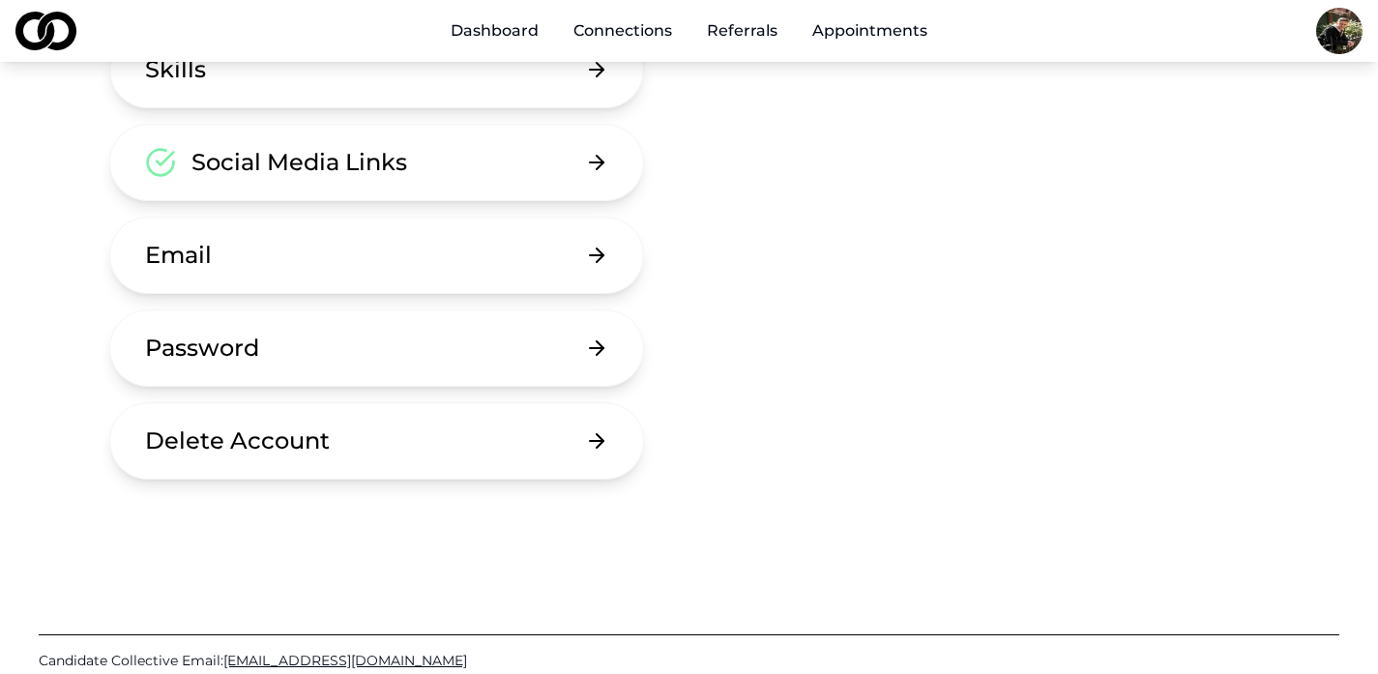
click at [608, 262] on icon at bounding box center [596, 255] width 23 height 23
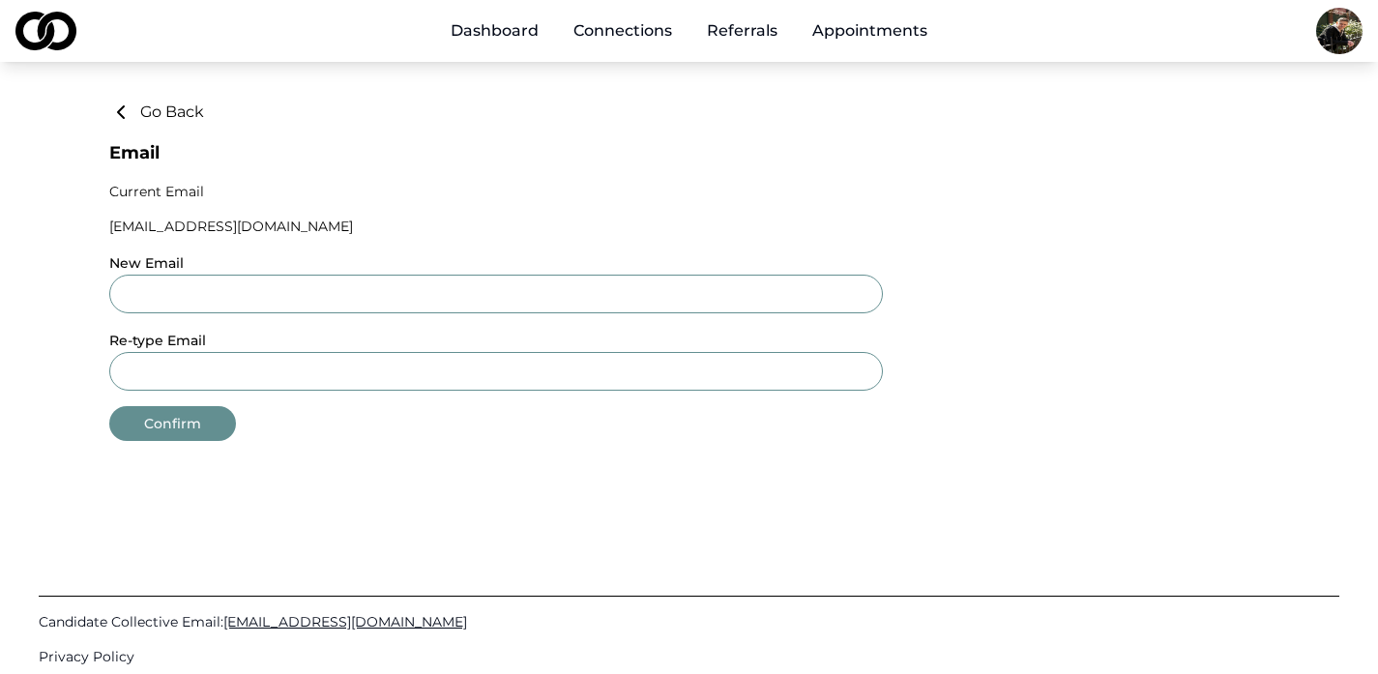
click at [452, 299] on input "New Email" at bounding box center [495, 294] width 773 height 39
type input "**********"
click at [196, 419] on button "Confirm" at bounding box center [172, 423] width 127 height 35
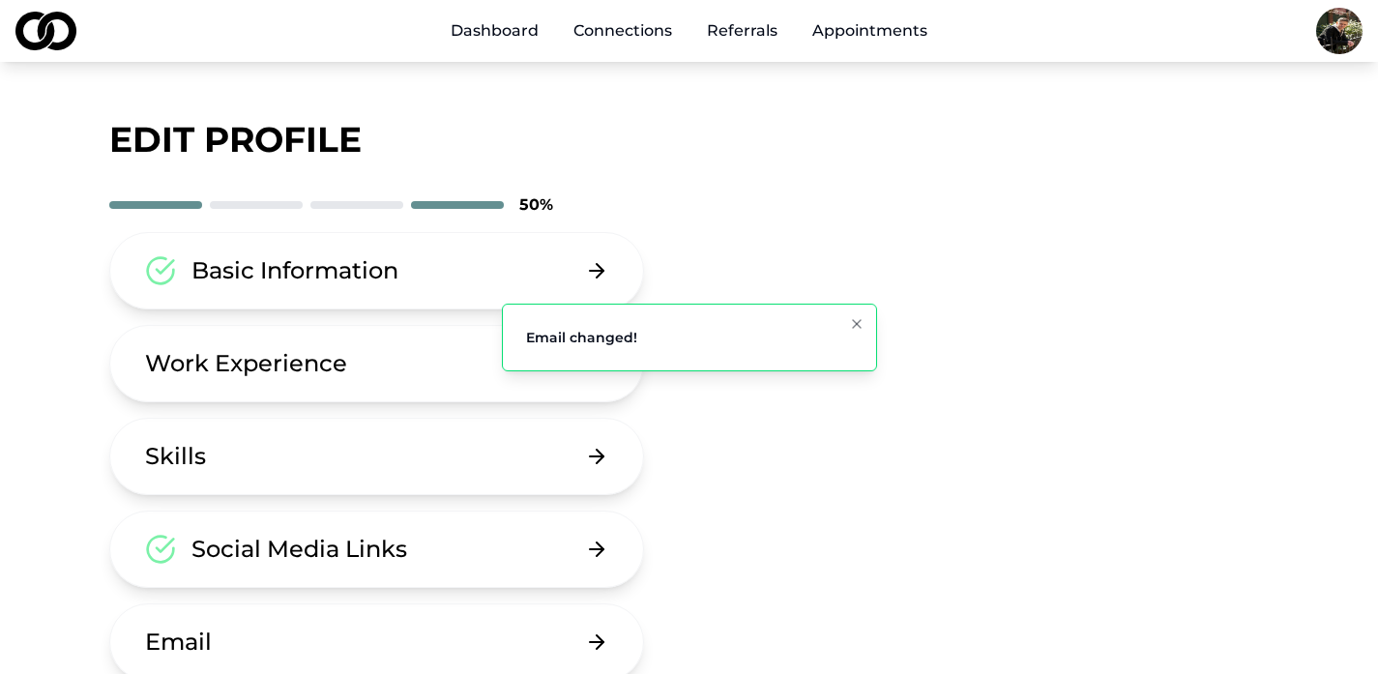
click at [81, 423] on div "edit profile 50 % Basic Information Work Experience Skills Social Media Links E…" at bounding box center [690, 484] width 1238 height 766
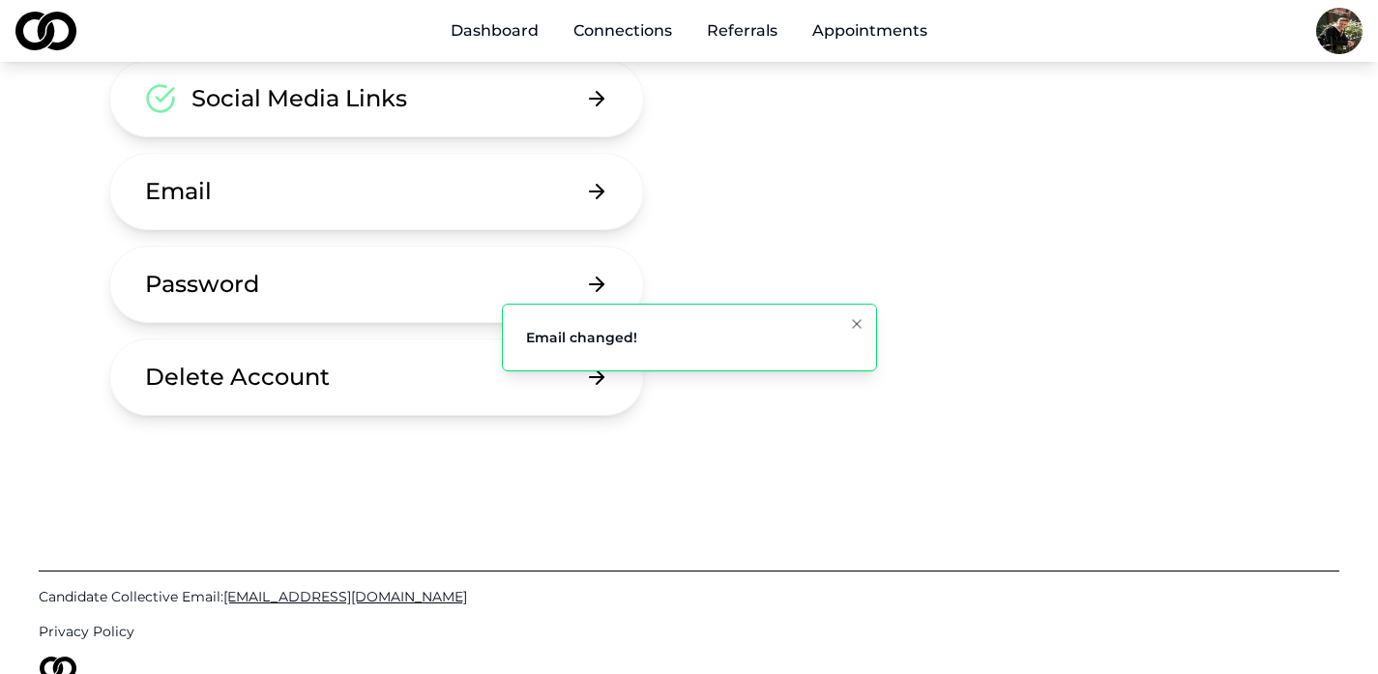
scroll to position [464, 0]
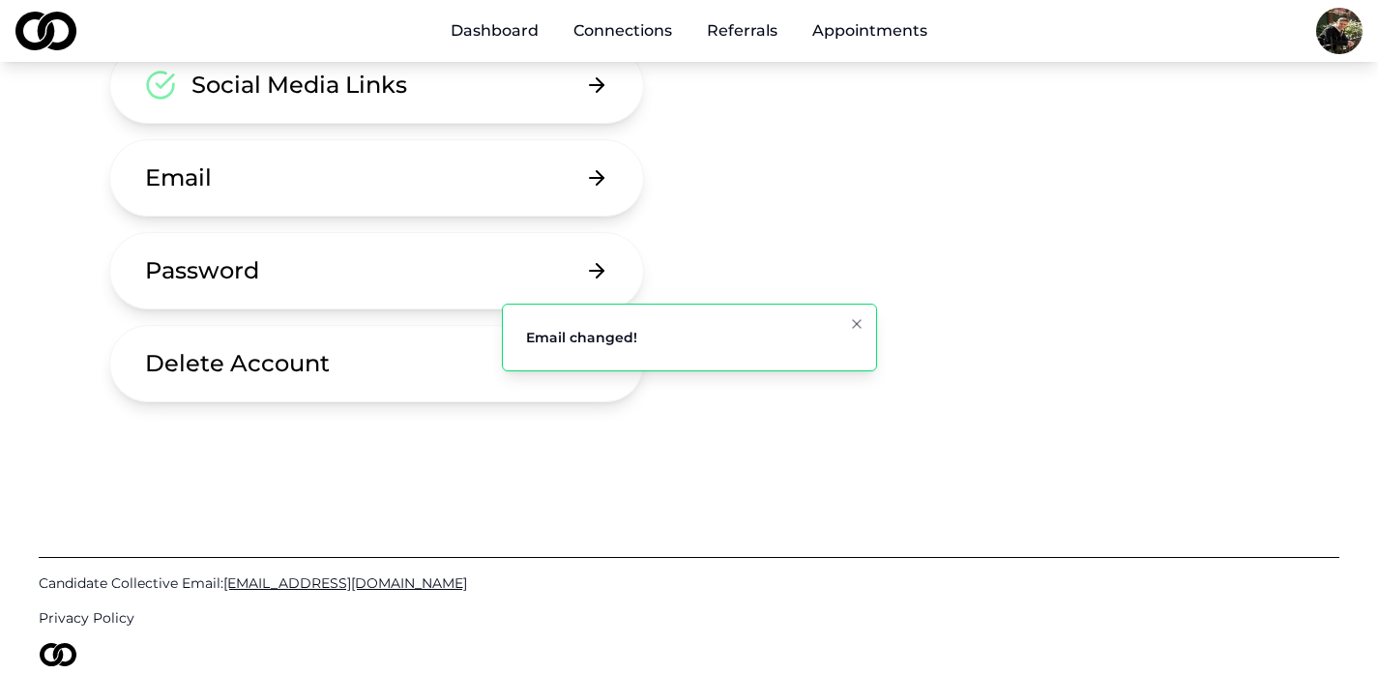
click at [586, 265] on button "Password" at bounding box center [377, 270] width 536 height 77
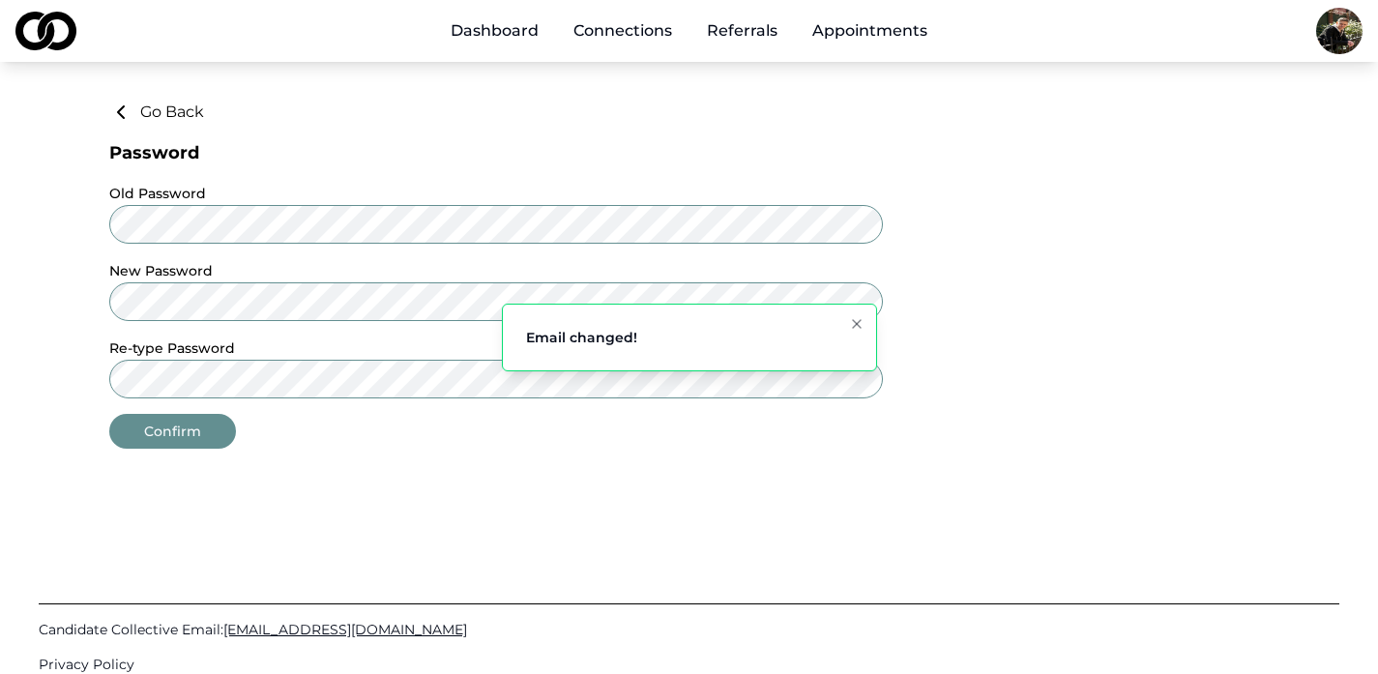
click at [159, 105] on button "Go Back" at bounding box center [156, 112] width 95 height 23
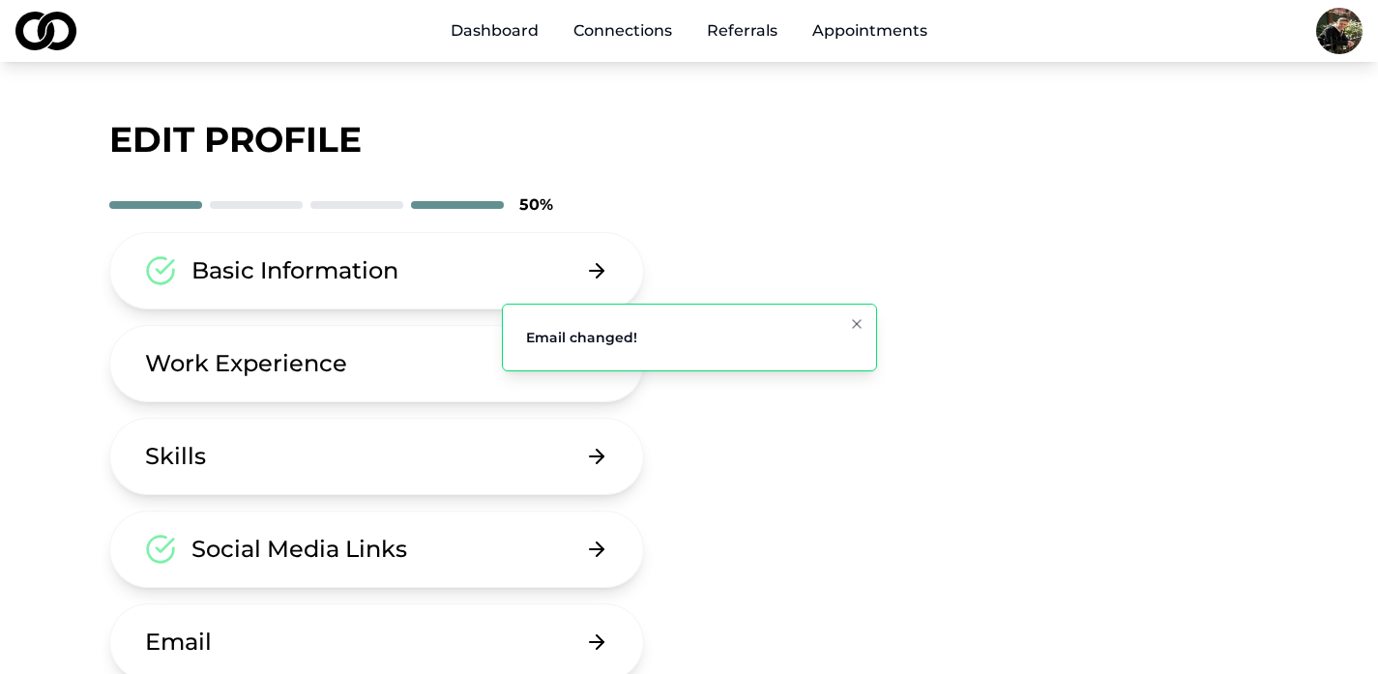
click at [51, 386] on main "edit profile 50 % Basic Information Work Experience Skills Social Media Links E…" at bounding box center [689, 484] width 1378 height 766
click at [285, 367] on div "Work Experience" at bounding box center [246, 363] width 202 height 31
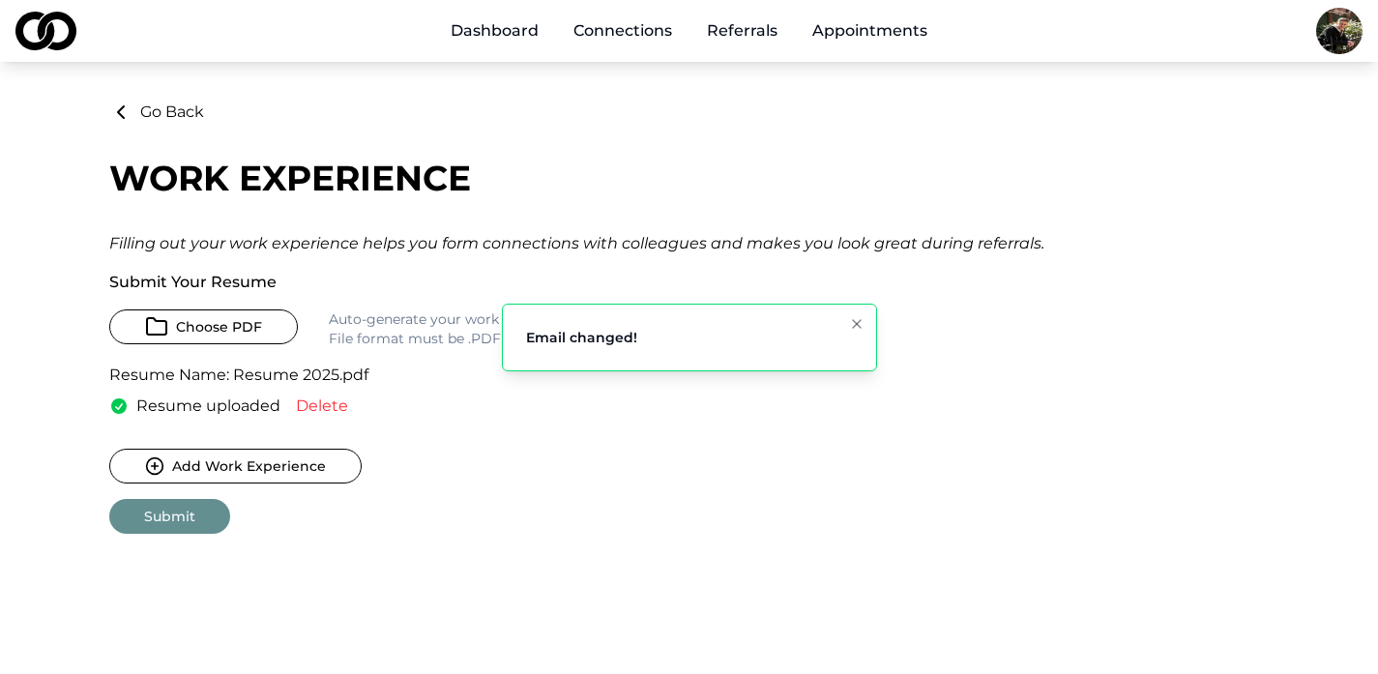
click at [139, 114] on button "Go Back" at bounding box center [156, 112] width 95 height 23
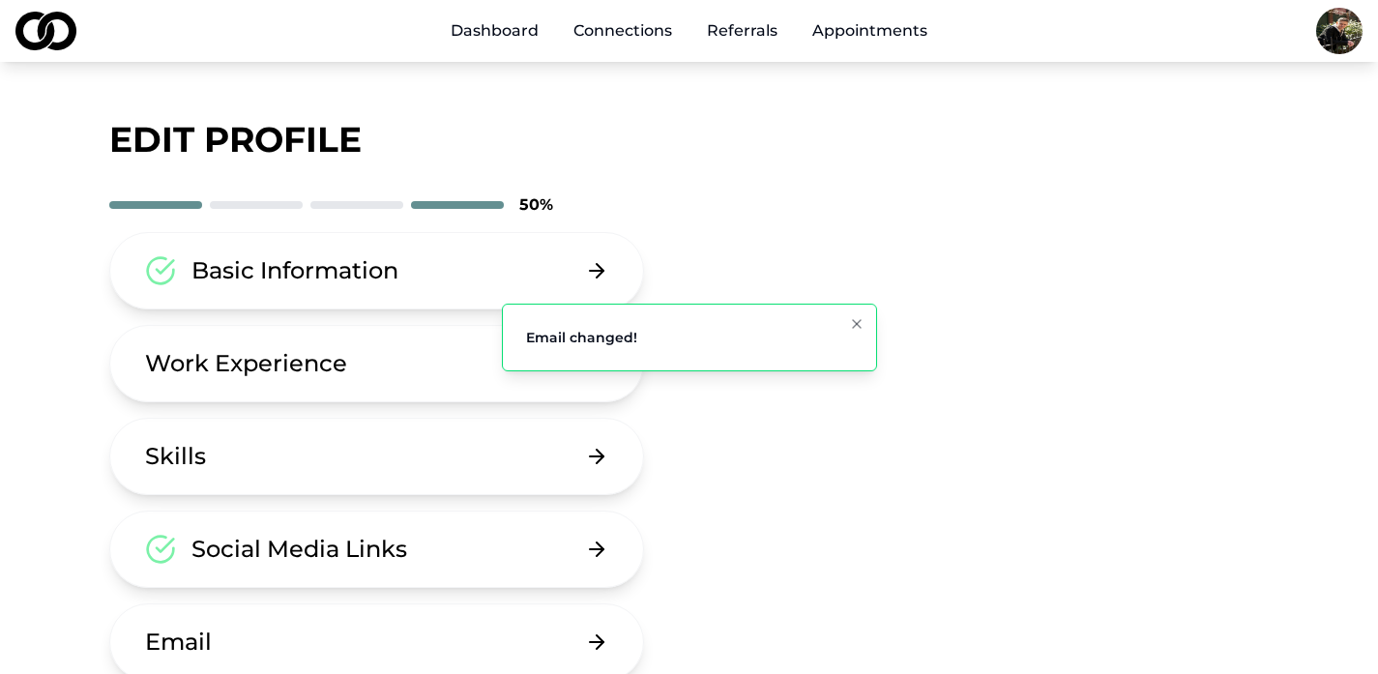
click at [635, 461] on button "Skills" at bounding box center [377, 456] width 536 height 77
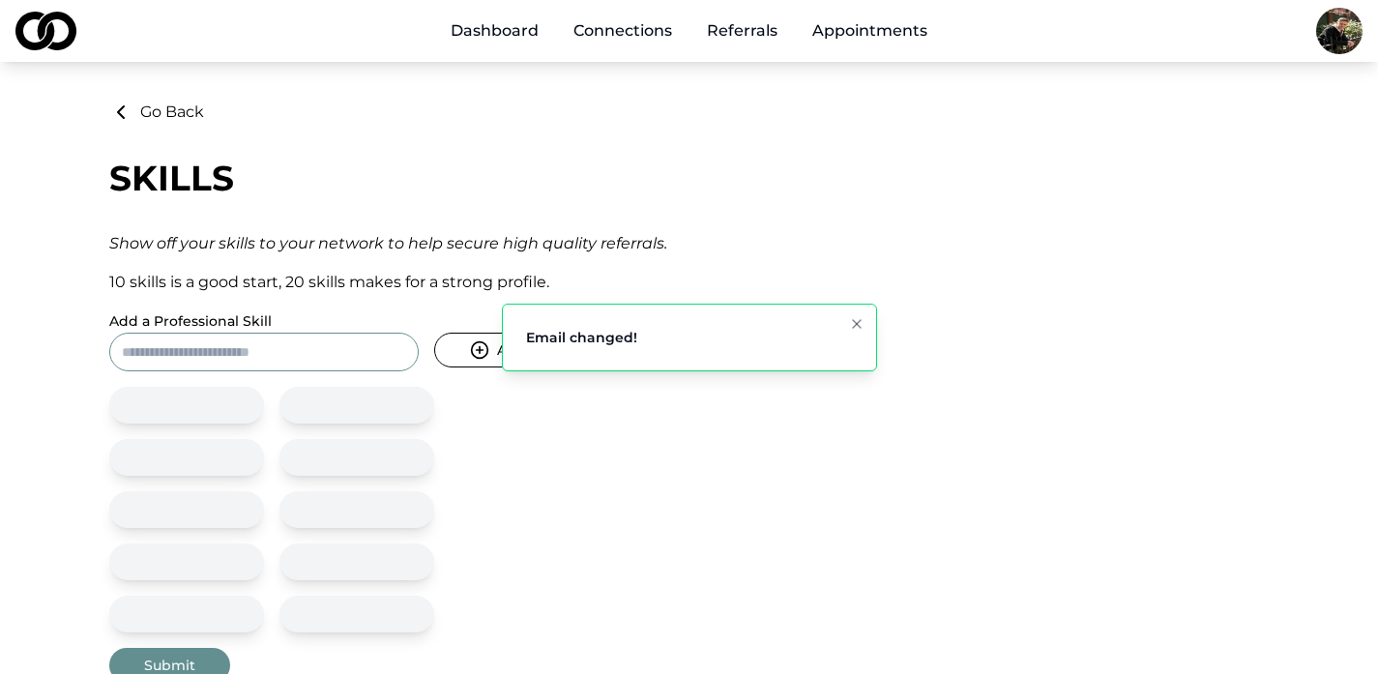
click at [353, 352] on input "Add a Professional Skill" at bounding box center [263, 352] width 309 height 39
click at [477, 356] on icon "submit" at bounding box center [479, 349] width 19 height 19
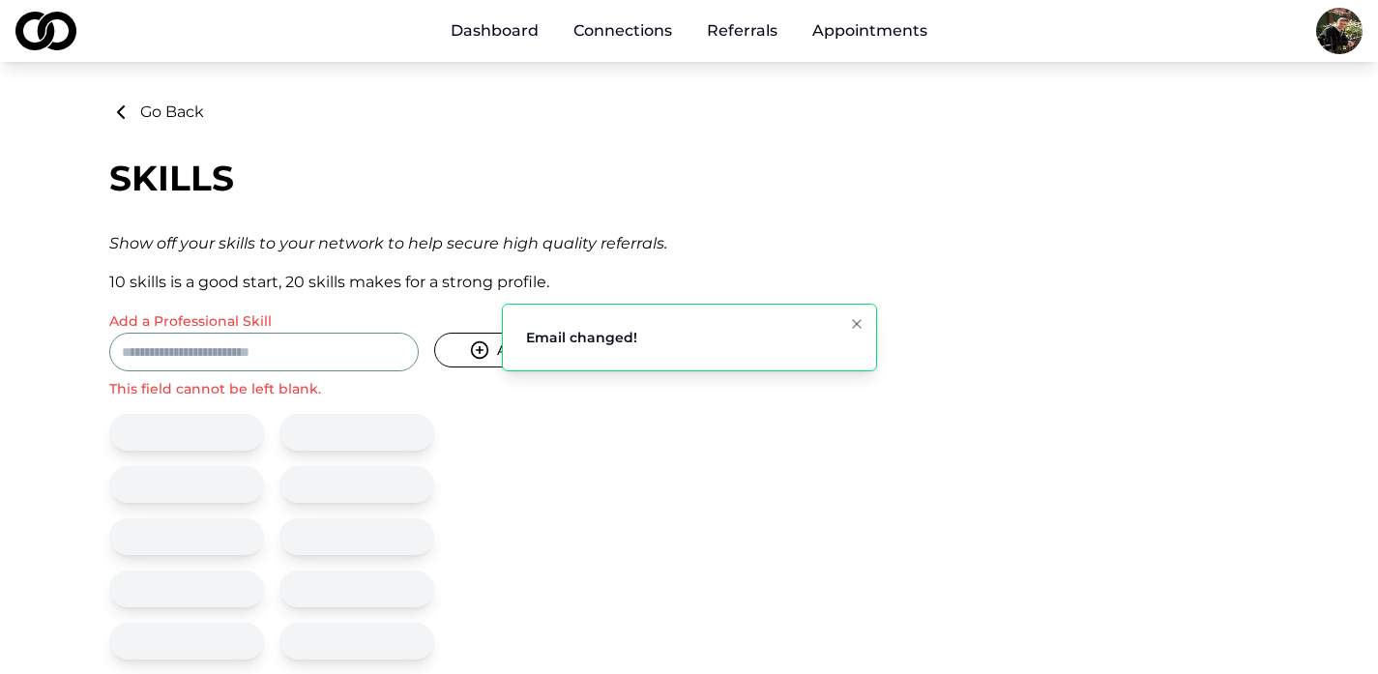
click at [345, 351] on input "Add a Professional Skill" at bounding box center [263, 352] width 309 height 39
click at [229, 430] on div at bounding box center [186, 432] width 155 height 37
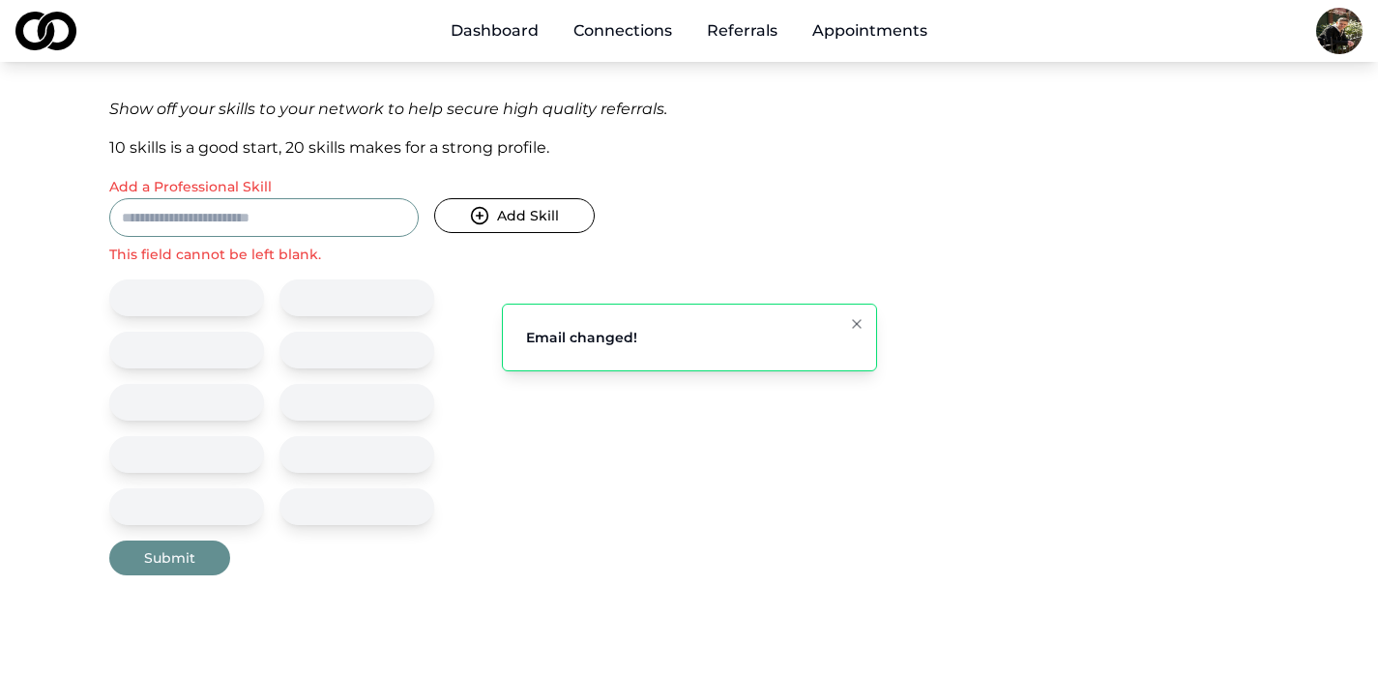
scroll to position [155, 0]
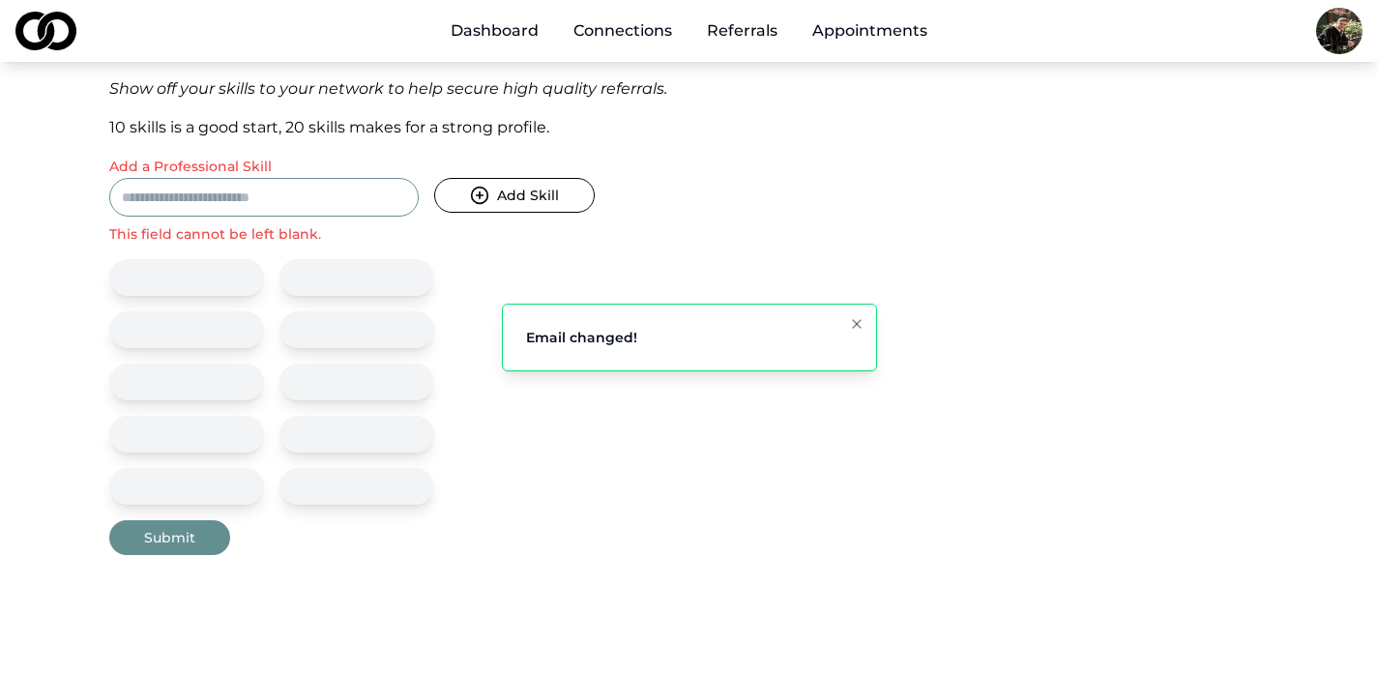
click at [859, 320] on icon "Notifications (F8)" at bounding box center [857, 324] width 8 height 8
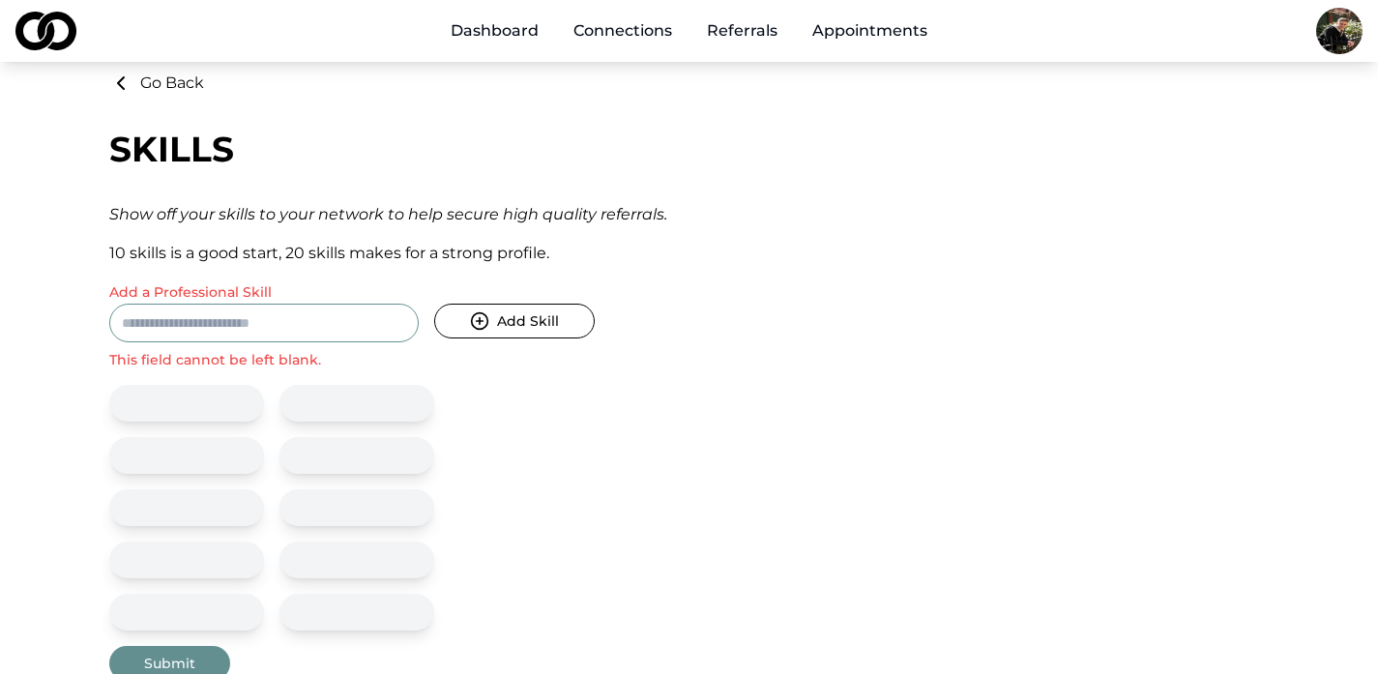
scroll to position [0, 0]
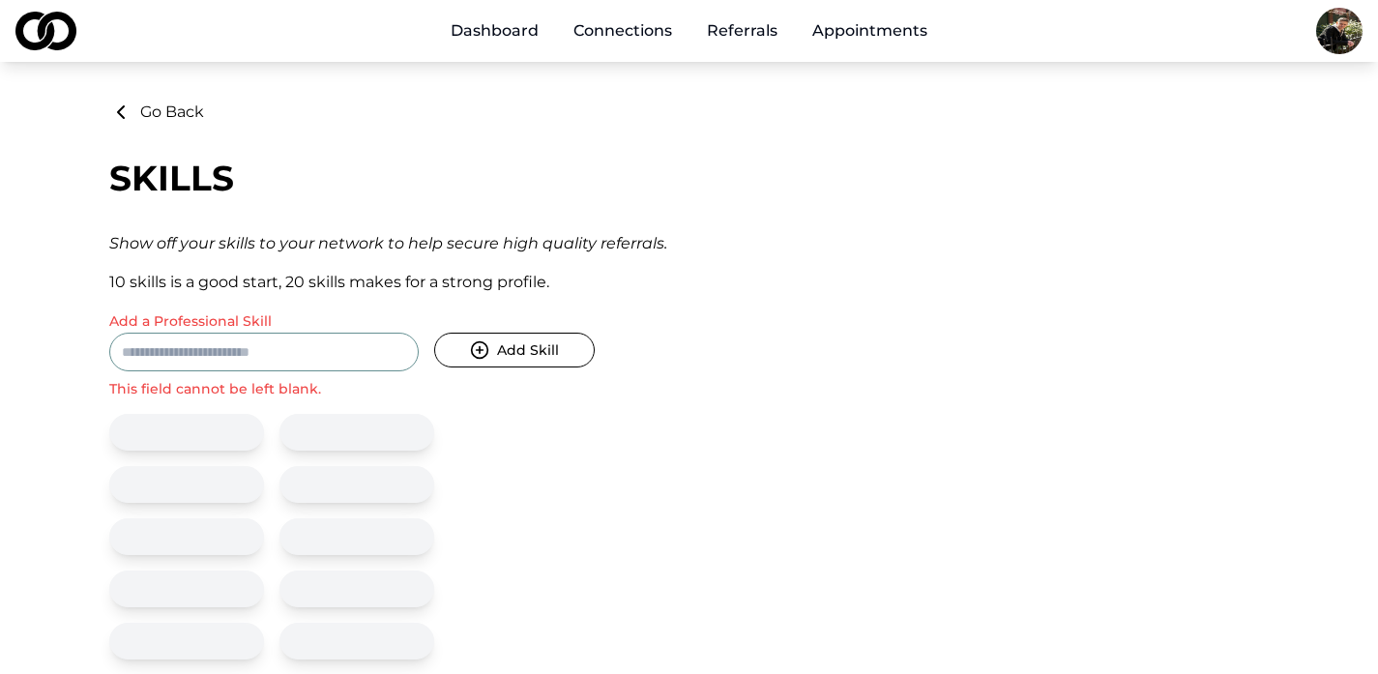
click at [151, 114] on button "Go Back" at bounding box center [156, 112] width 95 height 23
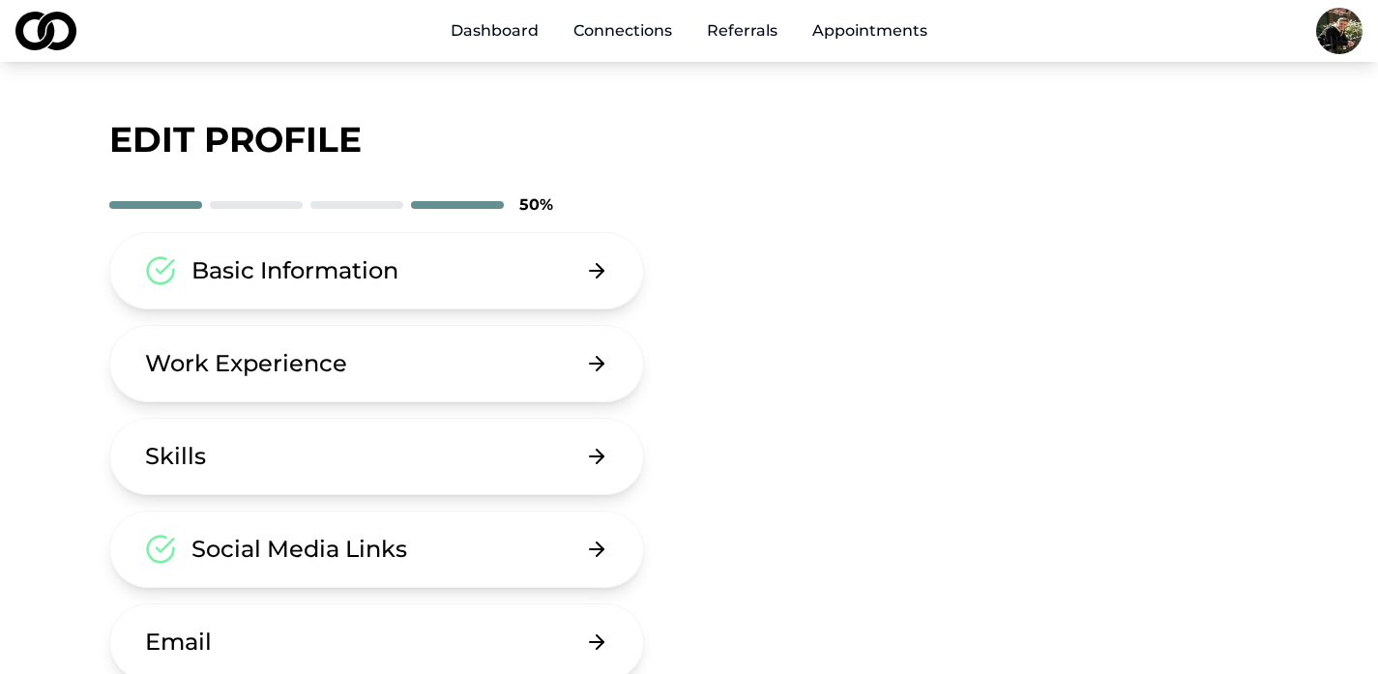
click at [633, 25] on link "Connections" at bounding box center [623, 31] width 130 height 39
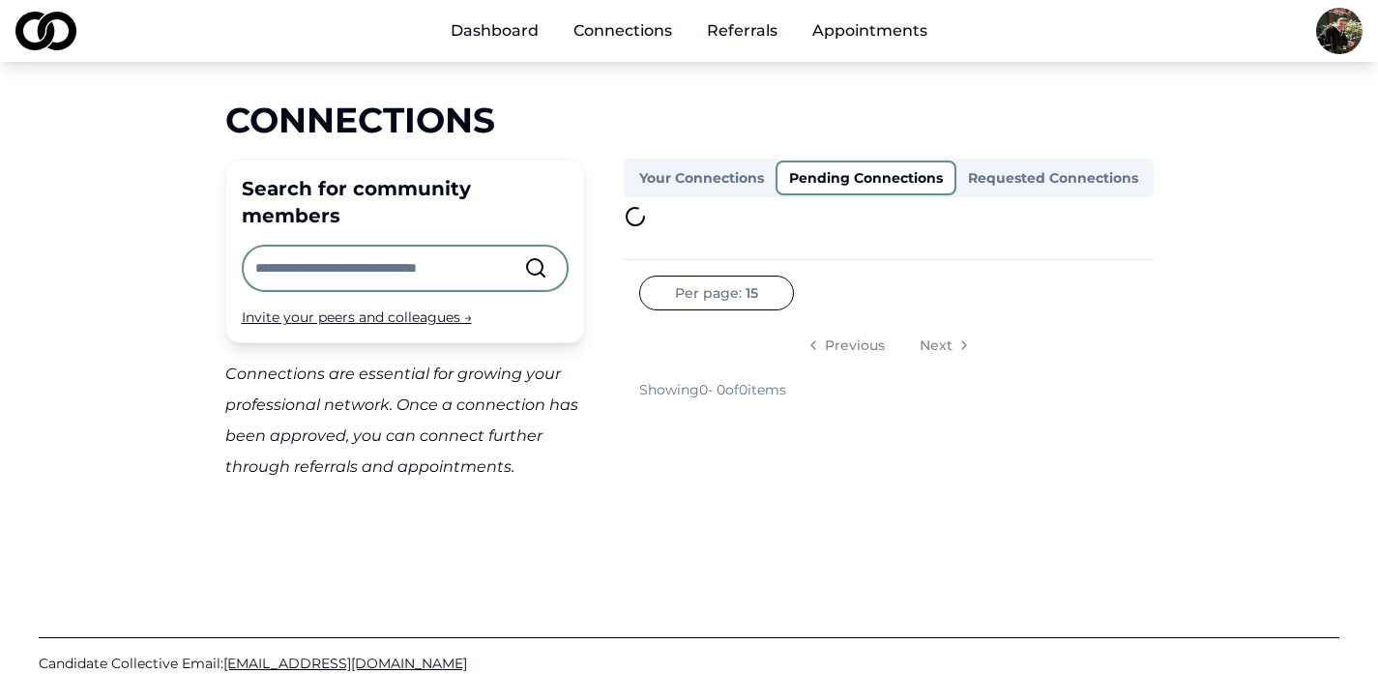
click at [889, 181] on button "Pending Connections" at bounding box center [865, 177] width 181 height 35
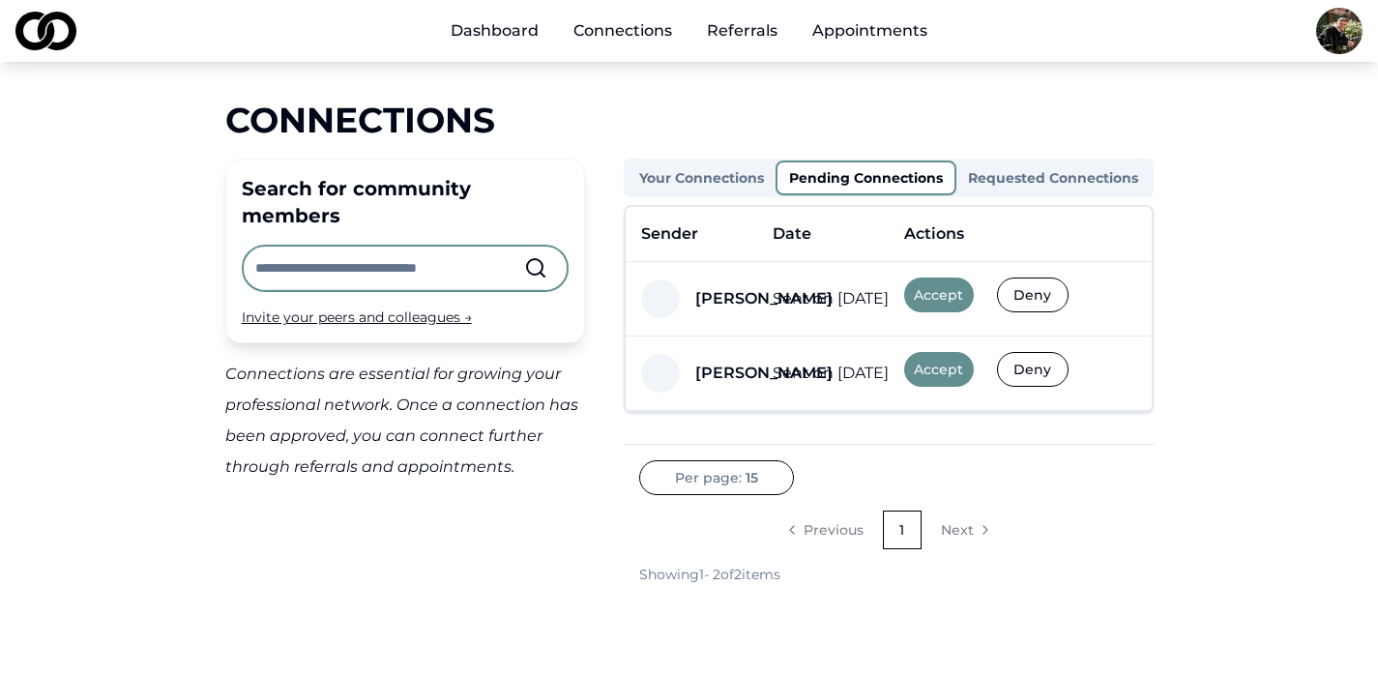
click at [929, 294] on button "Accept" at bounding box center [939, 294] width 70 height 35
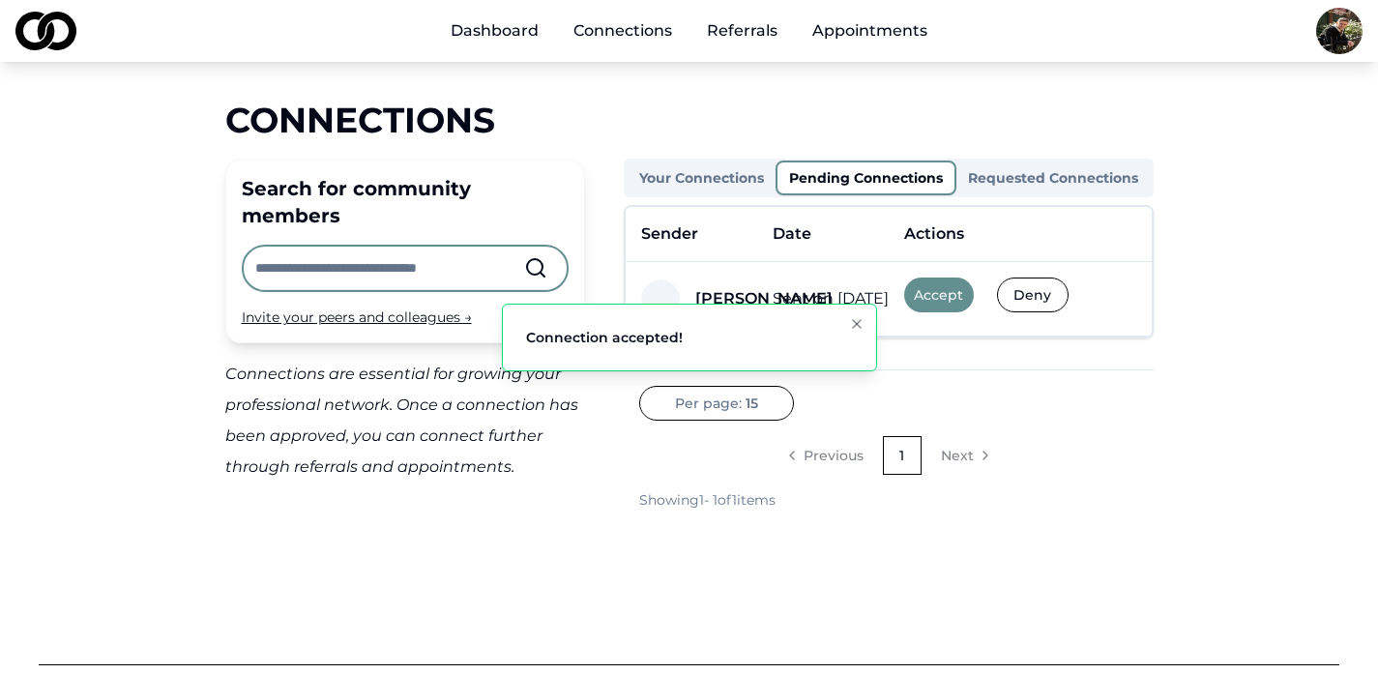
click at [932, 299] on button "Accept" at bounding box center [939, 294] width 70 height 35
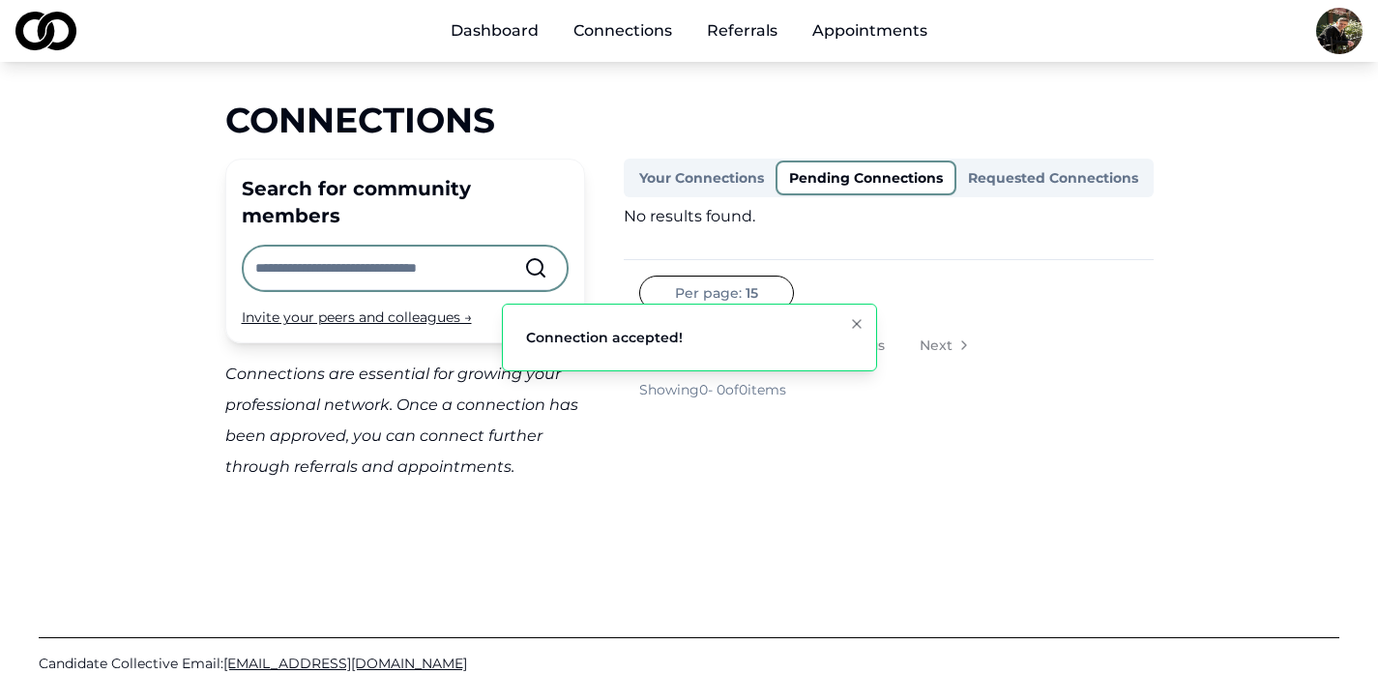
click at [854, 318] on icon "Notifications (F8)" at bounding box center [856, 323] width 15 height 15
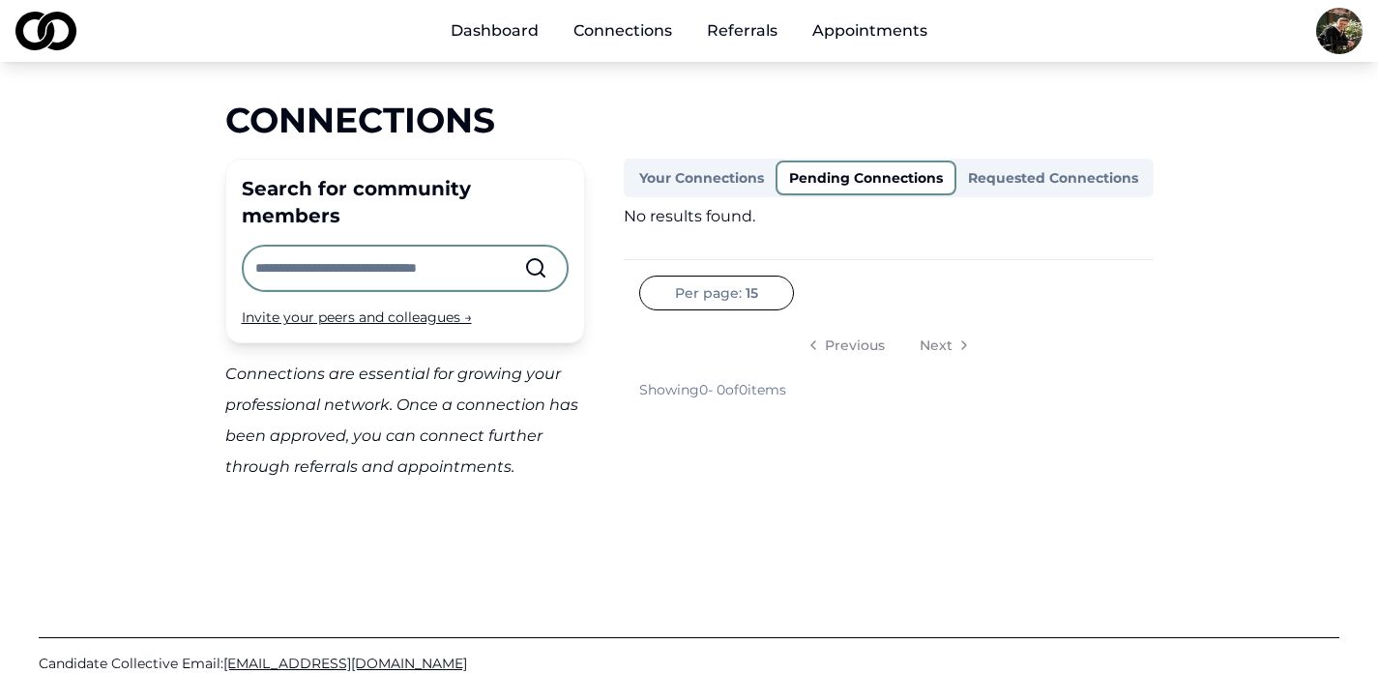
click at [690, 176] on button "Your Connections" at bounding box center [701, 177] width 148 height 31
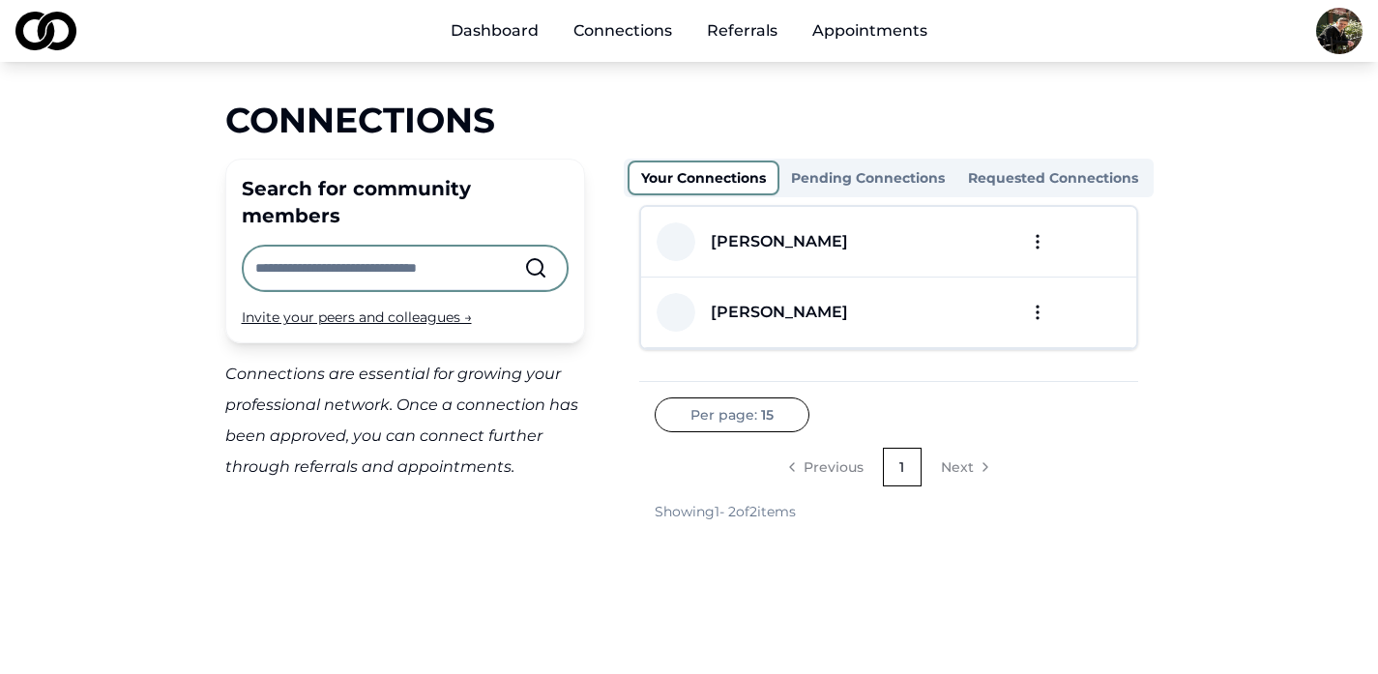
click at [1015, 185] on button "Requested Connections" at bounding box center [1052, 177] width 193 height 31
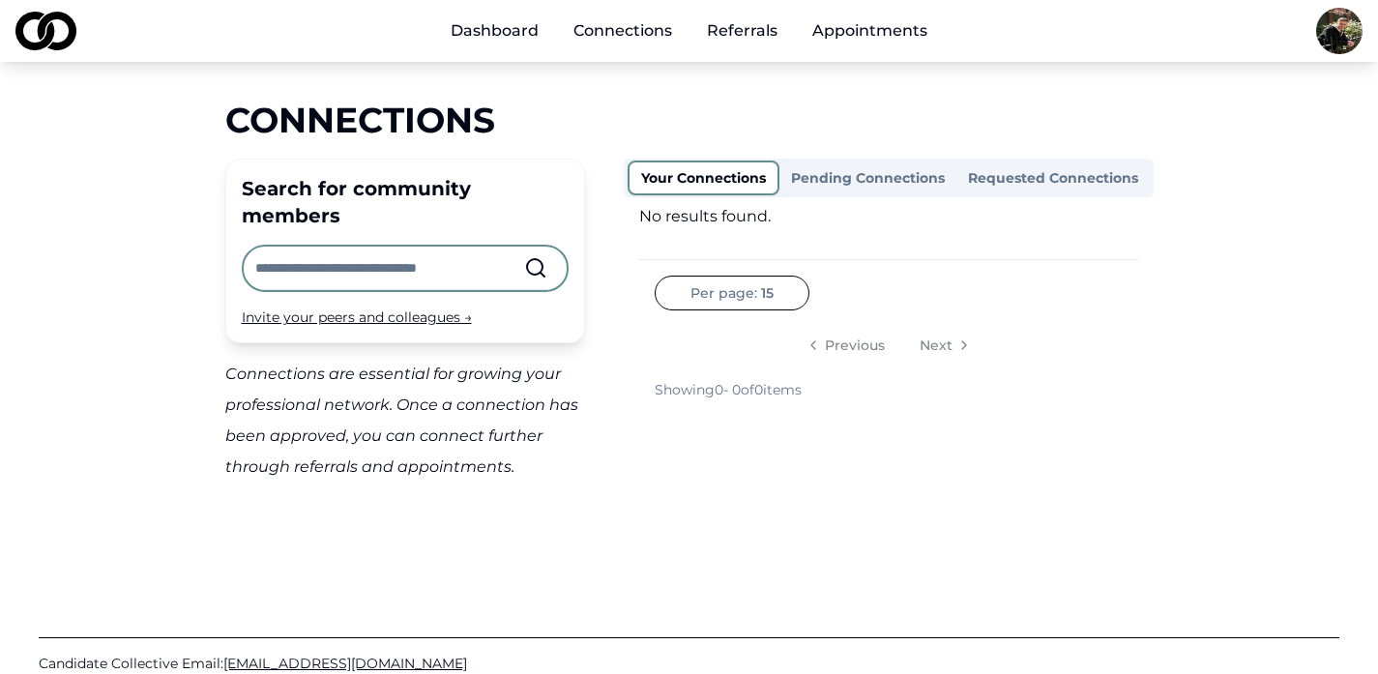
click at [713, 164] on button "Your Connections" at bounding box center [703, 177] width 152 height 35
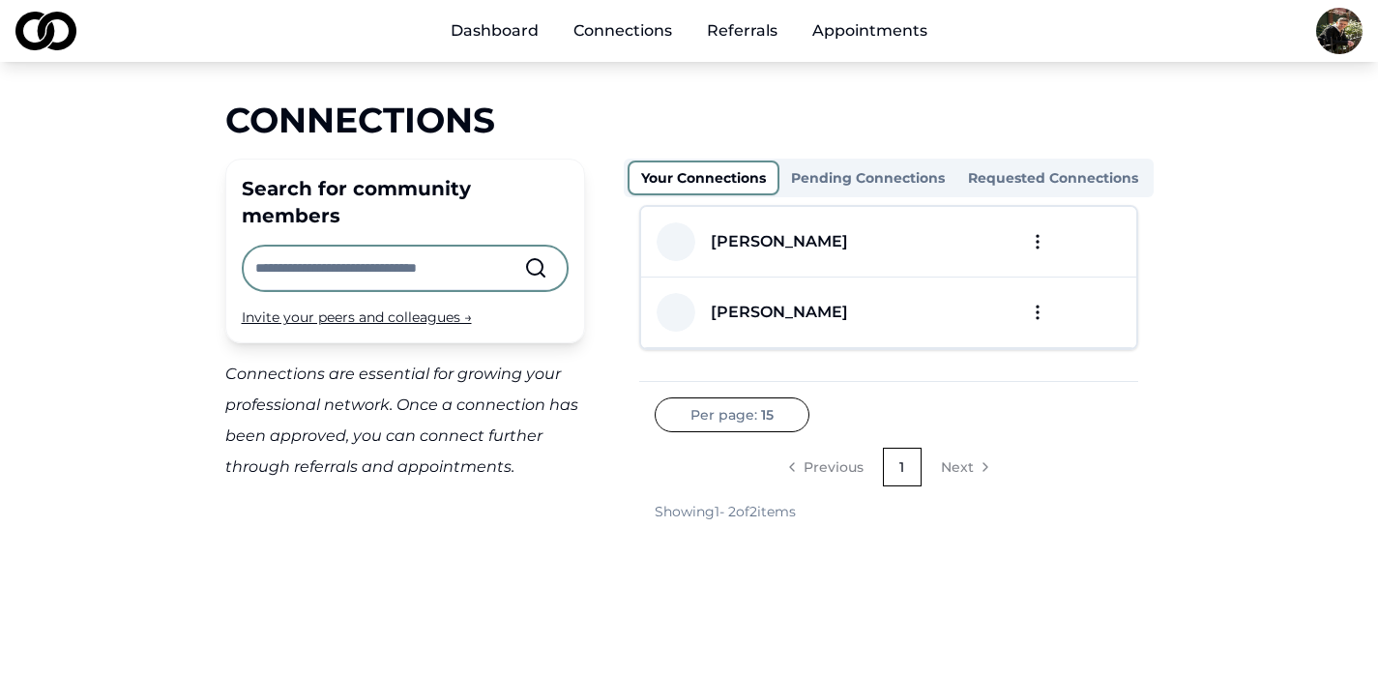
click at [748, 311] on div "[PERSON_NAME]" at bounding box center [779, 312] width 137 height 23
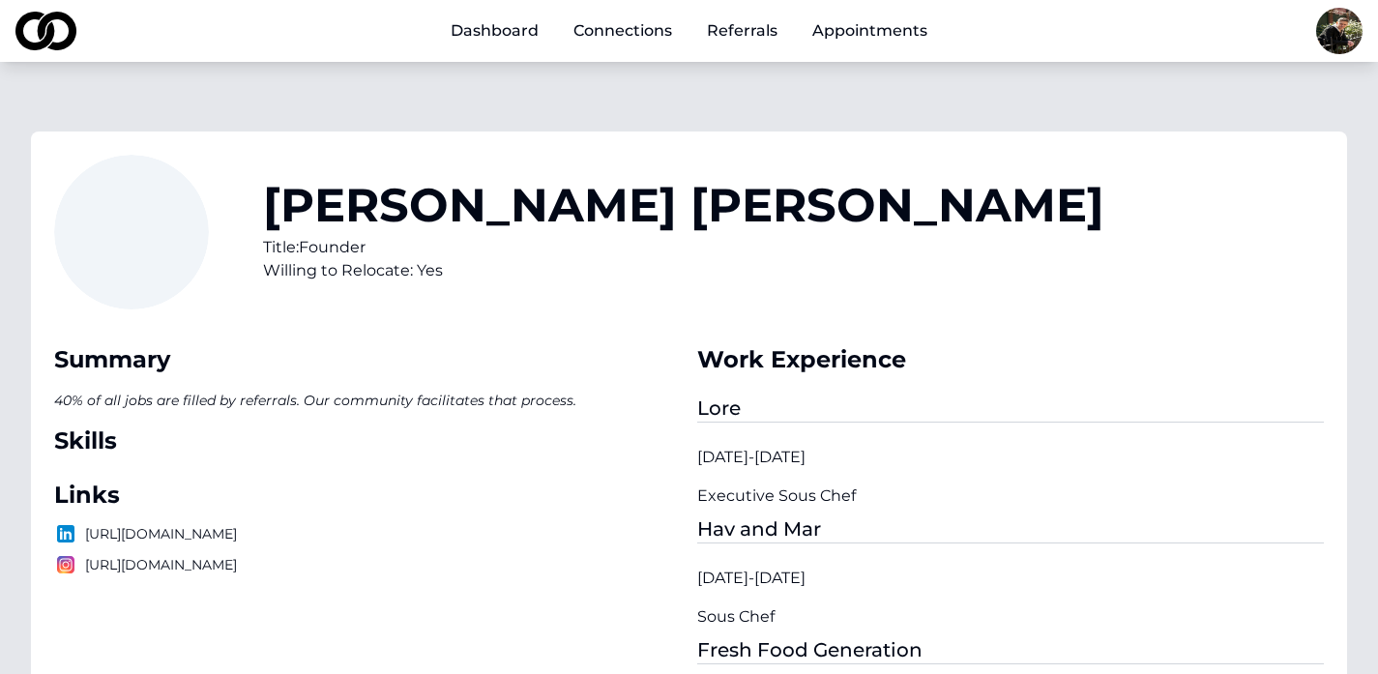
click at [592, 25] on link "Connections" at bounding box center [623, 31] width 130 height 39
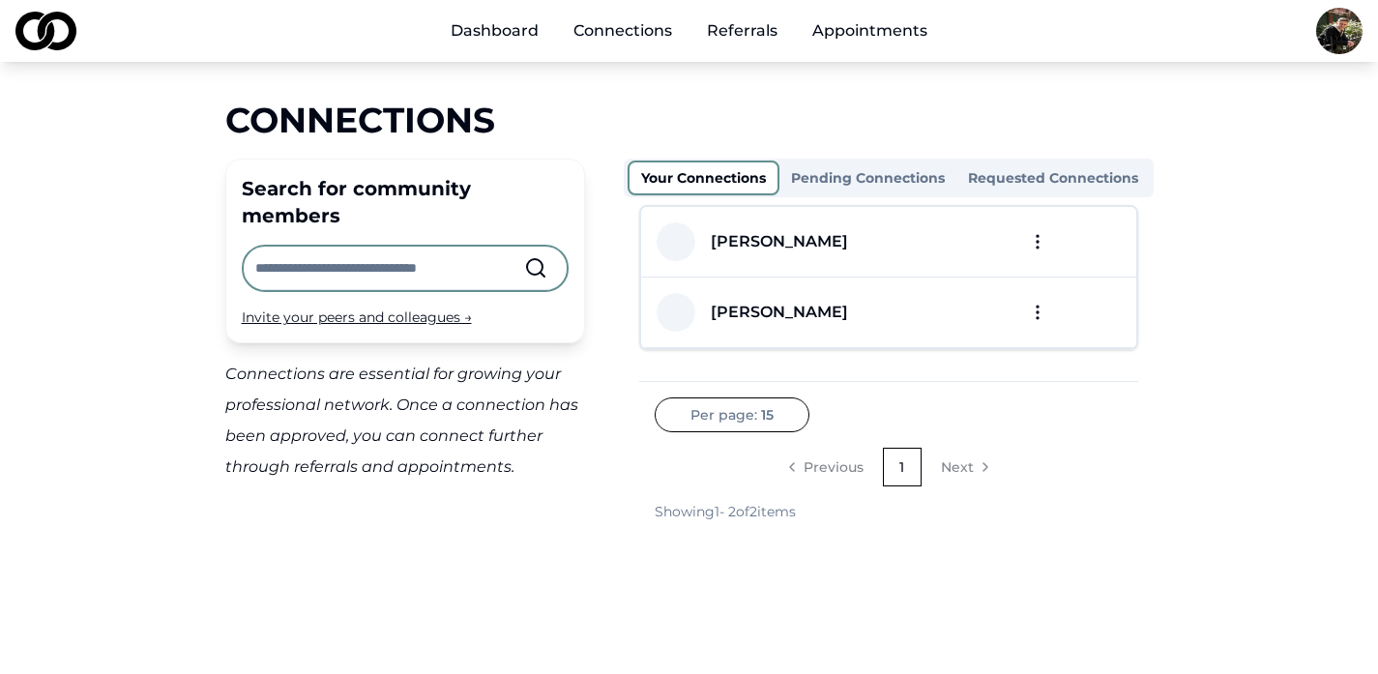
click at [799, 242] on div "[PERSON_NAME]" at bounding box center [779, 241] width 137 height 23
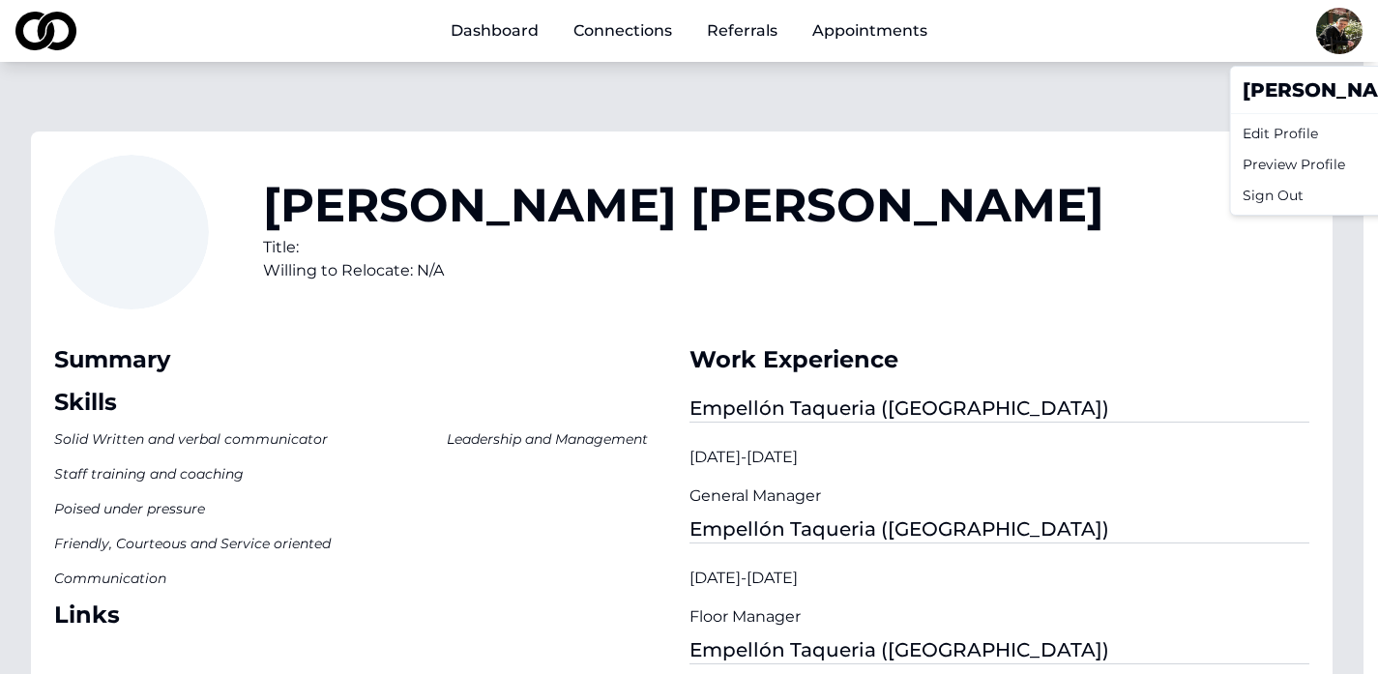
click at [1330, 31] on html "Dashboard Connections Referrals Appointments [PERSON_NAME] Title: Willing to Re…" at bounding box center [689, 337] width 1378 height 674
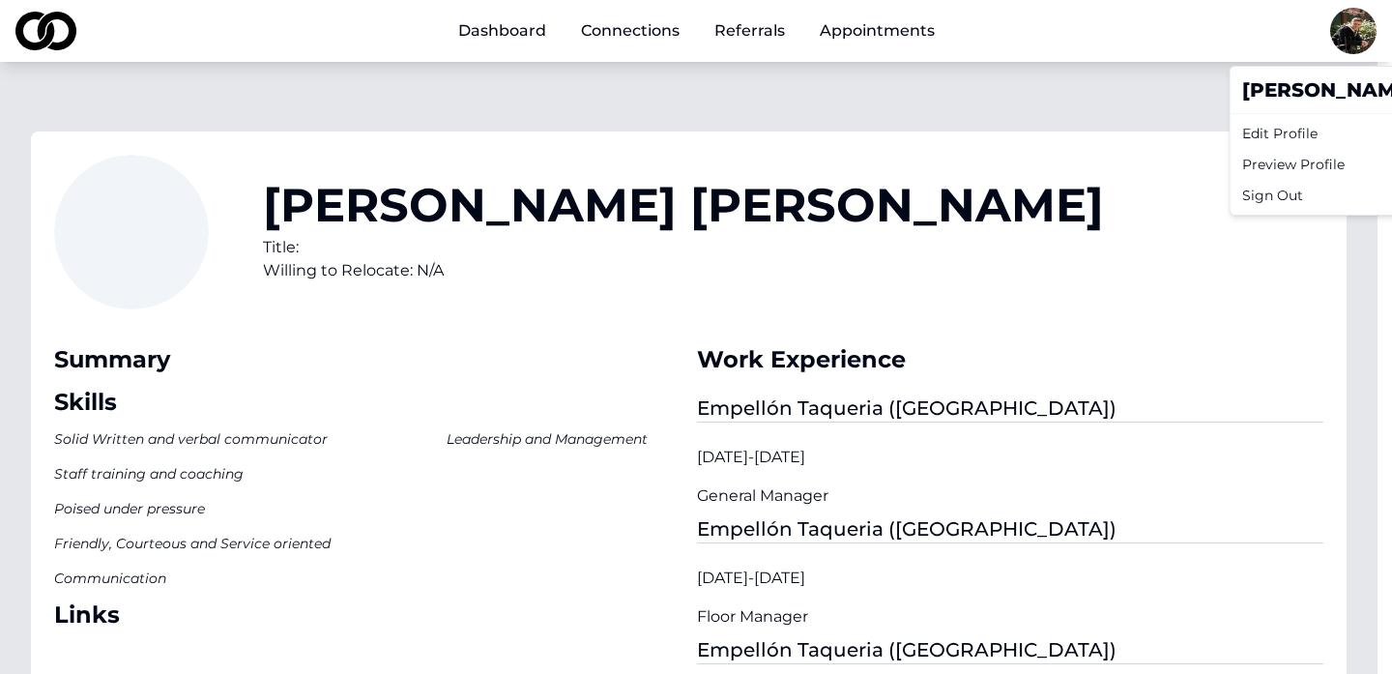
click at [1264, 199] on div "Sign Out" at bounding box center [1367, 195] width 265 height 31
